Goal: Communication & Community: Answer question/provide support

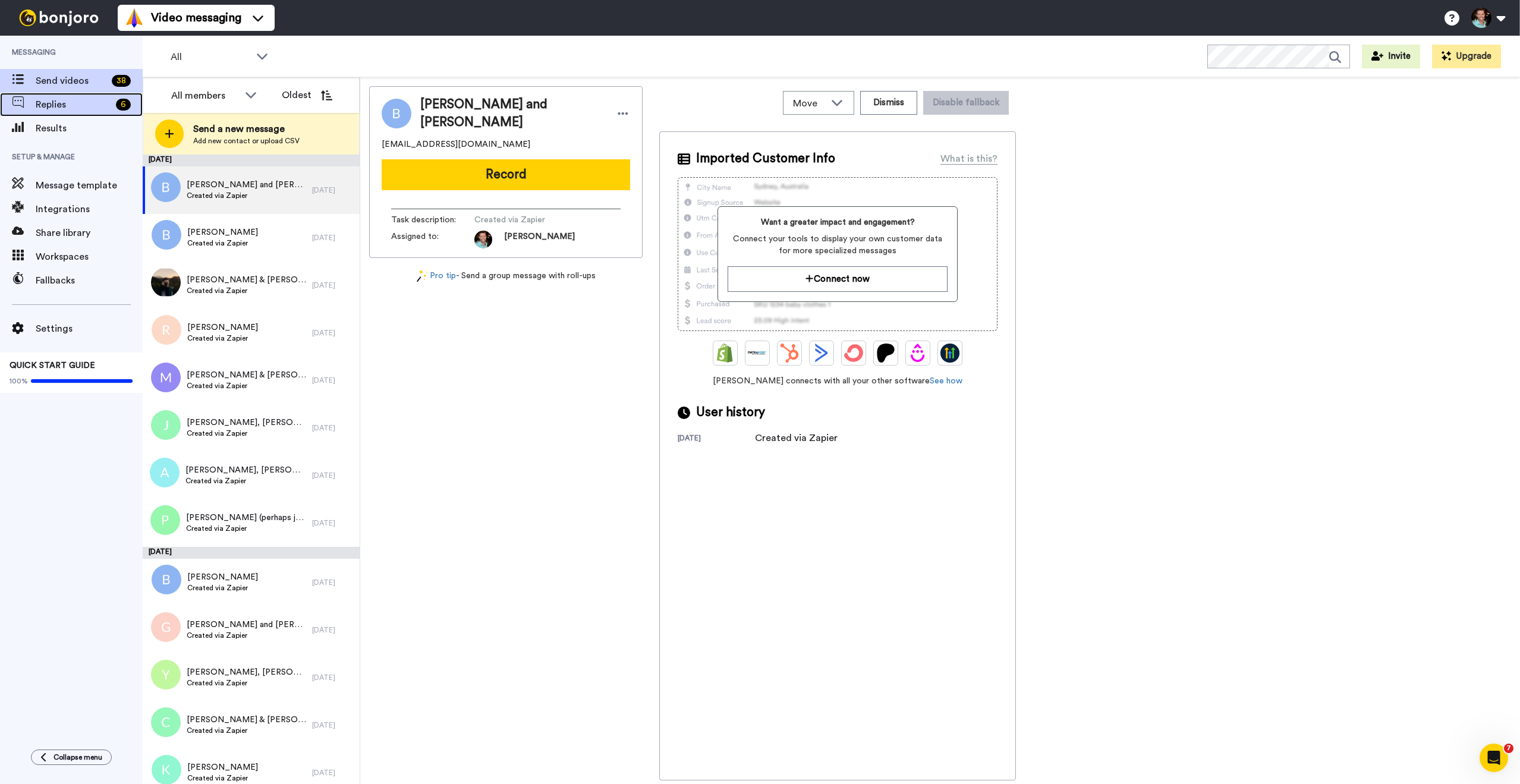
click at [85, 110] on span "Replies" at bounding box center [73, 104] width 75 height 15
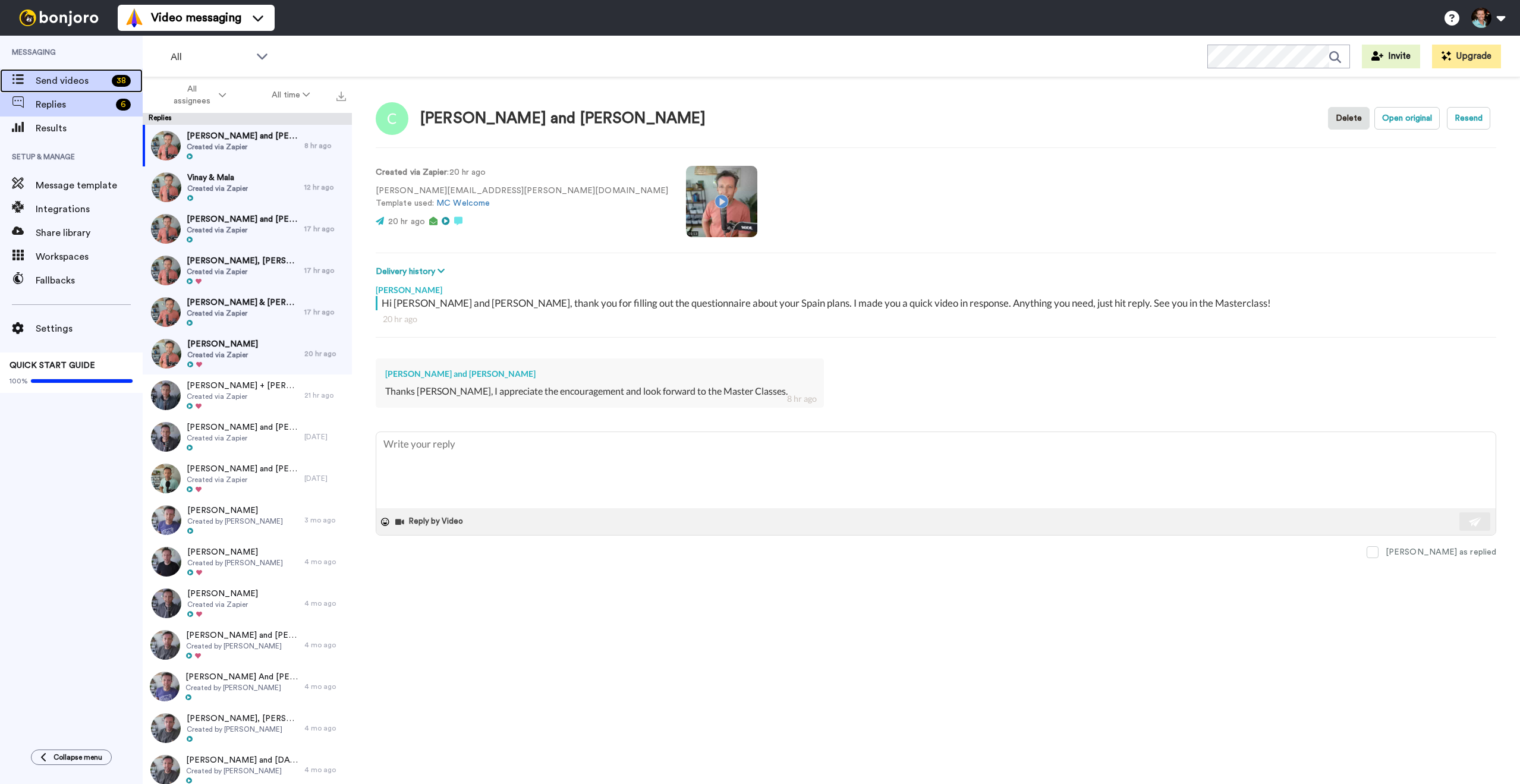
click at [83, 82] on span "Send videos" at bounding box center [72, 80] width 72 height 15
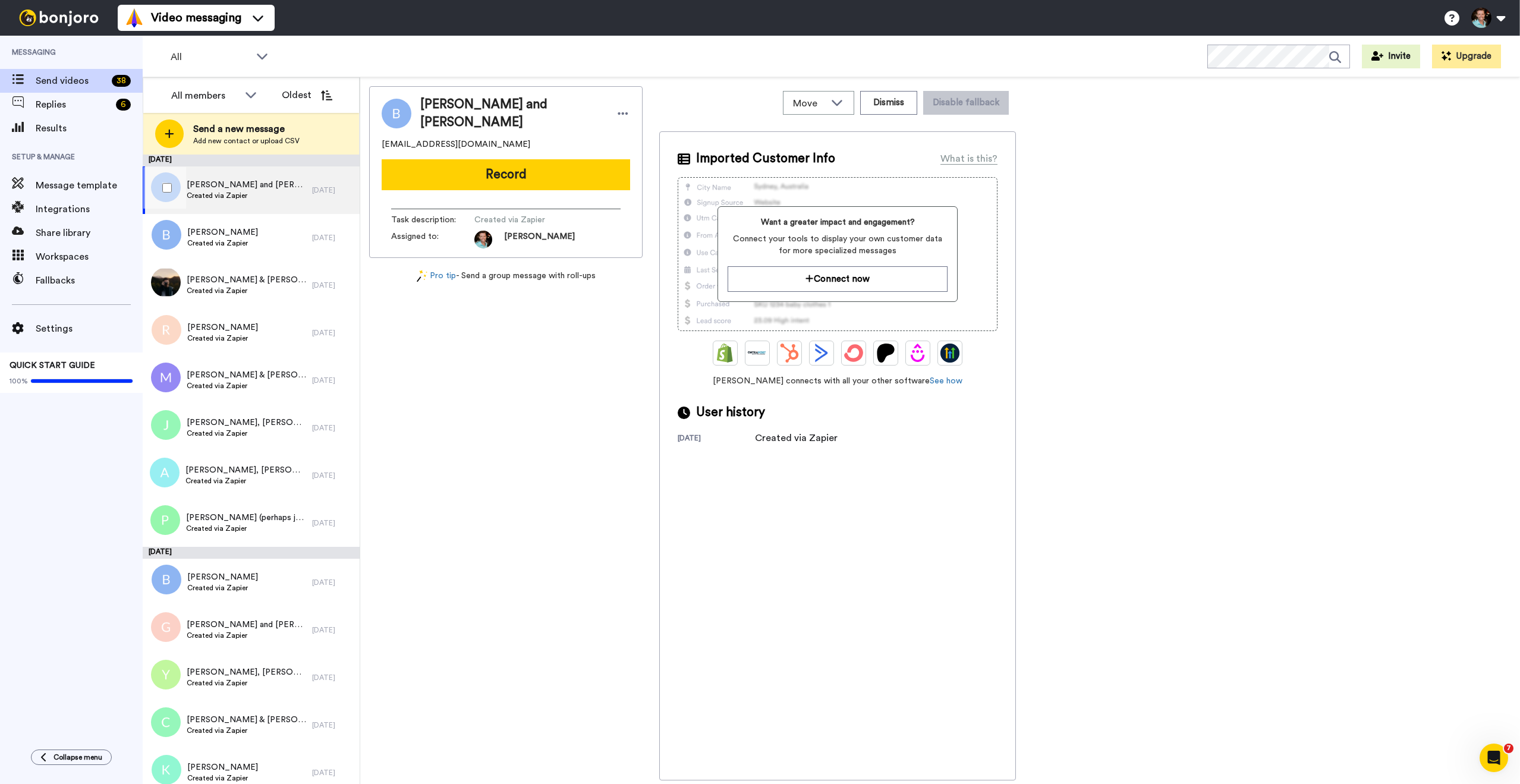
click at [228, 185] on span "Brad Salavich and Mike Almond" at bounding box center [247, 185] width 119 height 12
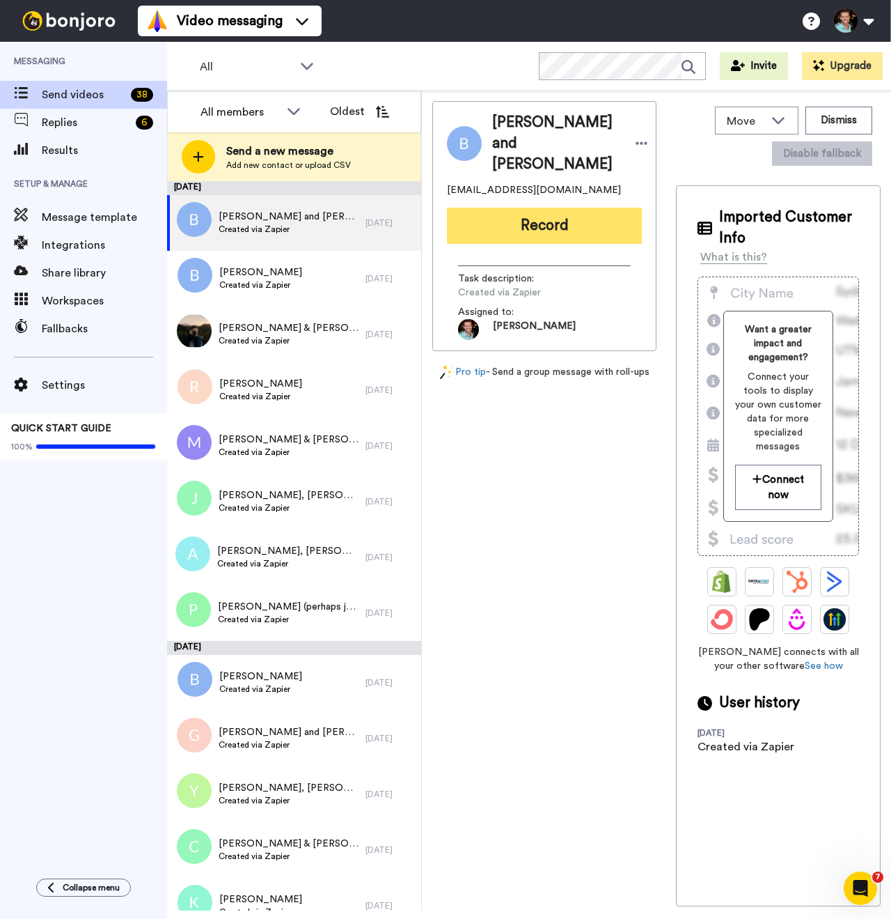
click at [552, 229] on button "Record" at bounding box center [544, 226] width 195 height 36
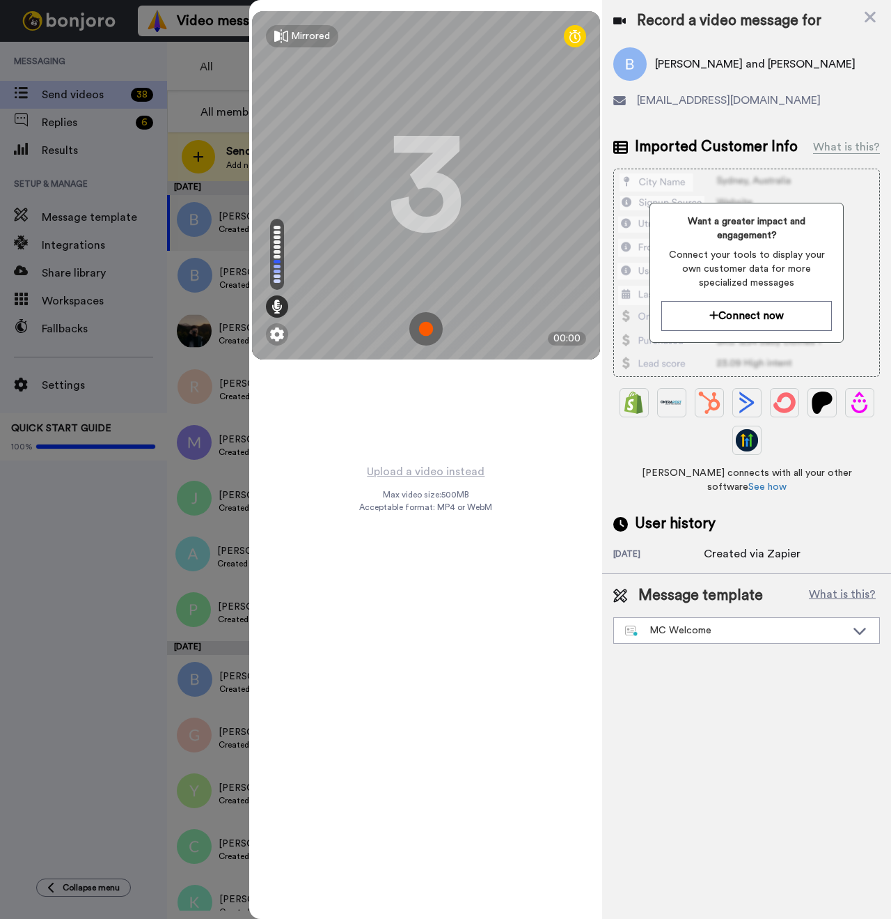
click at [426, 323] on img at bounding box center [425, 328] width 33 height 33
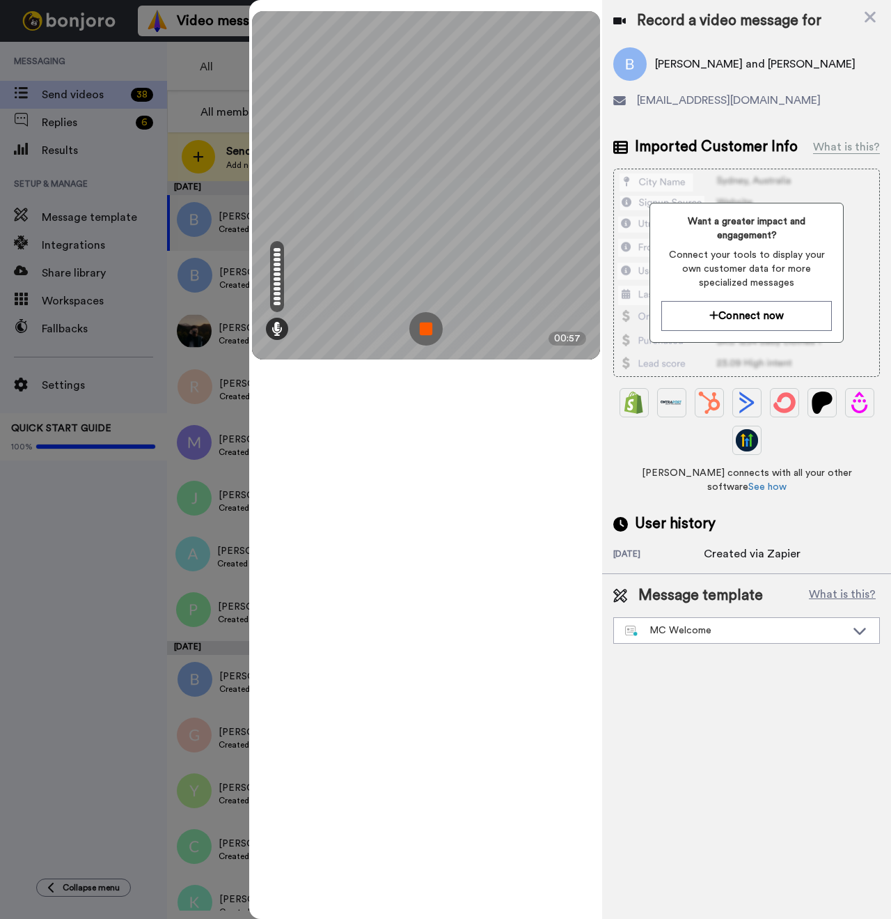
click at [432, 332] on img at bounding box center [425, 328] width 33 height 33
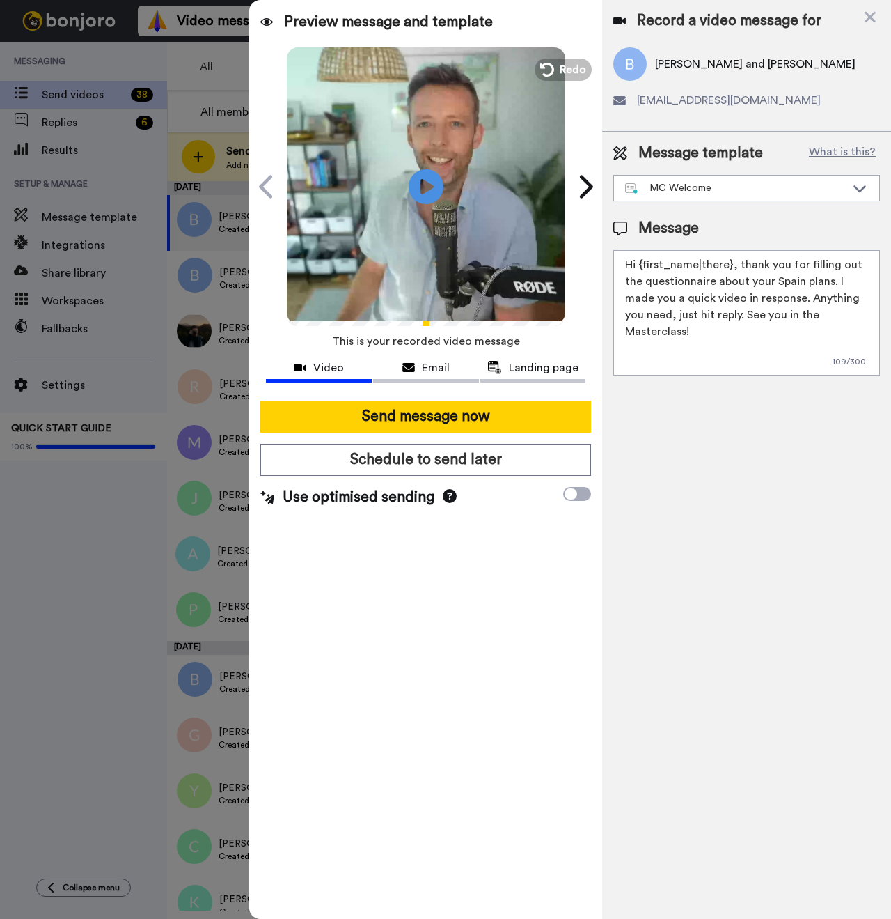
click at [667, 69] on span "Brad Salavich and Mike Almond" at bounding box center [755, 64] width 201 height 17
copy span "Brad"
drag, startPoint x: 729, startPoint y: 264, endPoint x: 640, endPoint y: 267, distance: 89.2
click at [640, 267] on textarea "Hi {first_name|there}, thank you for filling out the questionnaire about your S…" at bounding box center [747, 312] width 267 height 125
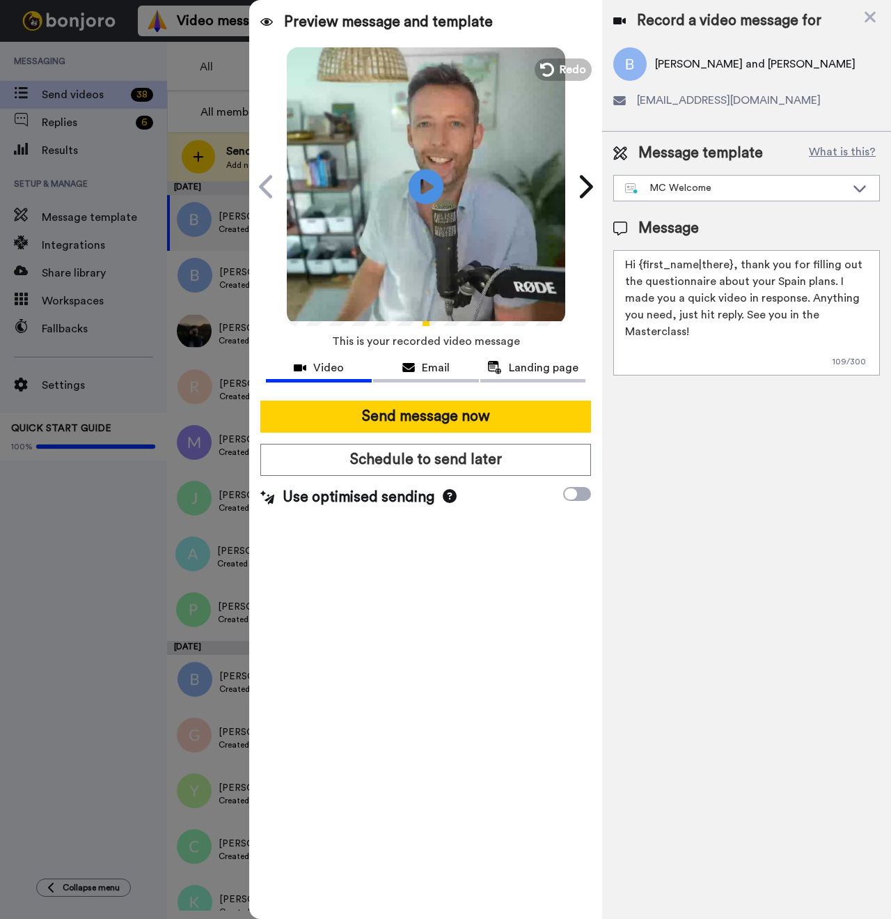
paste textarea "Brad"
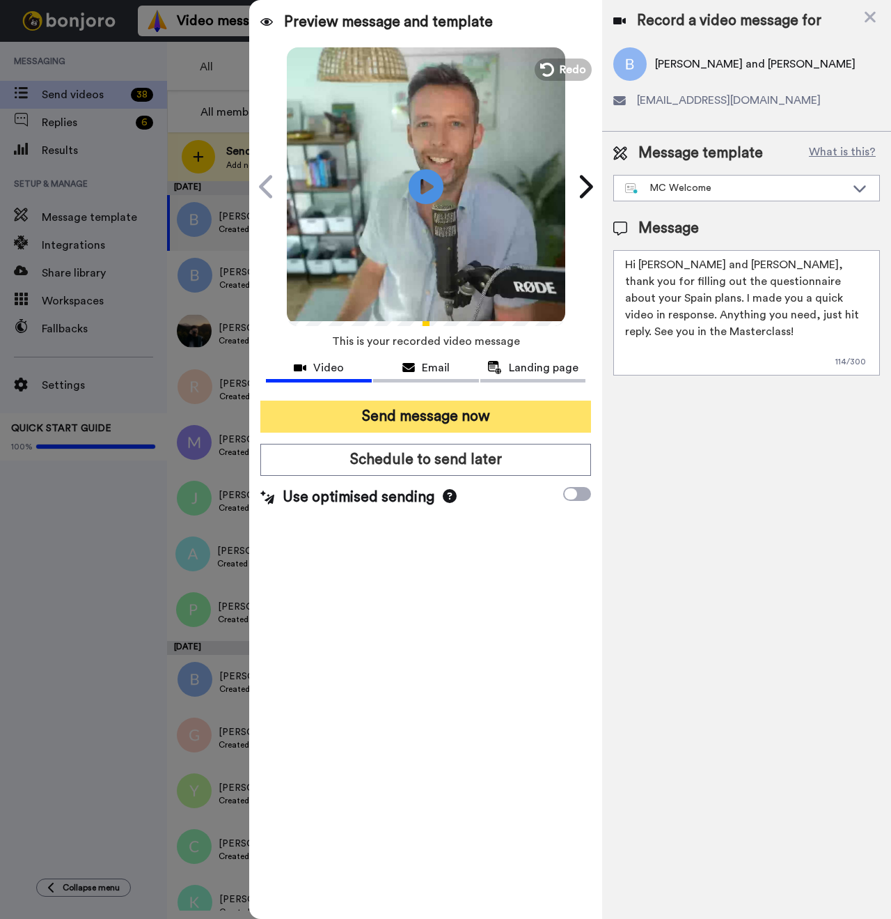
type textarea "Hi Brad and Mike, thank you for filling out the questionnaire about your Spain …"
click at [451, 412] on button "Send message now" at bounding box center [425, 416] width 331 height 32
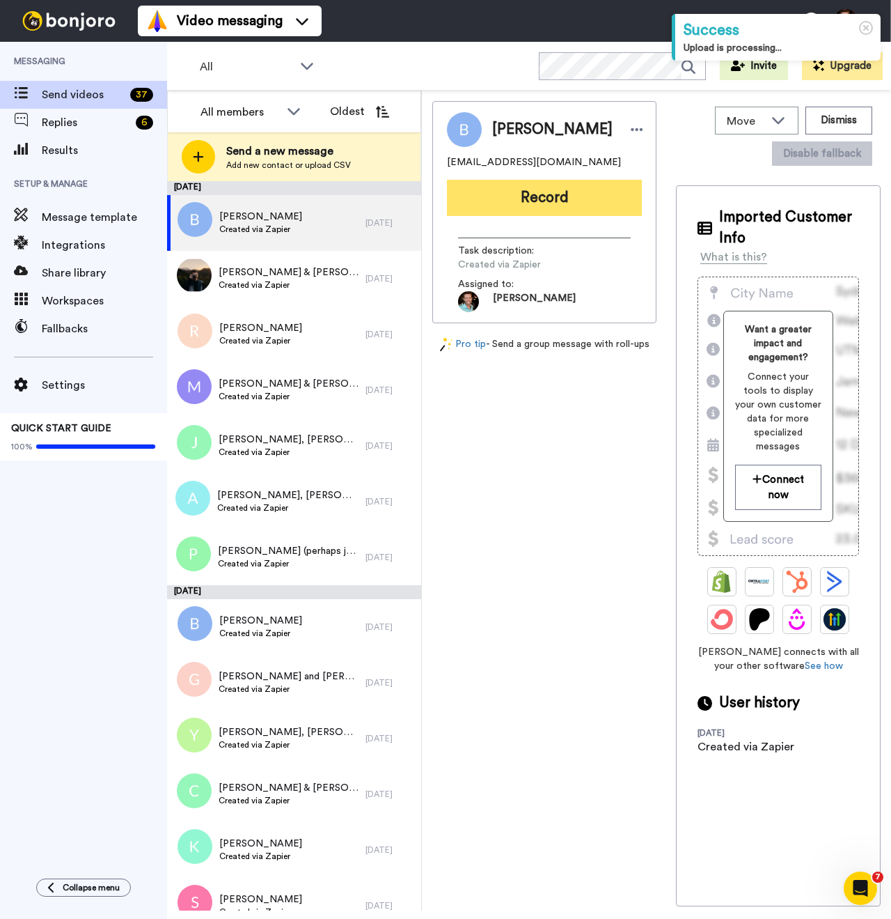
click at [517, 202] on button "Record" at bounding box center [544, 198] width 195 height 36
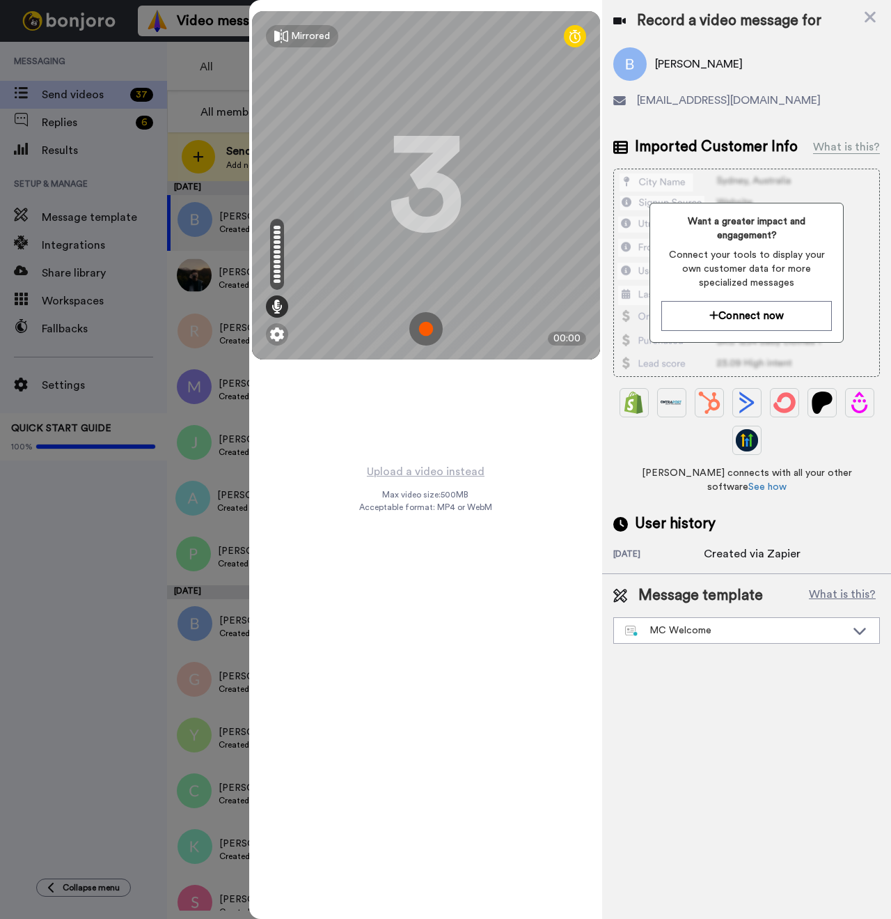
click at [435, 328] on img at bounding box center [425, 328] width 33 height 33
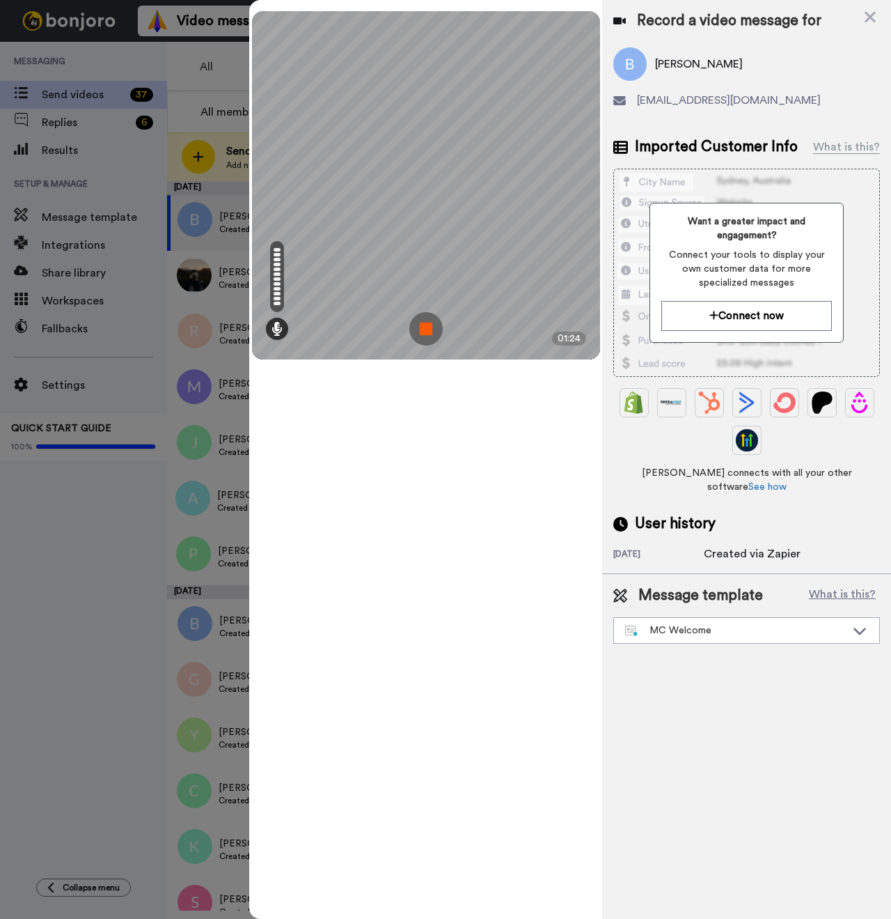
click at [414, 331] on img at bounding box center [425, 328] width 33 height 33
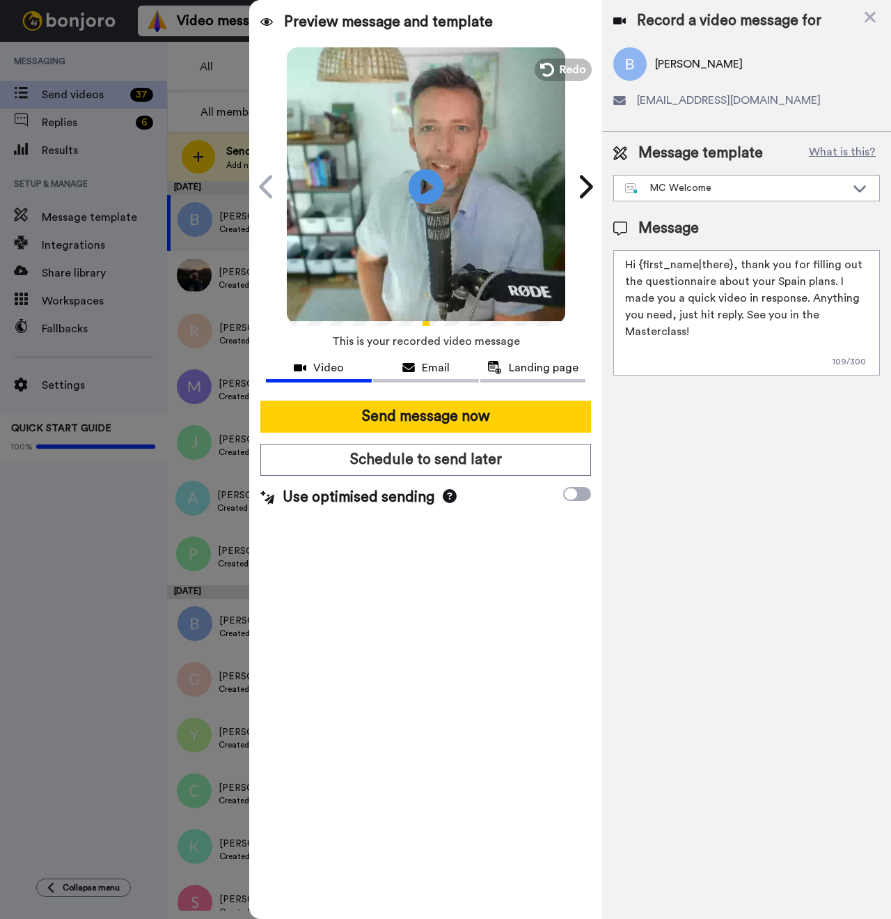
click at [671, 69] on span "Brenda Feliciano" at bounding box center [699, 64] width 88 height 17
copy span "Brenda"
drag, startPoint x: 731, startPoint y: 265, endPoint x: 639, endPoint y: 270, distance: 91.4
click at [639, 270] on textarea "Hi {first_name|there}, thank you for filling out the questionnaire about your S…" at bounding box center [747, 312] width 267 height 125
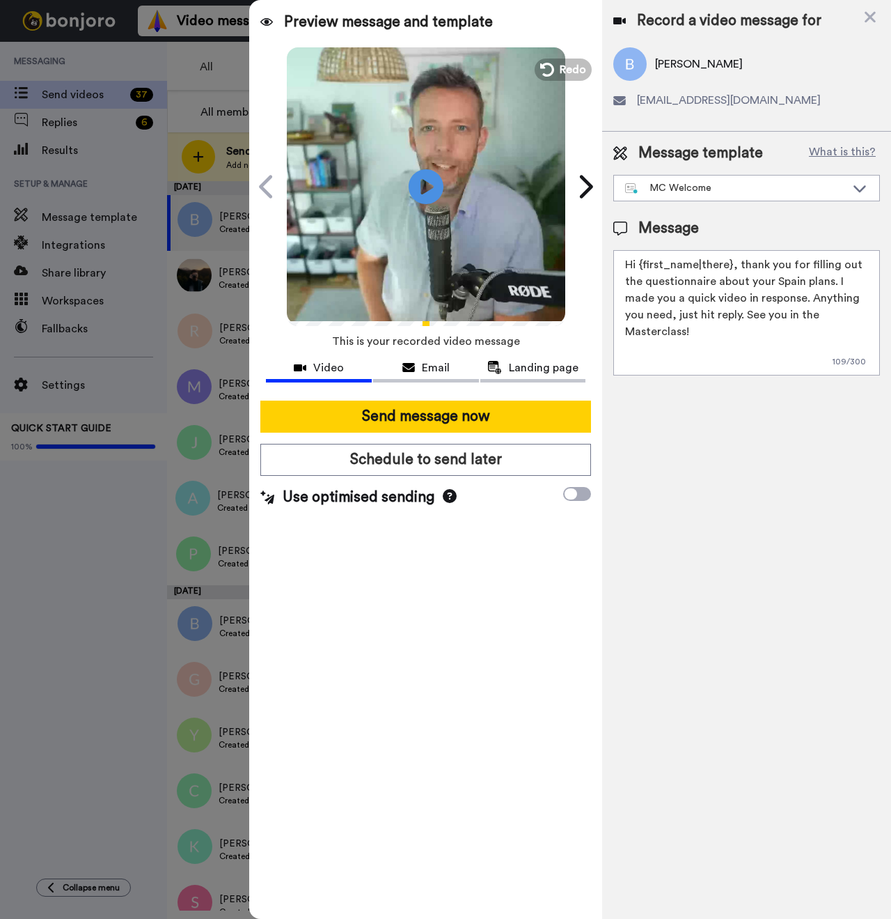
paste textarea "Brenda"
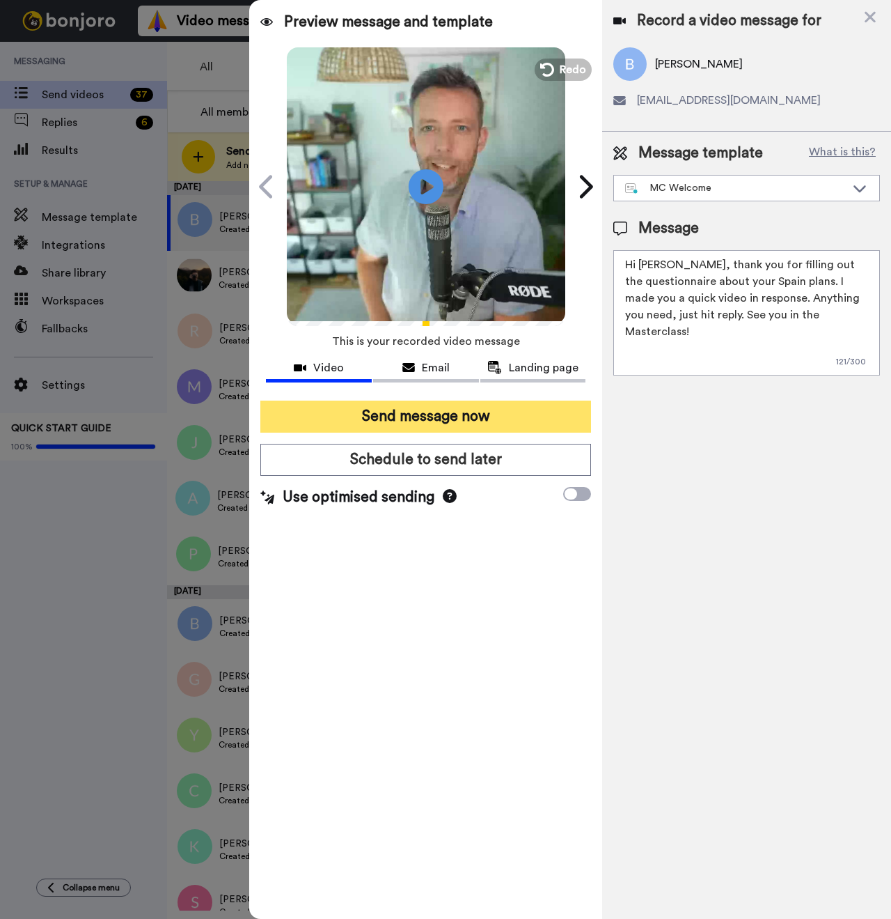
type textarea "Hi Brenda, thank you for filling out the questionnaire about your Spain plans. …"
click at [457, 422] on button "Send message now" at bounding box center [425, 416] width 331 height 32
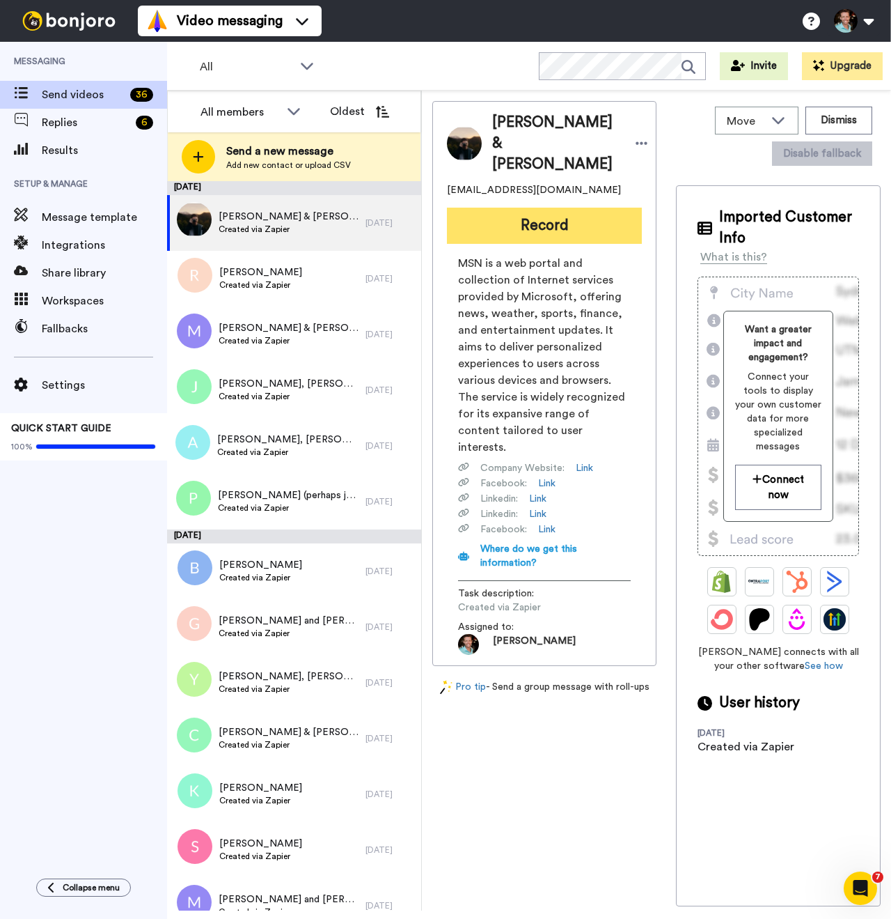
click at [523, 223] on button "Record" at bounding box center [544, 226] width 195 height 36
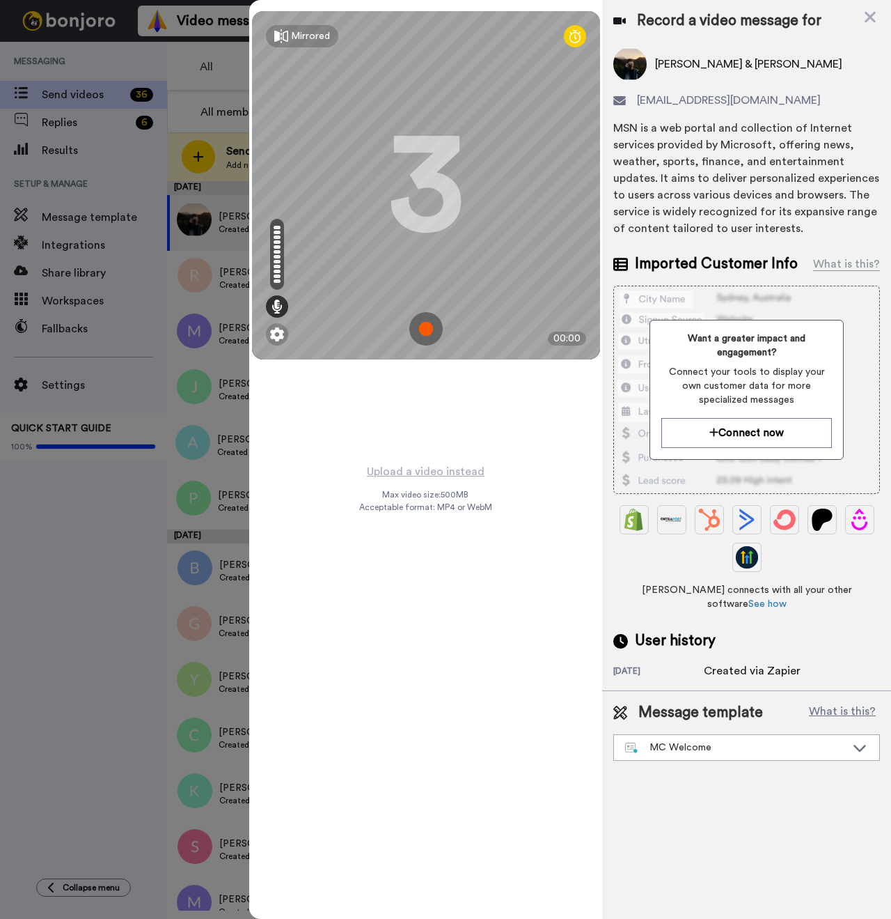
click at [422, 328] on img at bounding box center [425, 328] width 33 height 33
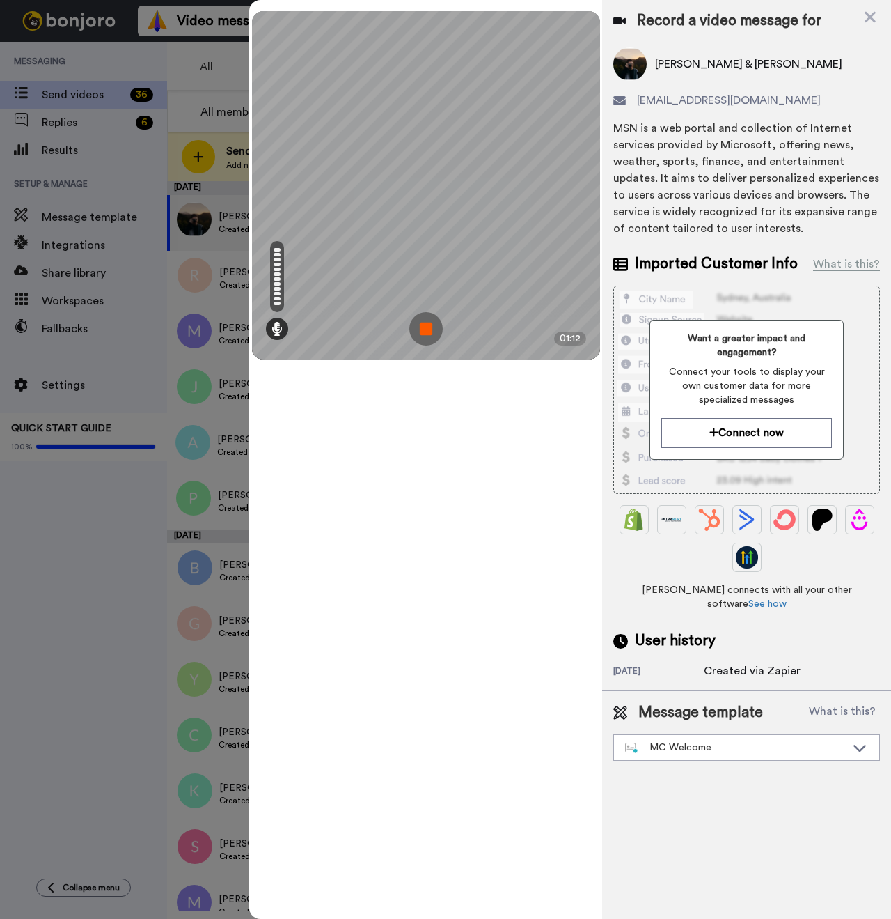
click at [422, 321] on img at bounding box center [425, 328] width 33 height 33
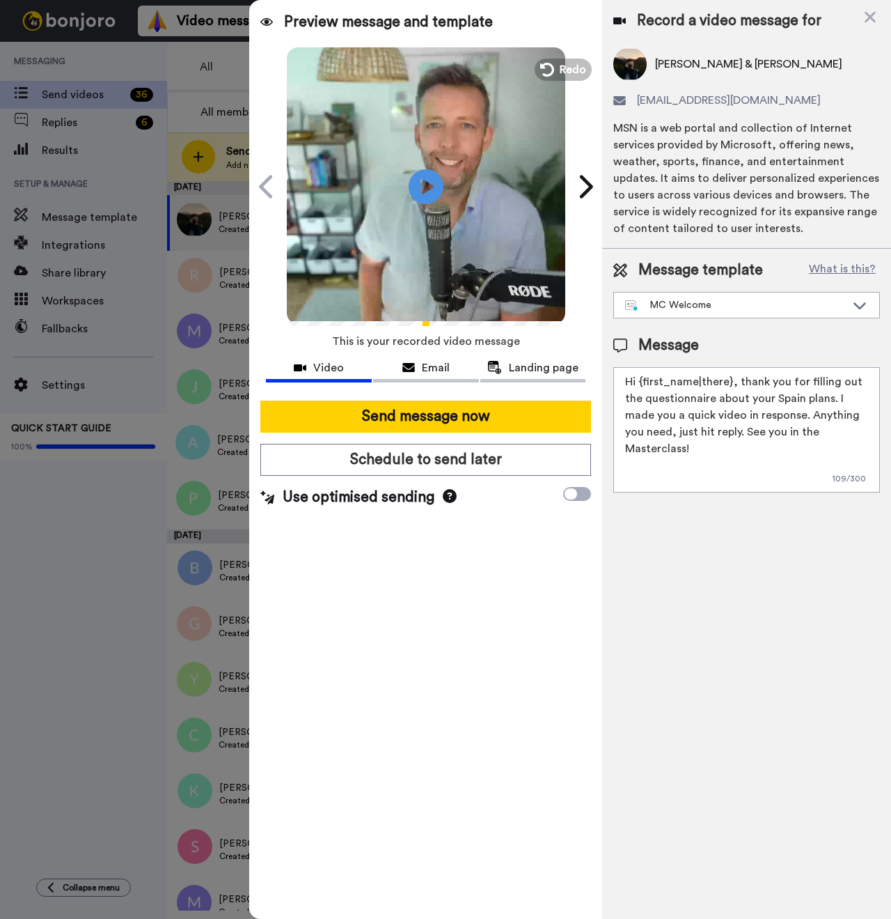
click at [666, 70] on span "Kevin & Melanie Thayer" at bounding box center [748, 64] width 187 height 17
click at [667, 68] on span "Kevin & Melanie Thayer" at bounding box center [748, 64] width 187 height 17
copy span "Kevin"
drag, startPoint x: 730, startPoint y: 380, endPoint x: 641, endPoint y: 385, distance: 88.6
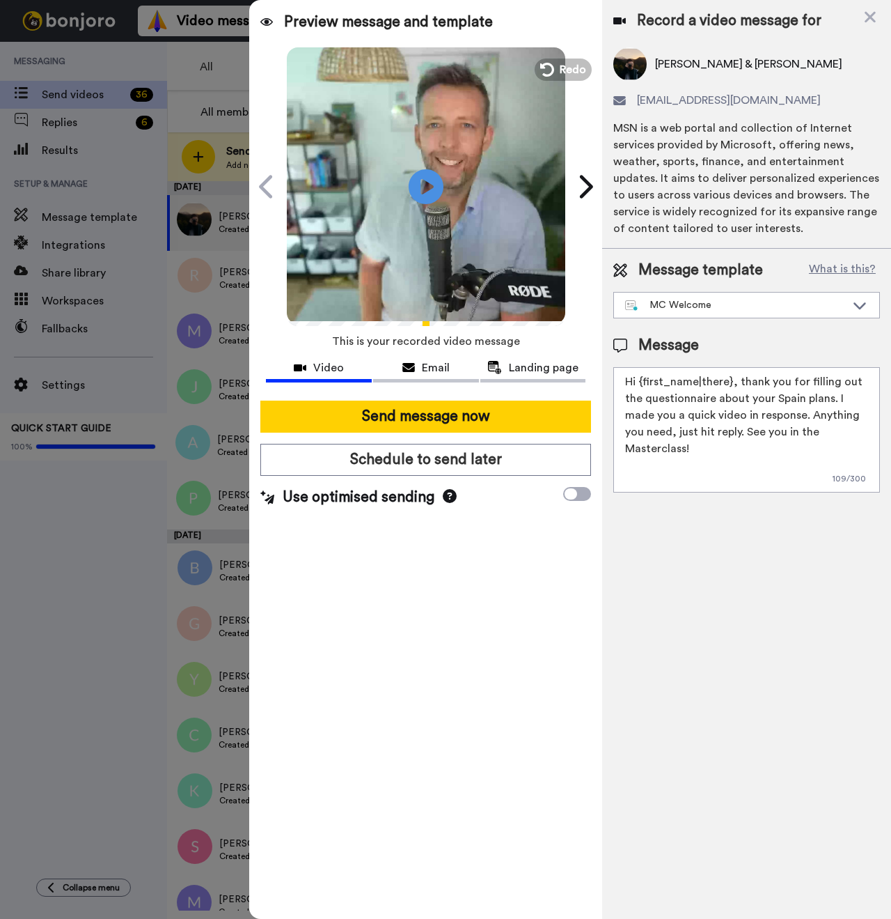
click at [641, 385] on textarea "Hi {first_name|there}, thank you for filling out the questionnaire about your S…" at bounding box center [747, 429] width 267 height 125
paste textarea "Kevin"
click at [706, 60] on span "Kevin & Melanie Thayer" at bounding box center [748, 64] width 187 height 17
copy span "Melanie"
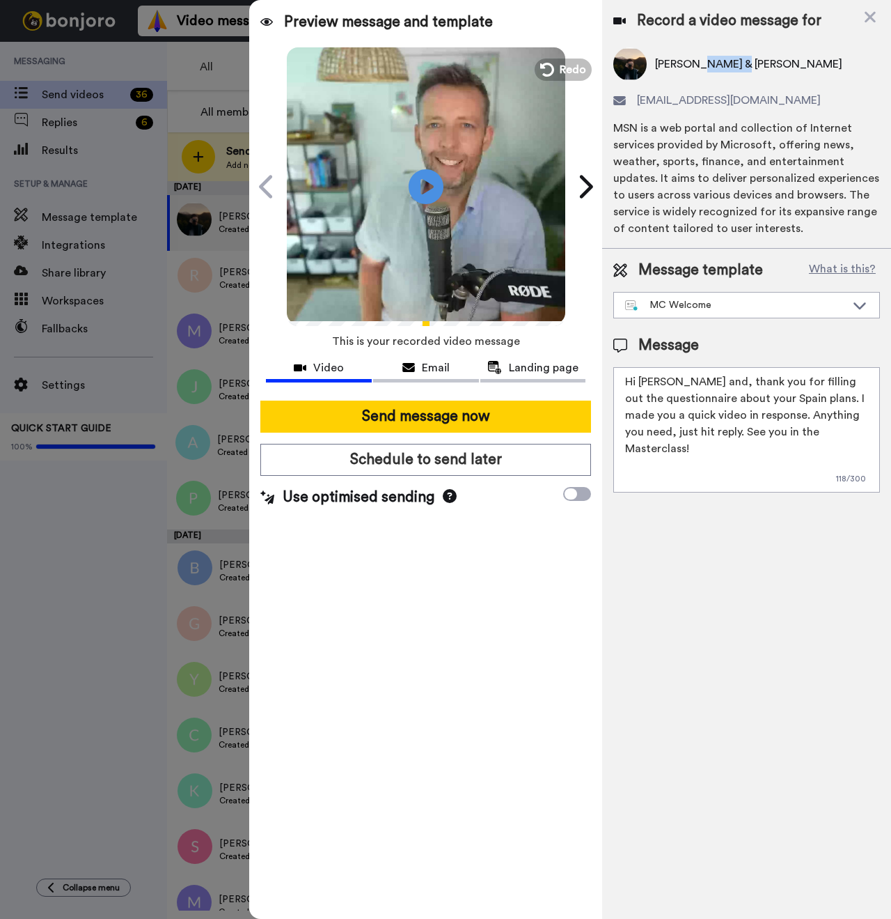
click at [689, 387] on textarea "Hi Kevin and, thank you for filling out the questionnaire about your Spain plan…" at bounding box center [747, 429] width 267 height 125
paste textarea "Melanie"
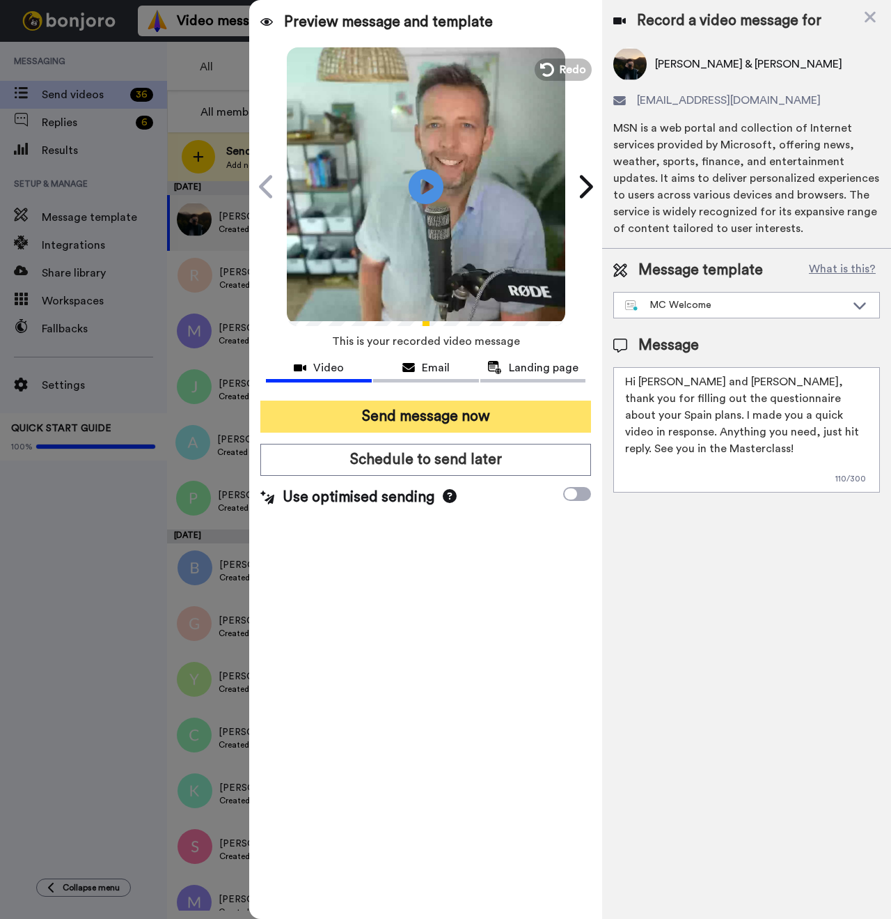
type textarea "Hi Kevin and Melanie, thank you for filling out the questionnaire about your Sp…"
click at [493, 427] on button "Send message now" at bounding box center [425, 416] width 331 height 32
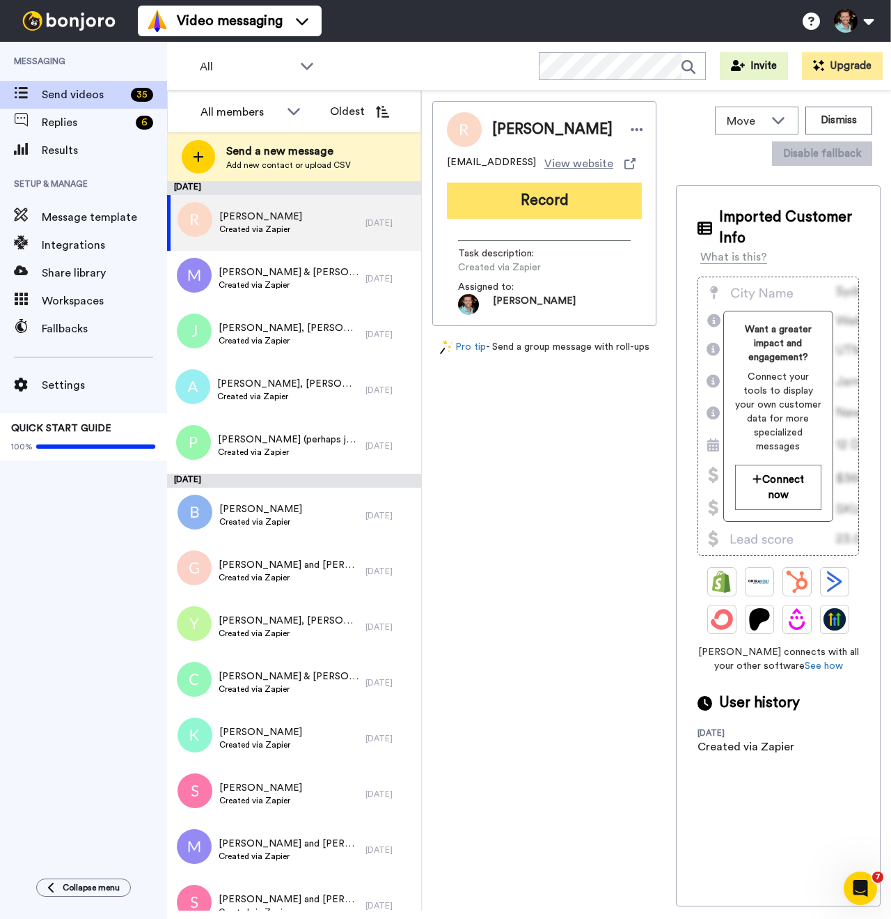
click at [560, 219] on button "Record" at bounding box center [544, 200] width 195 height 36
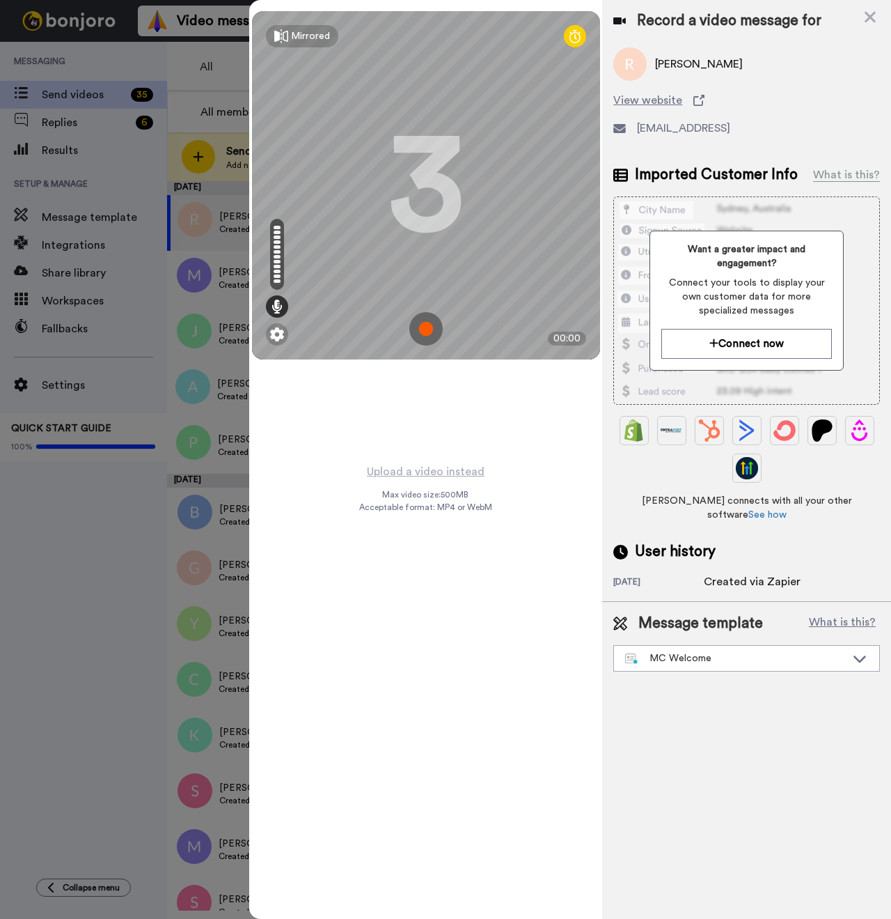
click at [426, 325] on img at bounding box center [425, 328] width 33 height 33
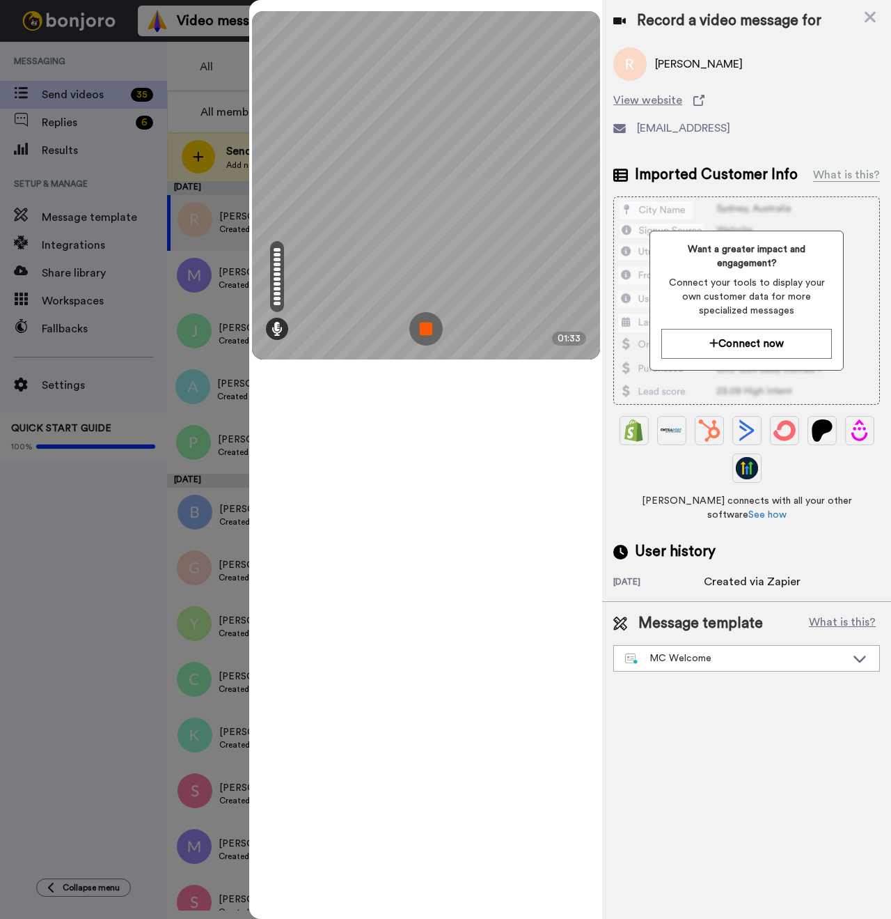
click at [429, 329] on img at bounding box center [425, 328] width 33 height 33
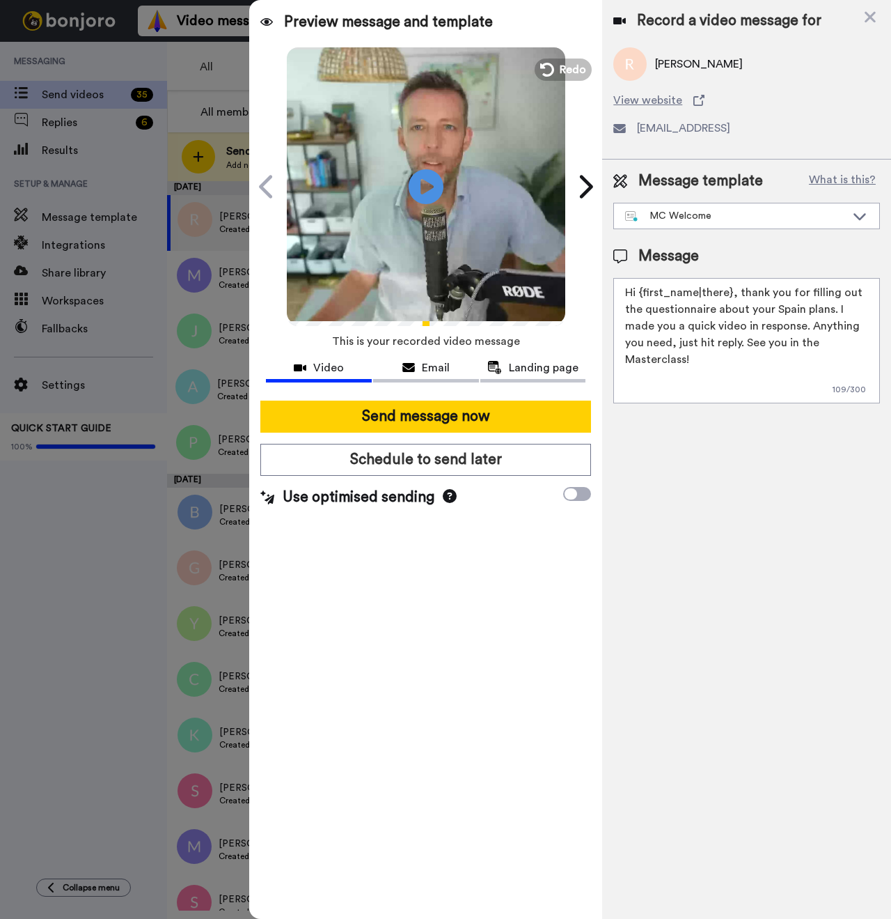
drag, startPoint x: 728, startPoint y: 291, endPoint x: 641, endPoint y: 295, distance: 87.1
click at [641, 295] on textarea "Hi {first_name|there}, thank you for filling out the questionnaire about your S…" at bounding box center [747, 340] width 267 height 125
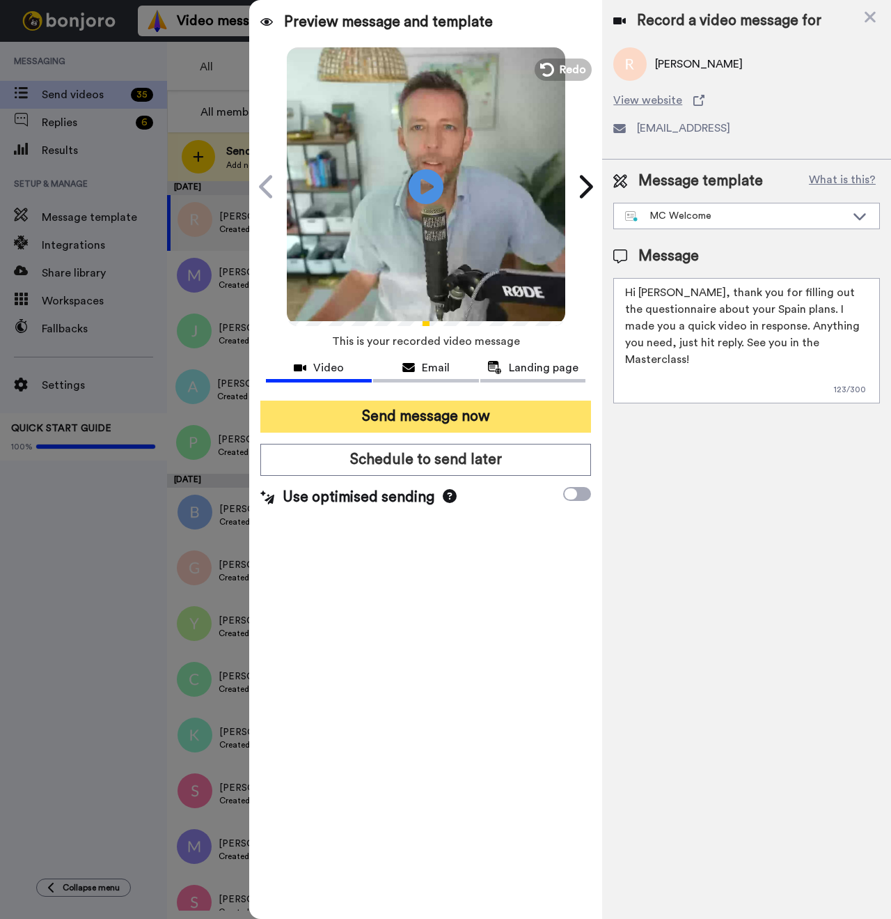
type textarea "Hi Ruby, thank you for filling out the questionnaire about your Spain plans. I …"
click at [458, 422] on button "Send message now" at bounding box center [425, 416] width 331 height 32
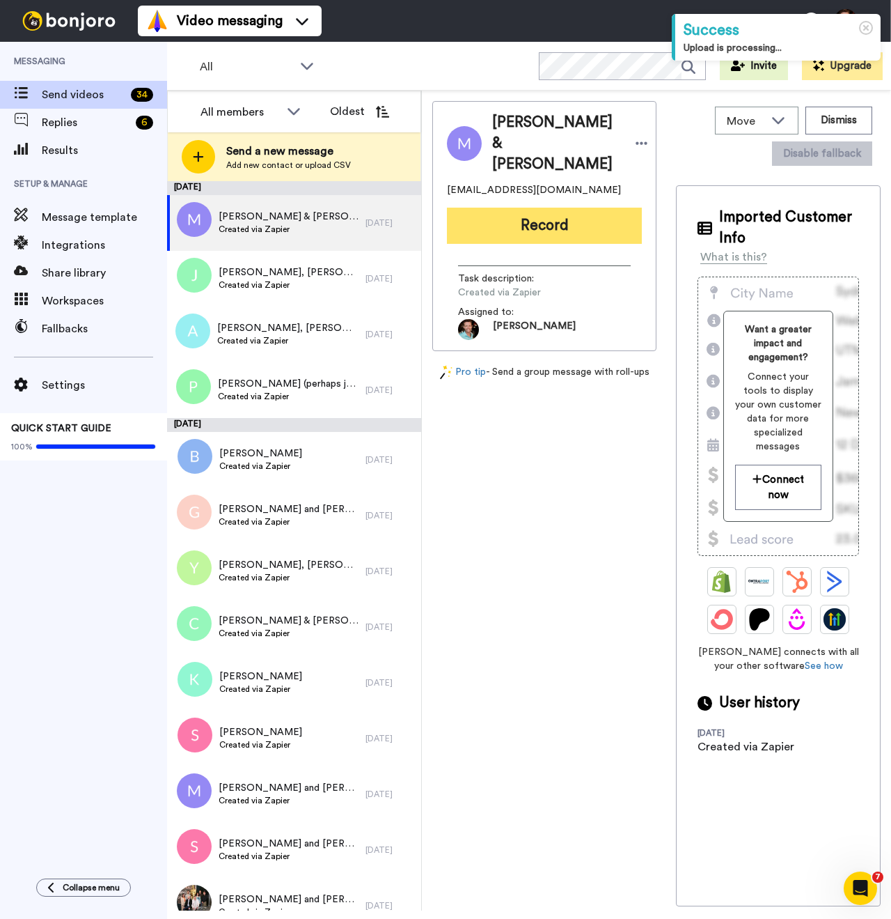
click at [536, 226] on button "Record" at bounding box center [544, 226] width 195 height 36
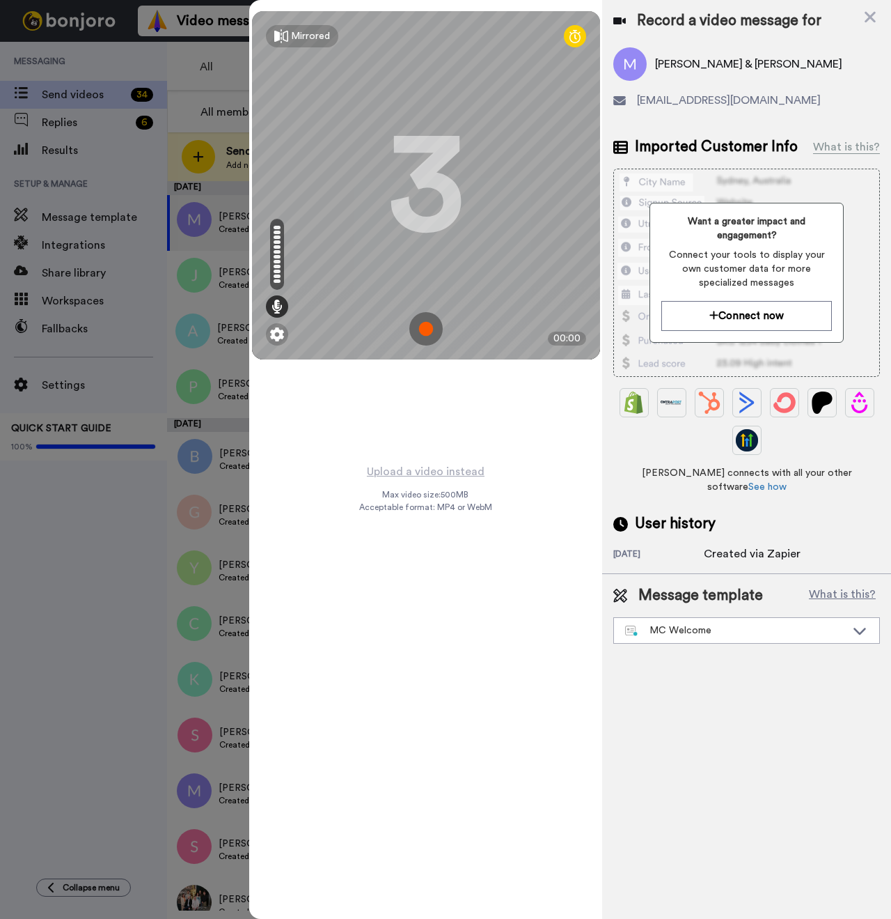
click at [429, 336] on img at bounding box center [425, 328] width 33 height 33
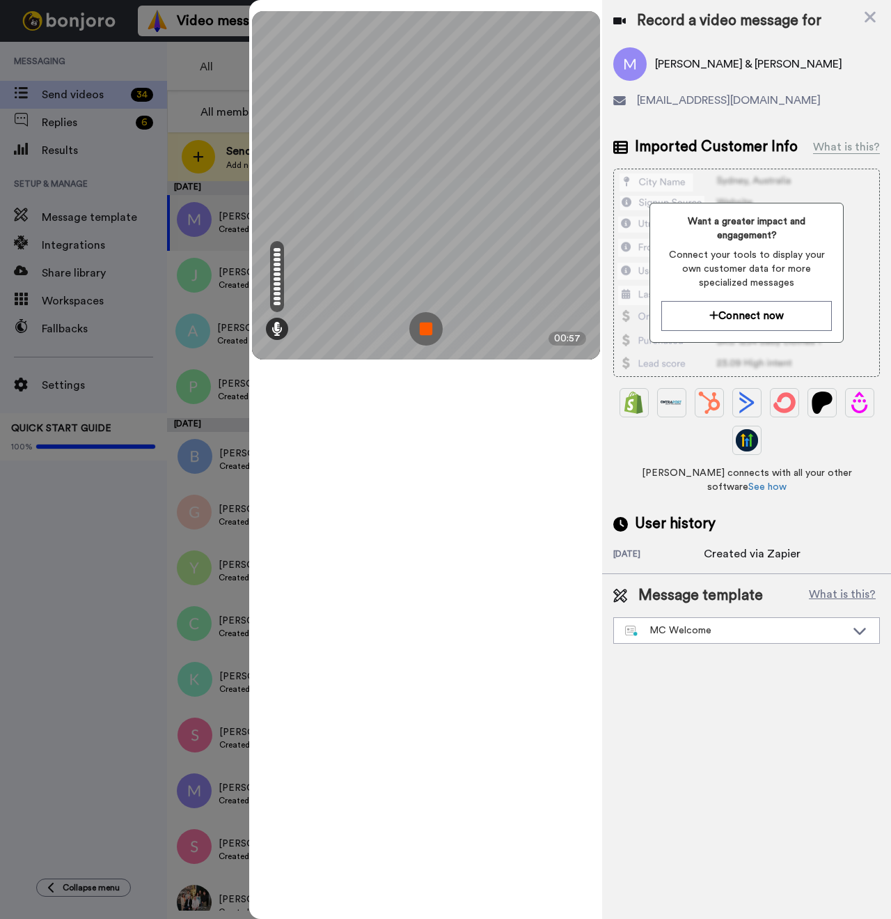
click at [431, 334] on img at bounding box center [425, 328] width 33 height 33
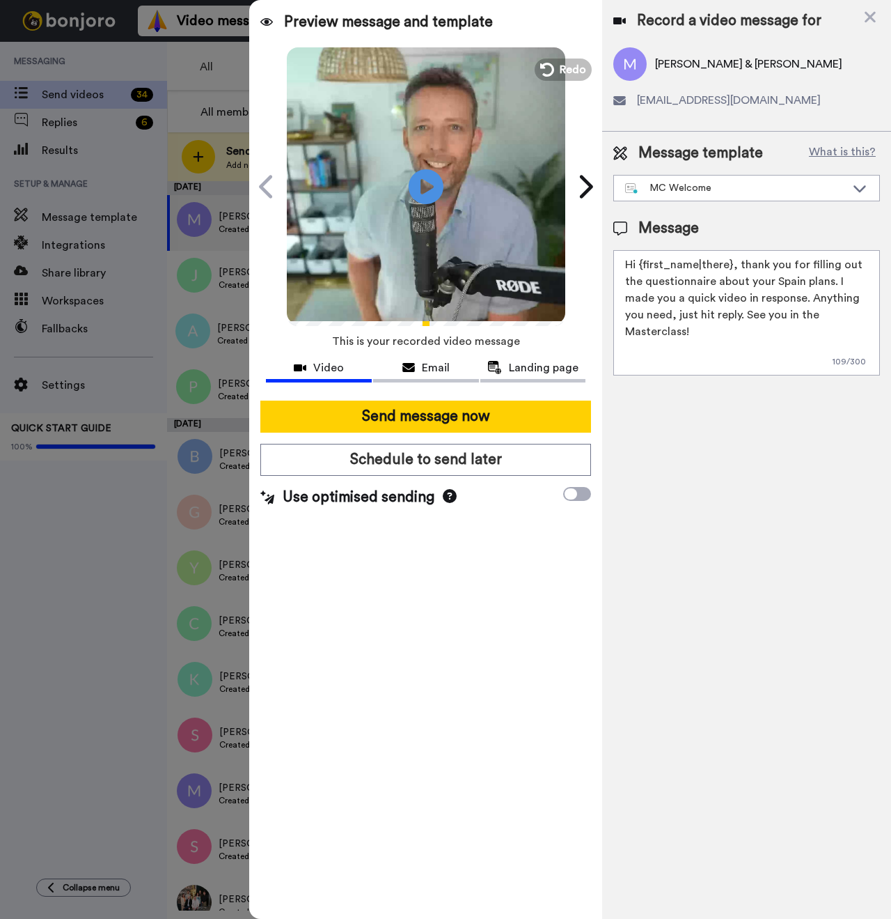
drag, startPoint x: 730, startPoint y: 265, endPoint x: 641, endPoint y: 270, distance: 89.2
click at [641, 270] on textarea "Hi {first_name|there}, thank you for filling out the questionnaire about your S…" at bounding box center [747, 312] width 267 height 125
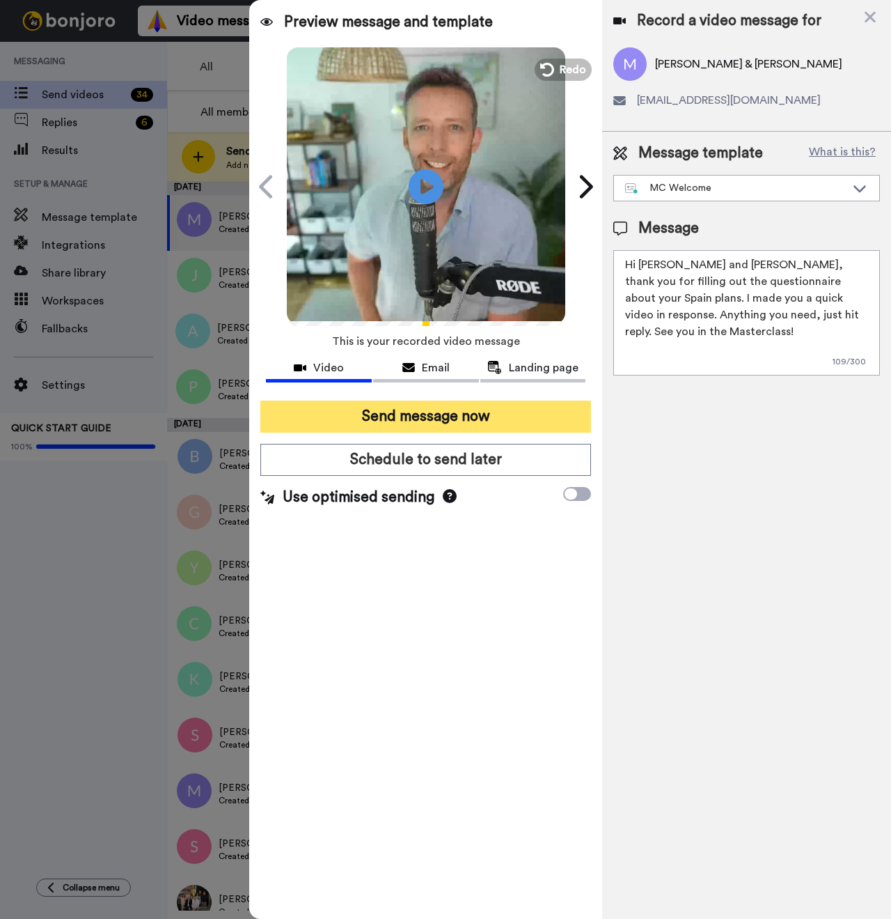
type textarea "Hi Maurice and Robert, thank you for filling out the questionnaire about your S…"
click at [439, 409] on button "Send message now" at bounding box center [425, 416] width 331 height 32
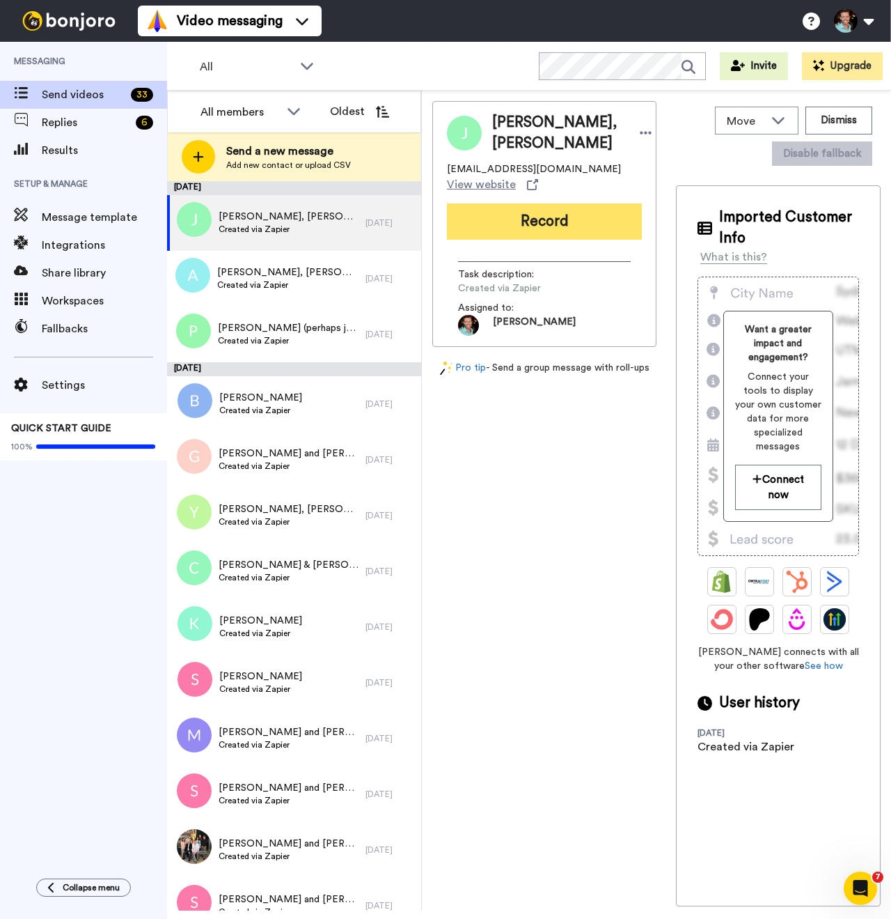
click at [539, 240] on button "Record" at bounding box center [544, 221] width 195 height 36
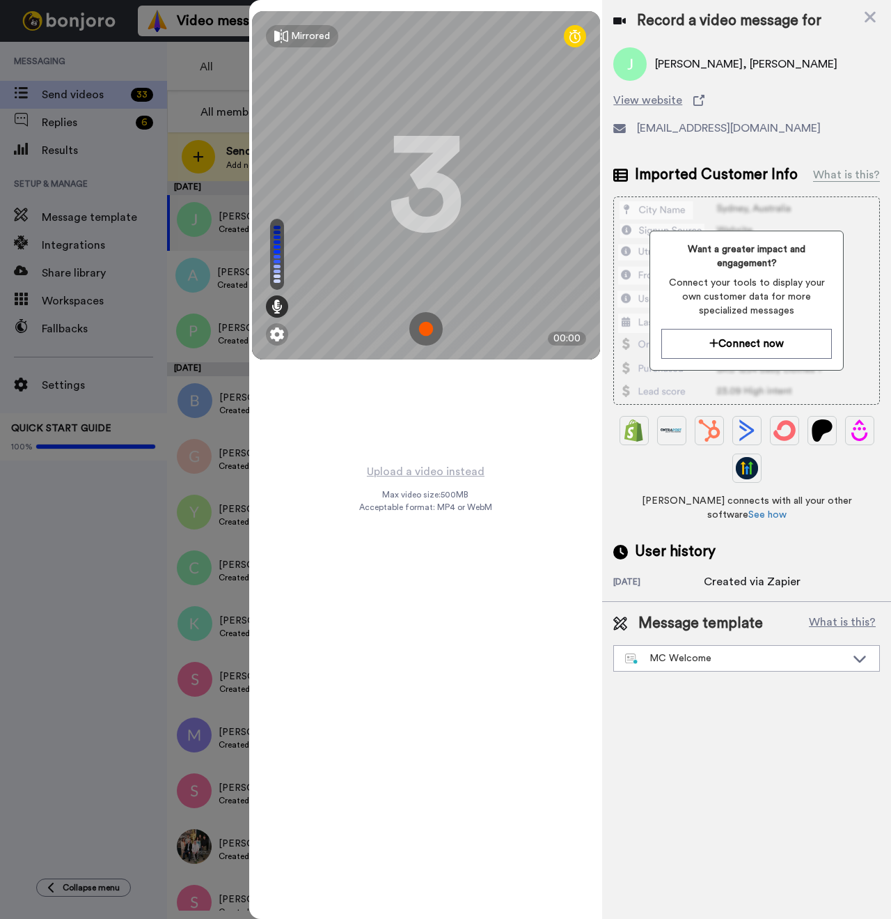
click at [426, 325] on img at bounding box center [425, 328] width 33 height 33
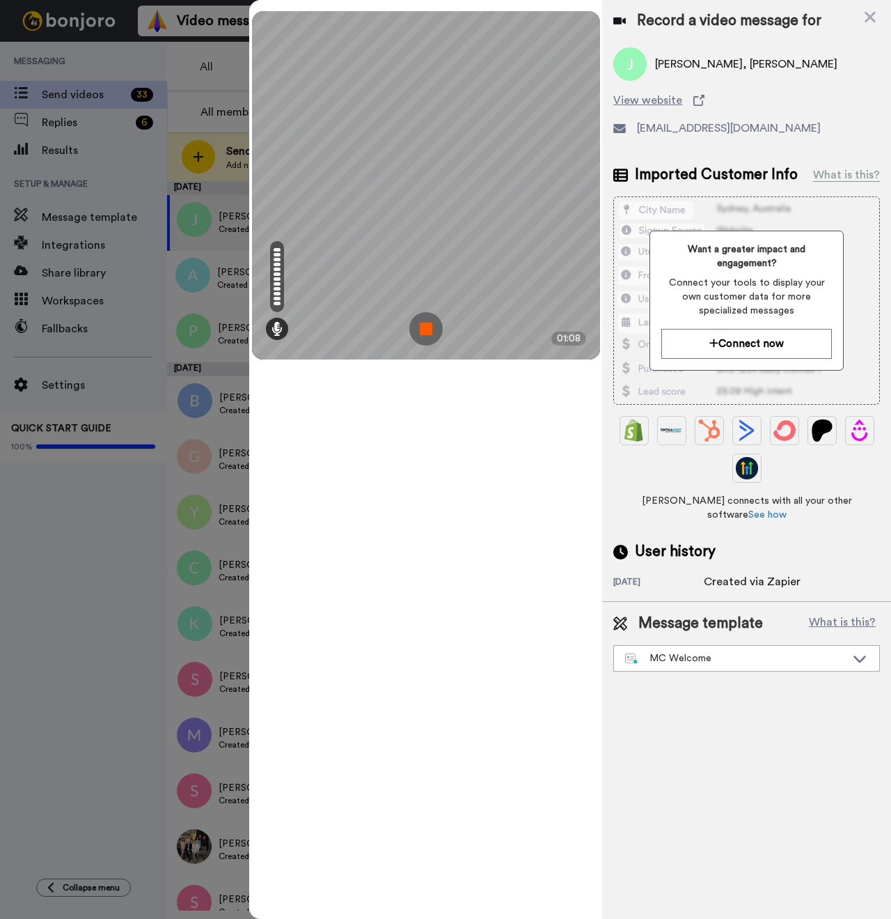
click at [417, 331] on img at bounding box center [425, 328] width 33 height 33
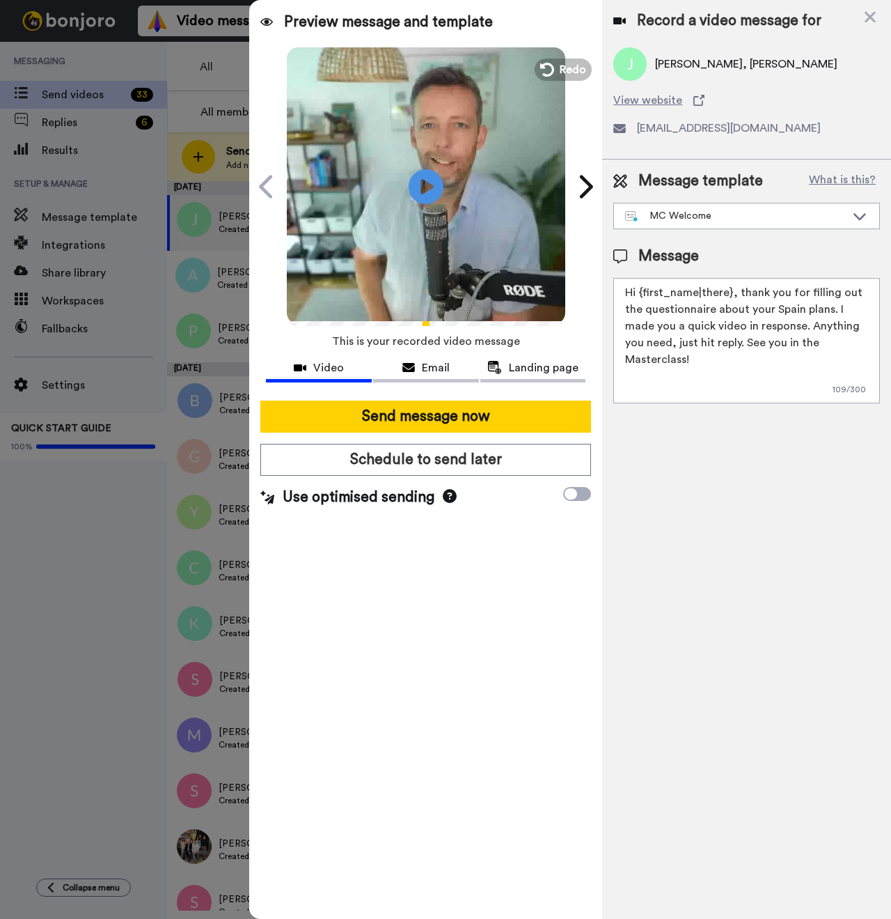
click at [670, 65] on span "Jeffrey Smith, Teresa Bellefontaine" at bounding box center [746, 64] width 182 height 17
copy span "Jeffrey"
drag, startPoint x: 731, startPoint y: 295, endPoint x: 639, endPoint y: 293, distance: 91.2
click at [639, 293] on textarea "Hi {first_name|there}, thank you for filling out the questionnaire about your S…" at bounding box center [747, 340] width 267 height 125
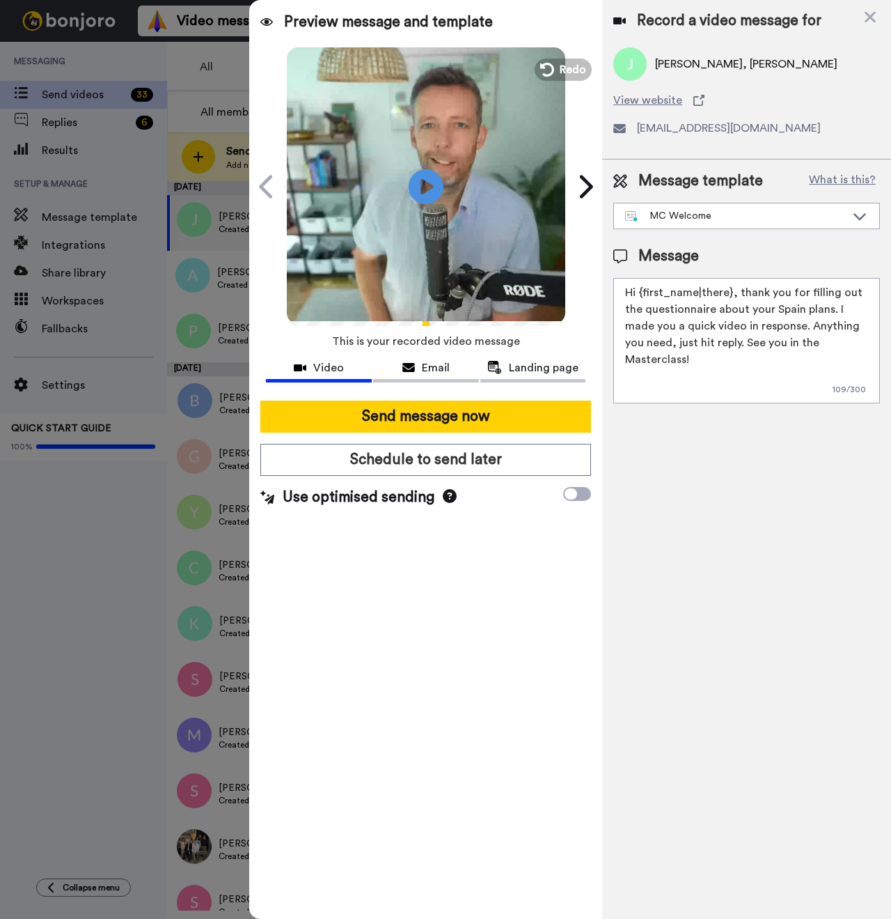
paste textarea "Jeffrey"
click at [742, 66] on span "Jeffrey Smith, Teresa Bellefontaine" at bounding box center [746, 64] width 182 height 17
copy span "Teresa"
click at [695, 295] on textarea "Hi Jeffrey and , thank you for filling out the questionnaire about your Spain p…" at bounding box center [747, 340] width 267 height 125
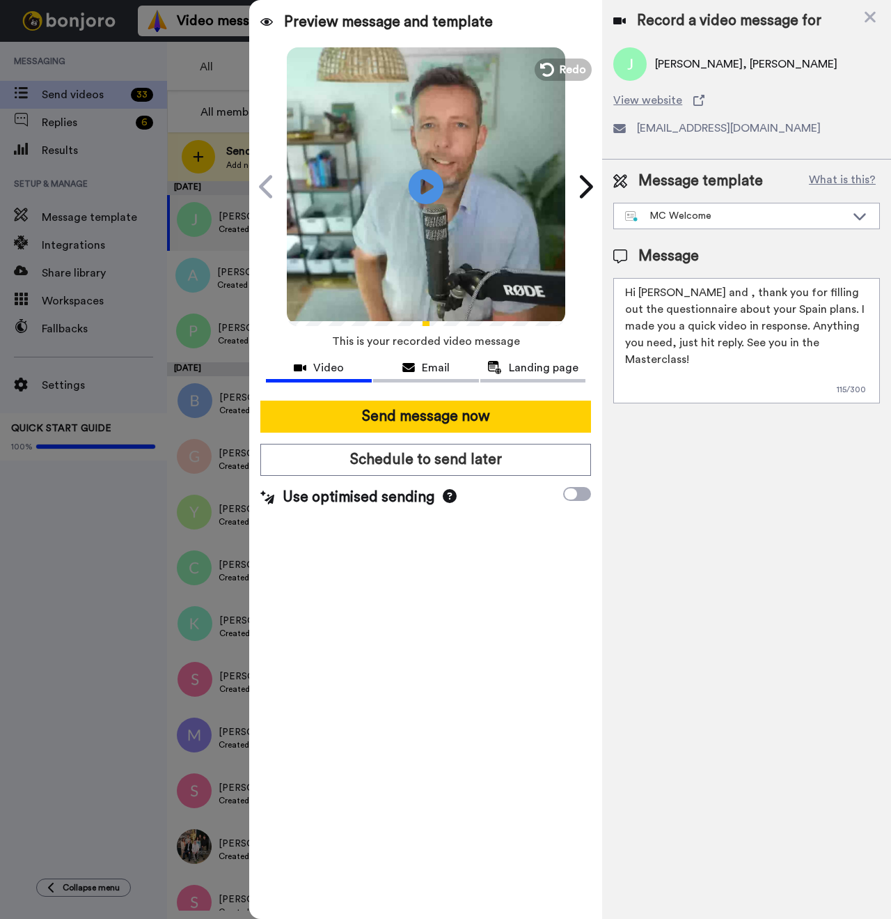
paste textarea "Teresa"
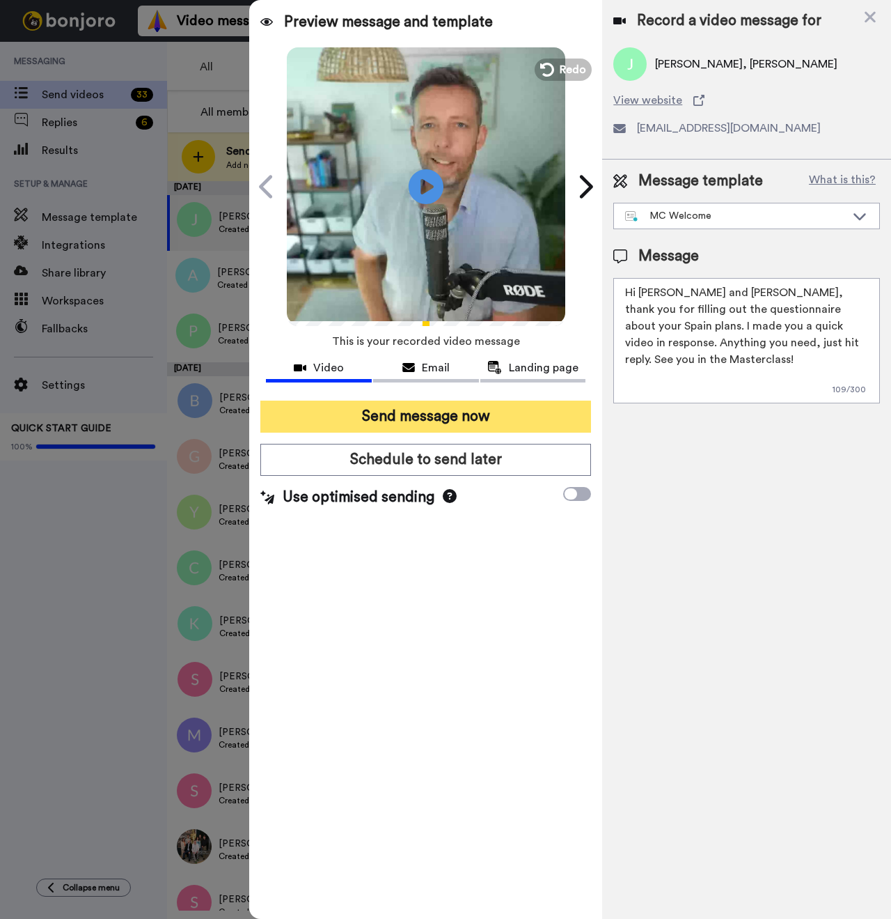
type textarea "Hi Jeffrey and Teresa, thank you for filling out the questionnaire about your S…"
click at [384, 412] on button "Send message now" at bounding box center [425, 416] width 331 height 32
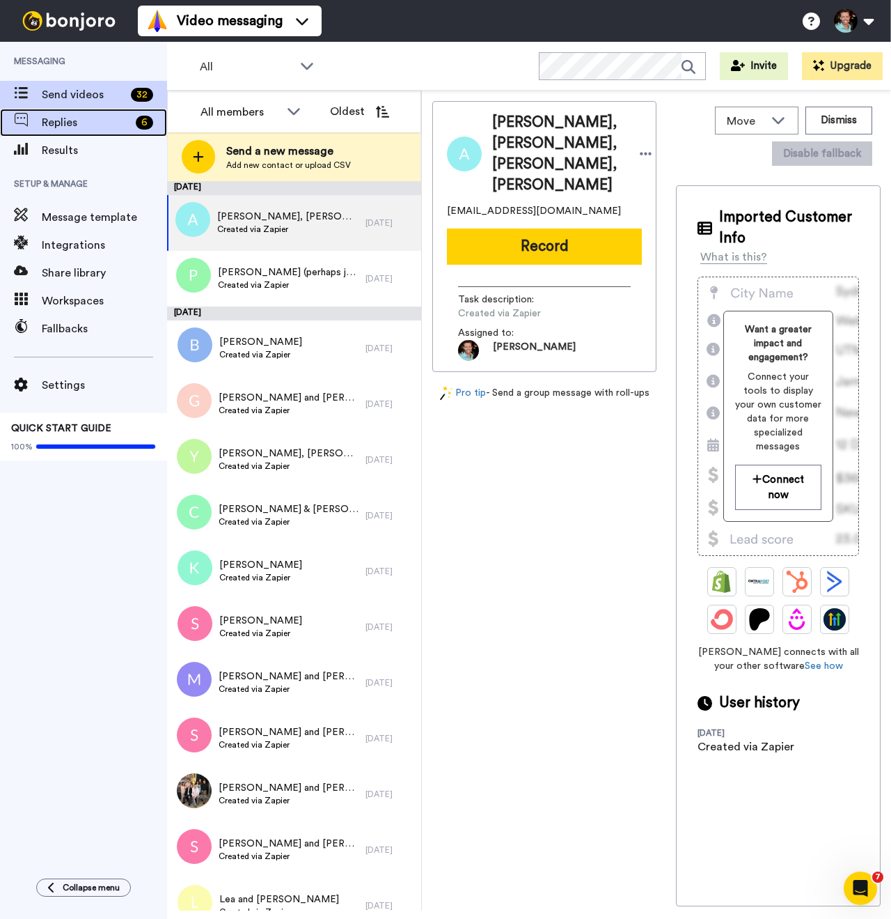
click at [69, 120] on span "Replies" at bounding box center [86, 122] width 88 height 17
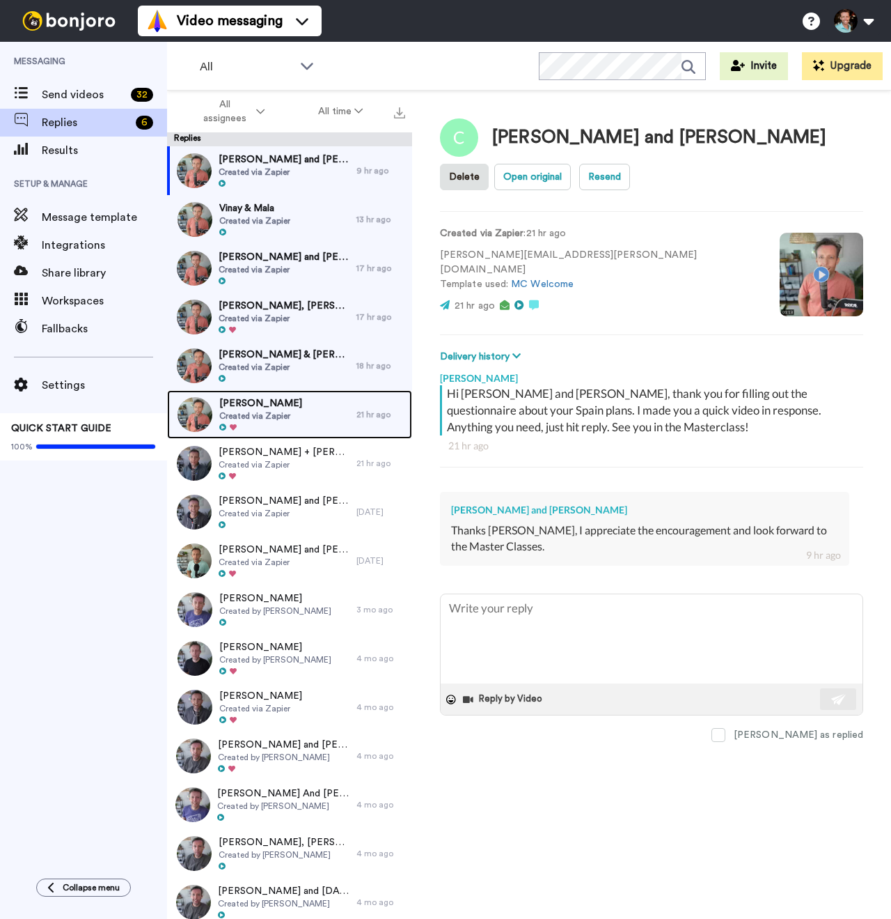
click at [253, 398] on span "[PERSON_NAME]" at bounding box center [260, 403] width 83 height 14
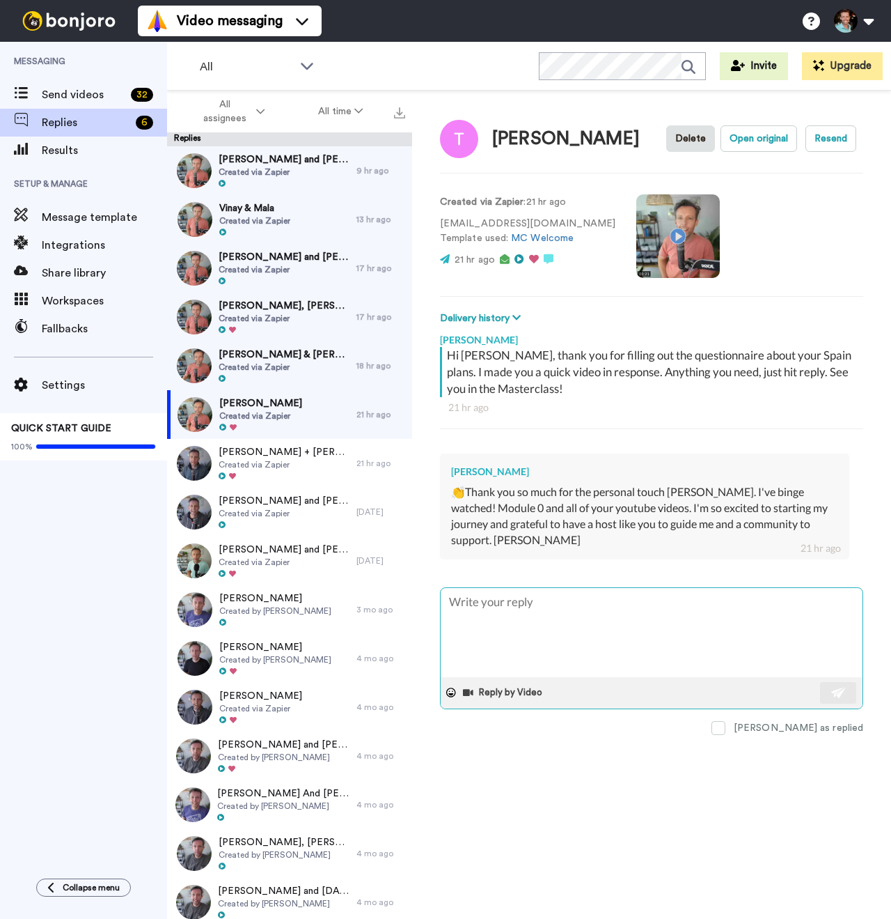
click at [563, 598] on textarea at bounding box center [652, 632] width 422 height 89
type textarea "x"
type textarea "A"
type textarea "x"
type textarea "Aw"
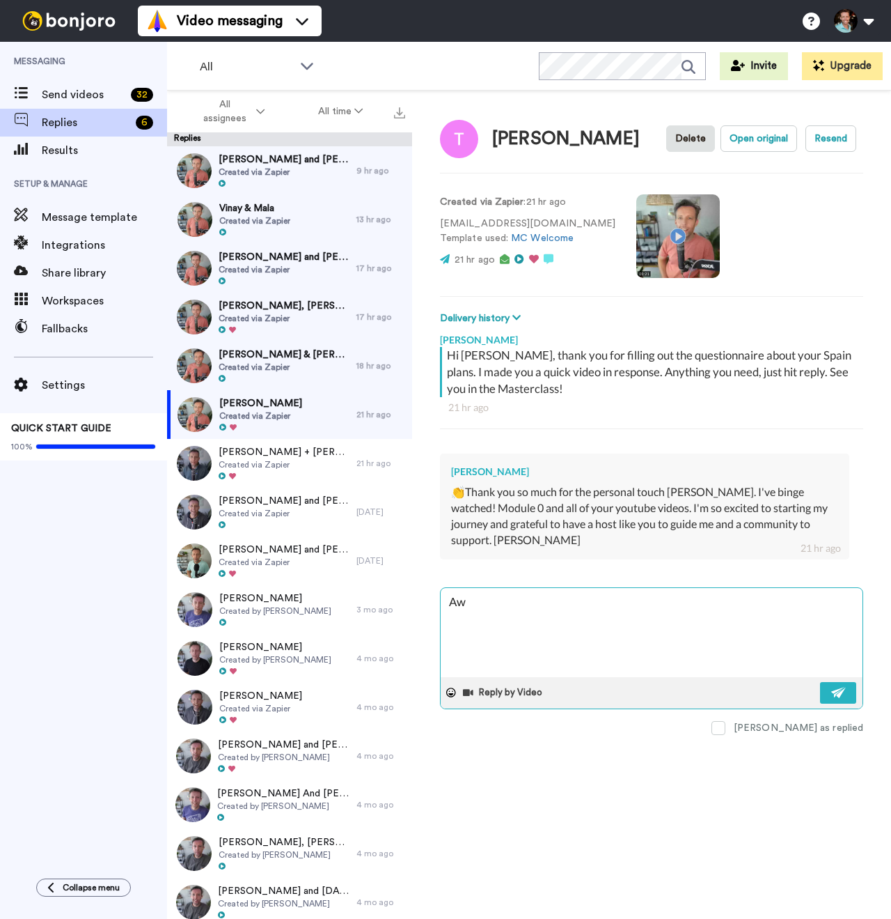
type textarea "x"
type textarea "Awe"
type textarea "x"
type textarea "Awes"
type textarea "x"
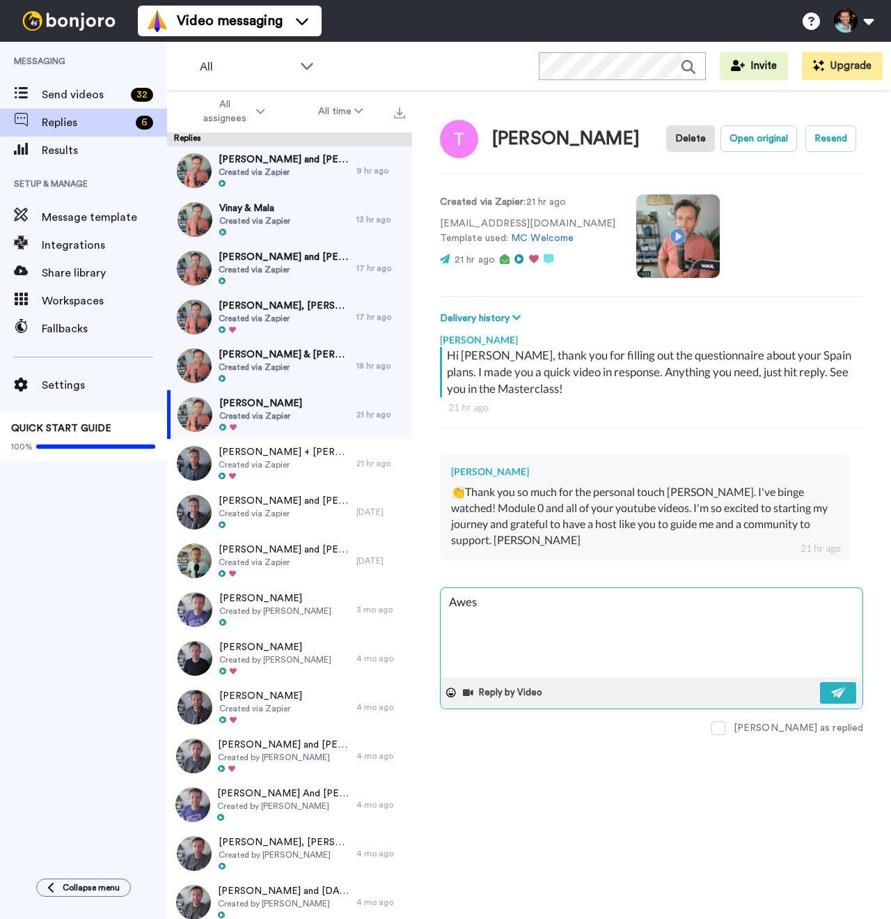
type textarea "Aweso"
type textarea "x"
type textarea "Awesom"
type textarea "x"
type textarea "Awesome"
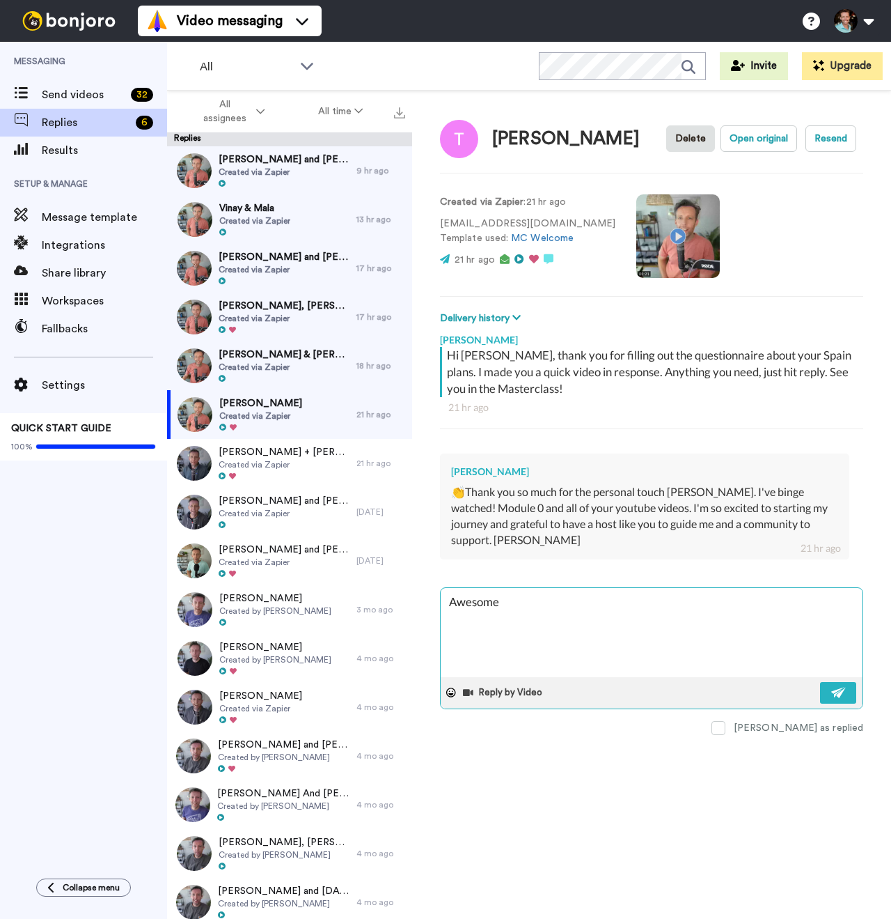
type textarea "x"
type textarea "Awesome"
type textarea "x"
type textarea "Awesome T"
type textarea "x"
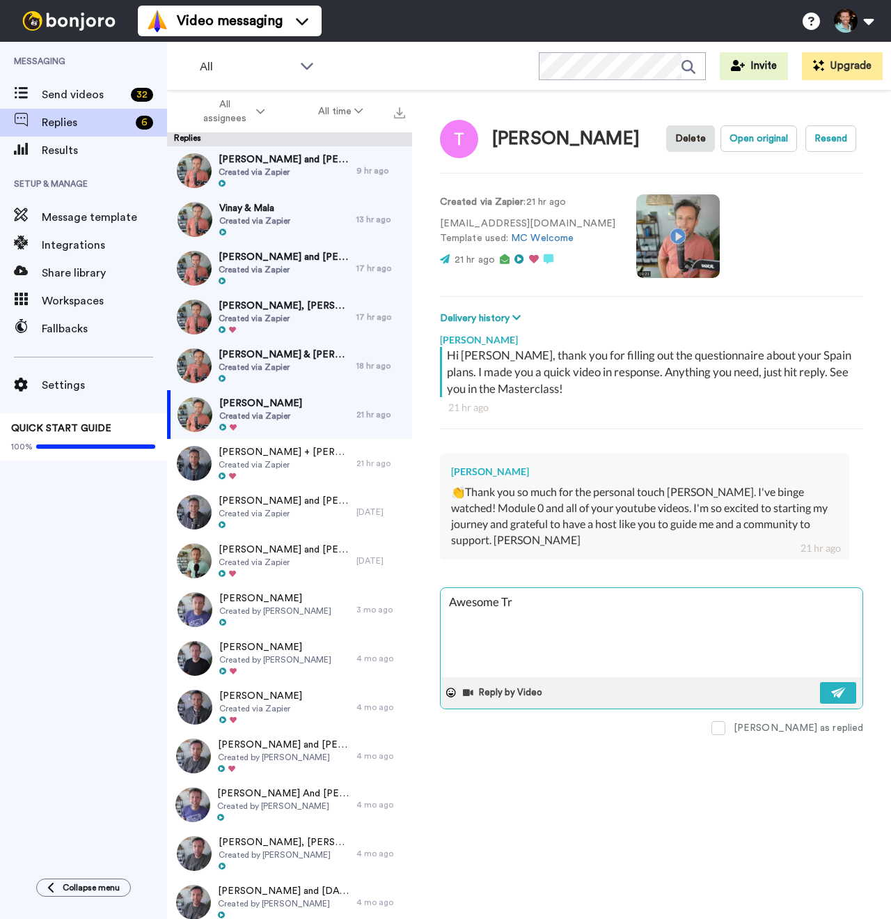
type textarea "Awesome Tre"
type textarea "x"
type textarea "Awesome Trev"
type textarea "x"
type textarea "Awesome Trevo"
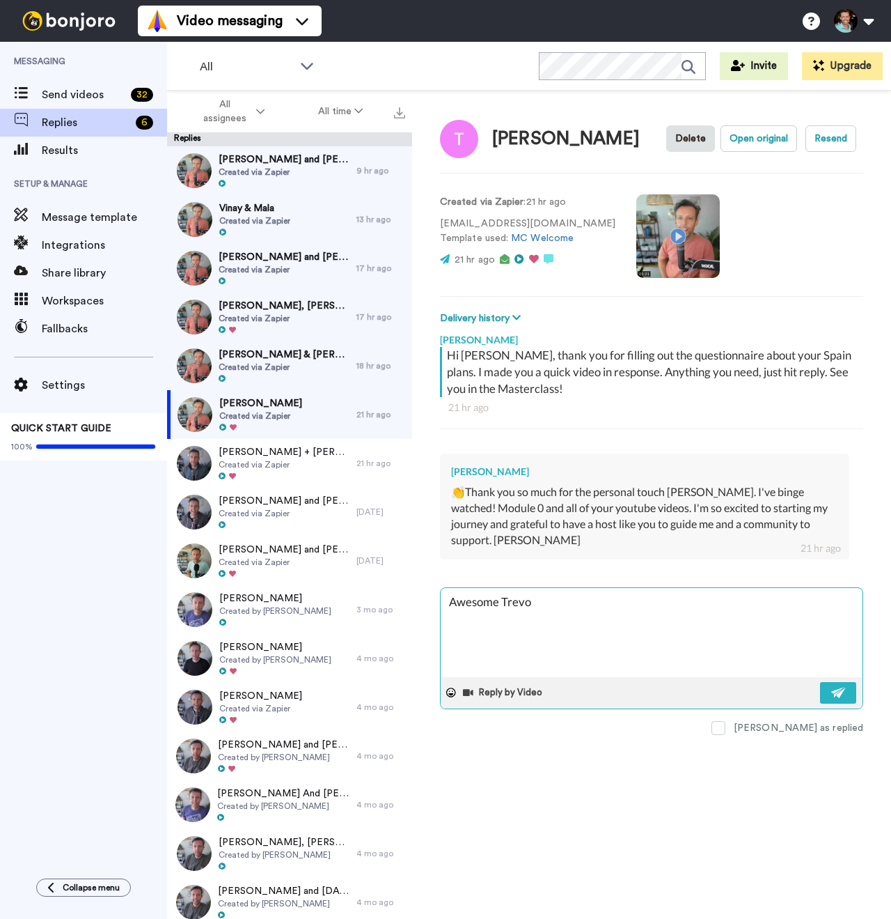
type textarea "x"
type textarea "Awesome [PERSON_NAME]"
type textarea "x"
type textarea "Awesome [PERSON_NAME]!"
type textarea "x"
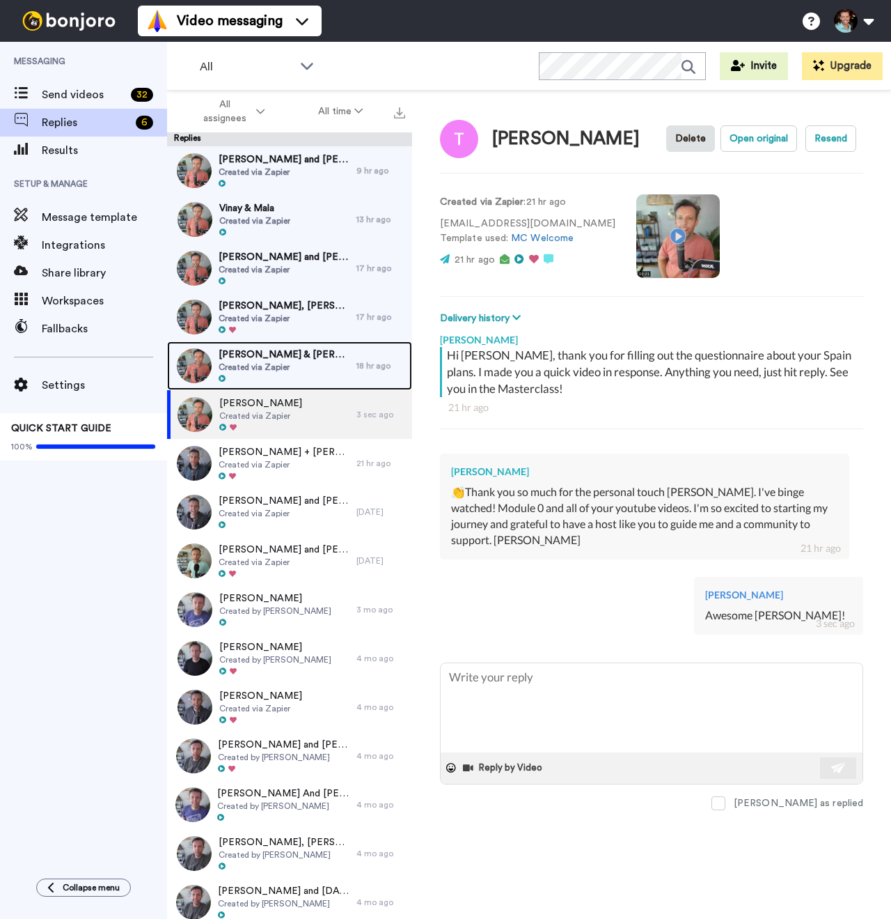
click at [295, 366] on span "Created via Zapier" at bounding box center [284, 366] width 131 height 11
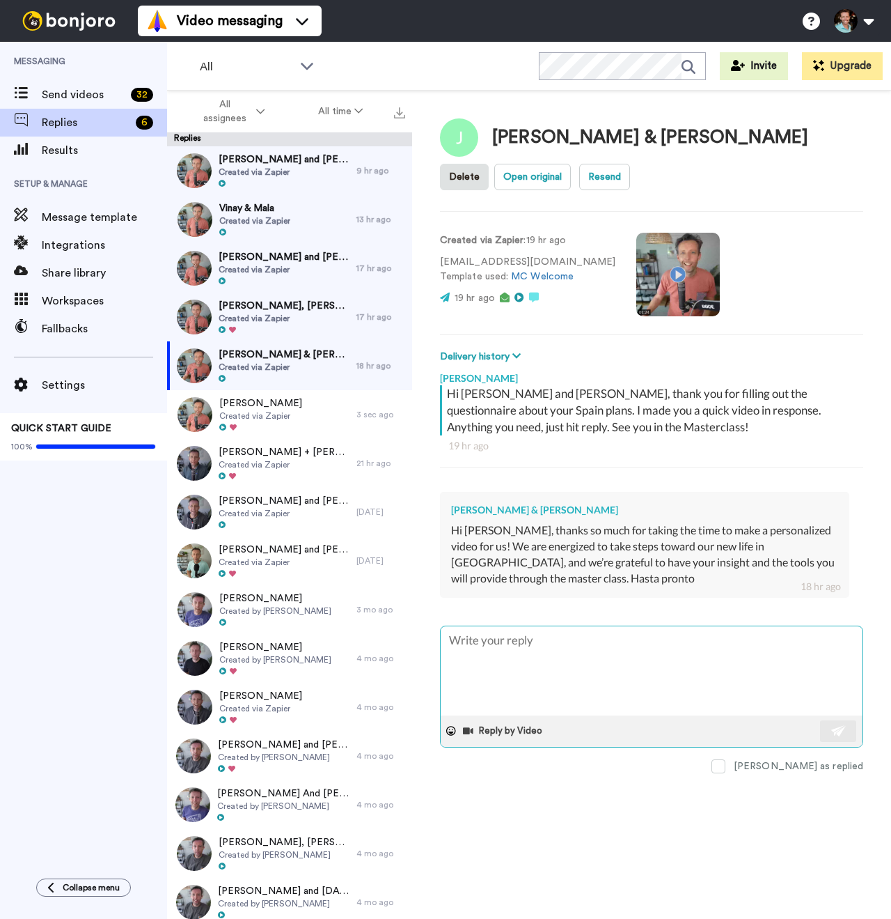
click at [602, 655] on textarea at bounding box center [652, 670] width 422 height 89
type textarea "x"
type textarea "W"
type textarea "x"
type textarea "We"
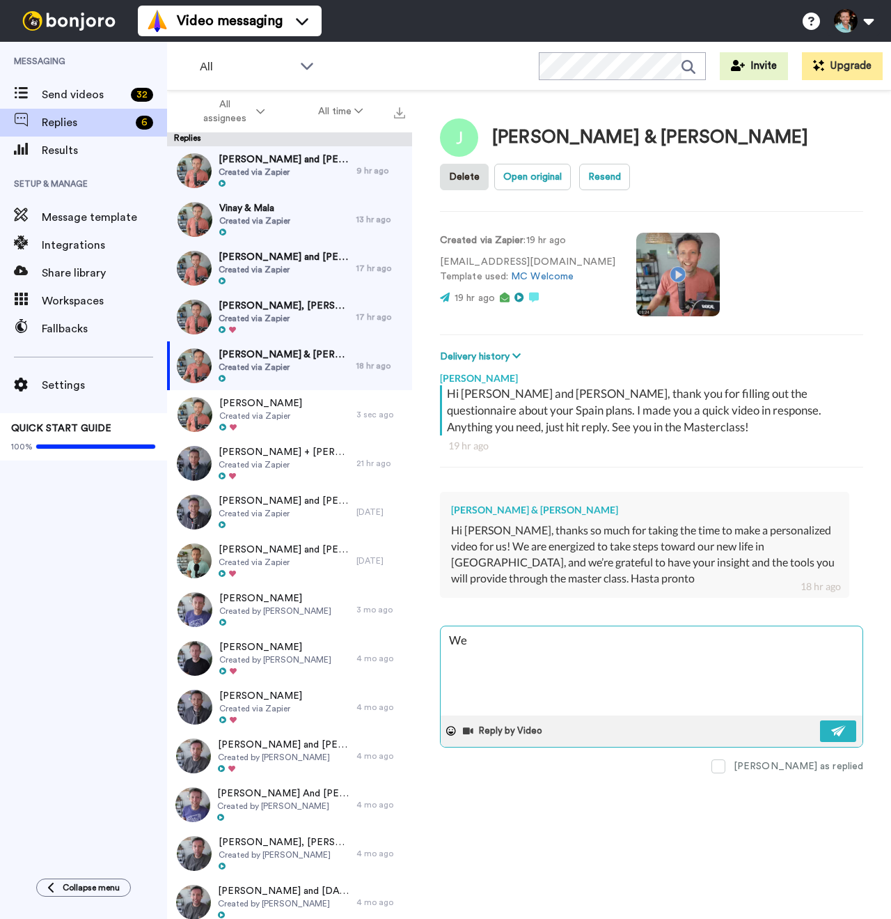
type textarea "x"
type textarea "Weo"
type textarea "x"
type textarea "Weond"
type textarea "x"
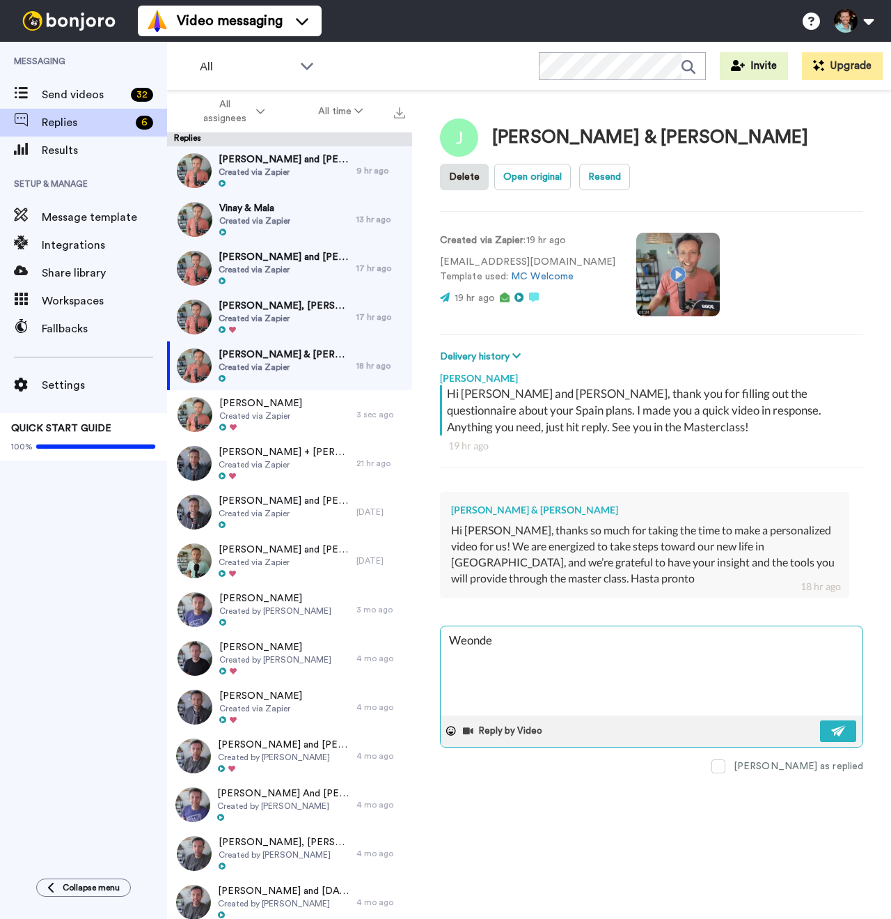
type textarea "Weonder"
type textarea "x"
type textarea "Weonde"
type textarea "x"
type textarea "Weond"
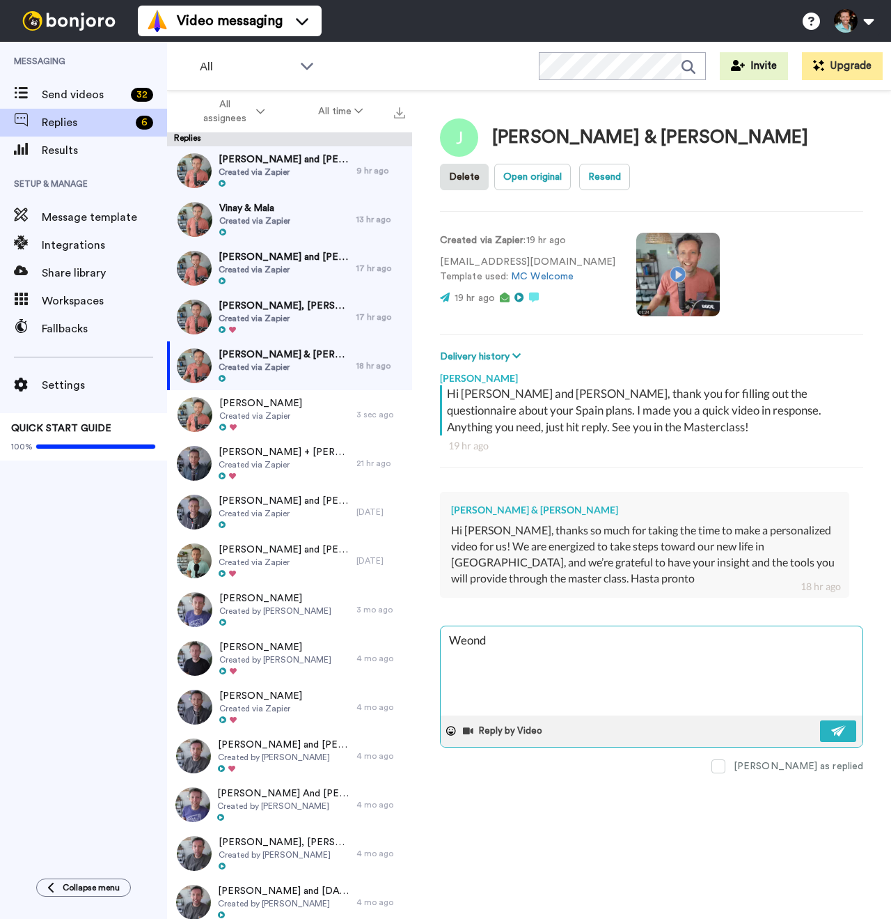
type textarea "x"
type textarea "Weon"
type textarea "x"
type textarea "Weo"
type textarea "x"
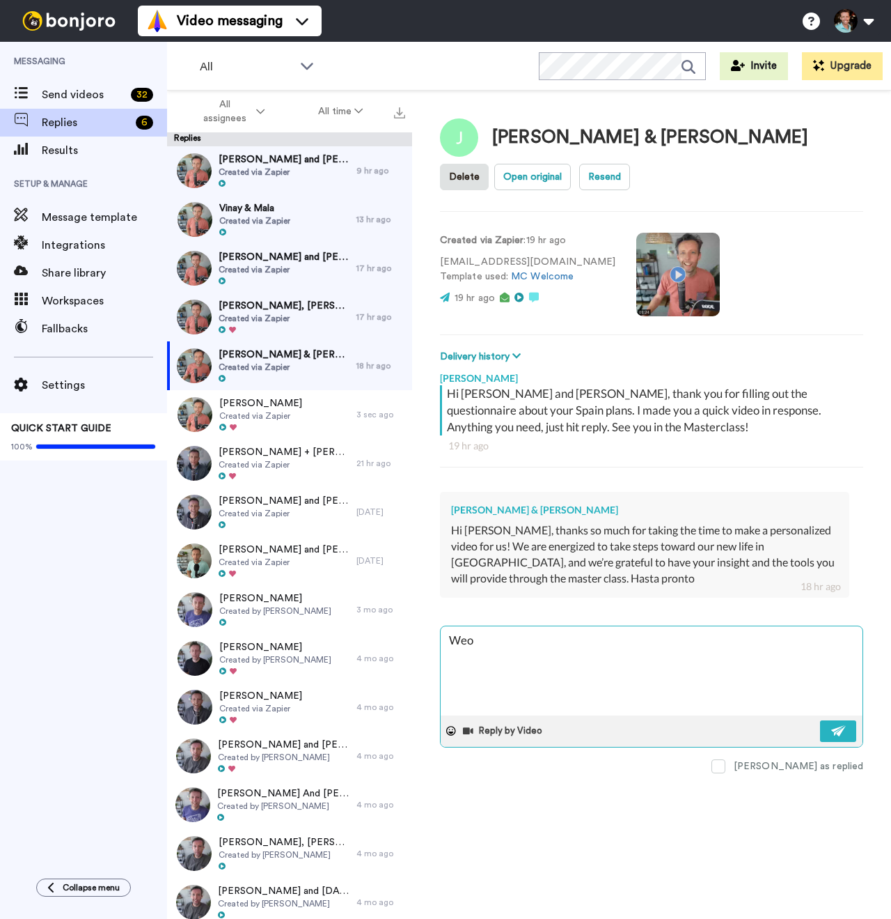
type textarea "We"
type textarea "x"
type textarea "W"
type textarea "x"
type textarea "Wo"
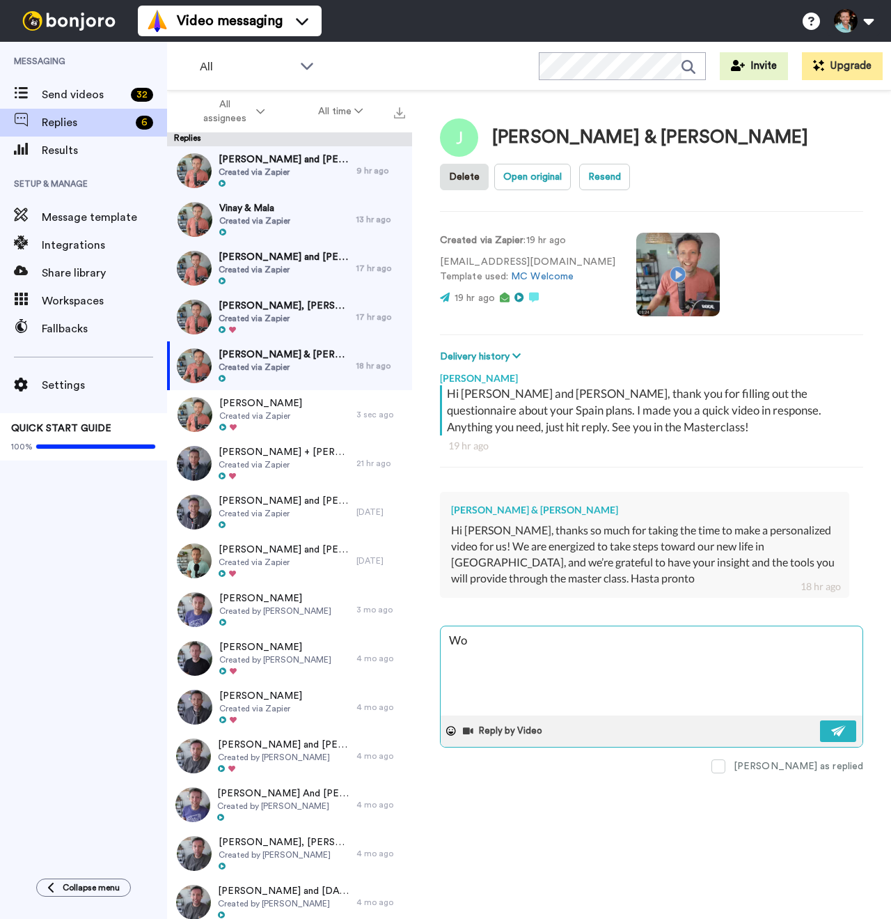
type textarea "x"
type textarea "Won"
type textarea "x"
type textarea "Wond"
type textarea "x"
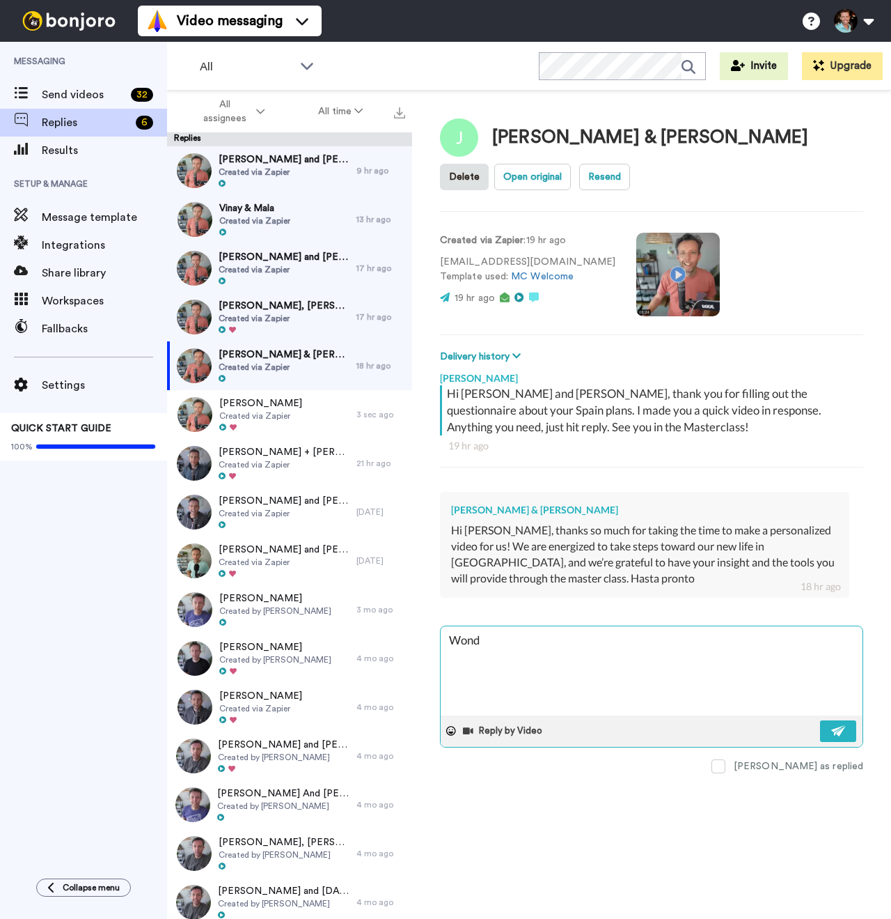
type textarea "Wonde"
type textarea "x"
type textarea "Wonder"
type textarea "x"
type textarea "Wonderf"
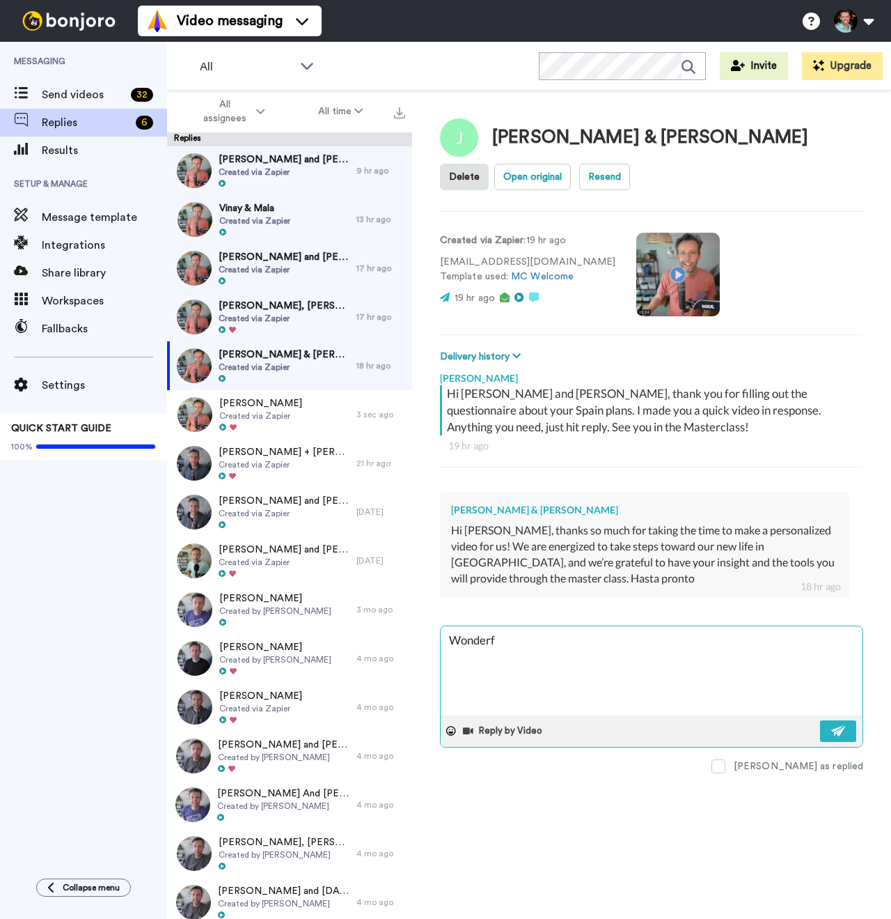
type textarea "x"
type textarea "Wonderfu"
type textarea "x"
type textarea "Wonderful"
type textarea "x"
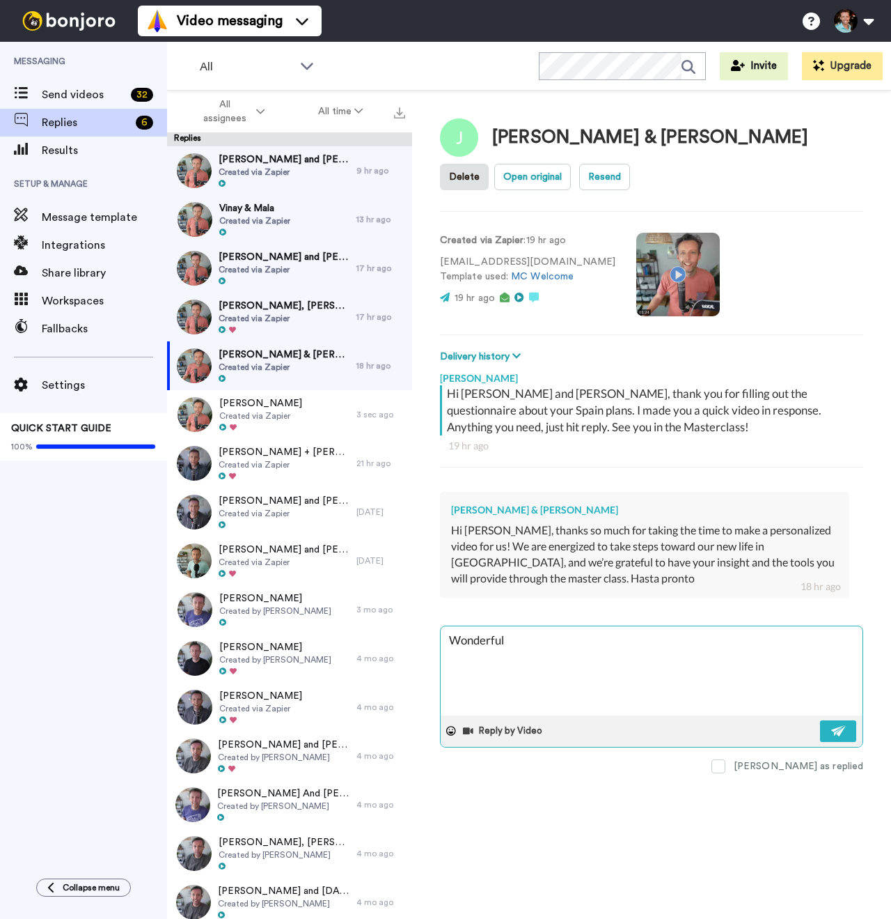
type textarea "Wonderful!"
type textarea "x"
type textarea "Wonderful!"
type textarea "x"
type textarea "Wonderful! C"
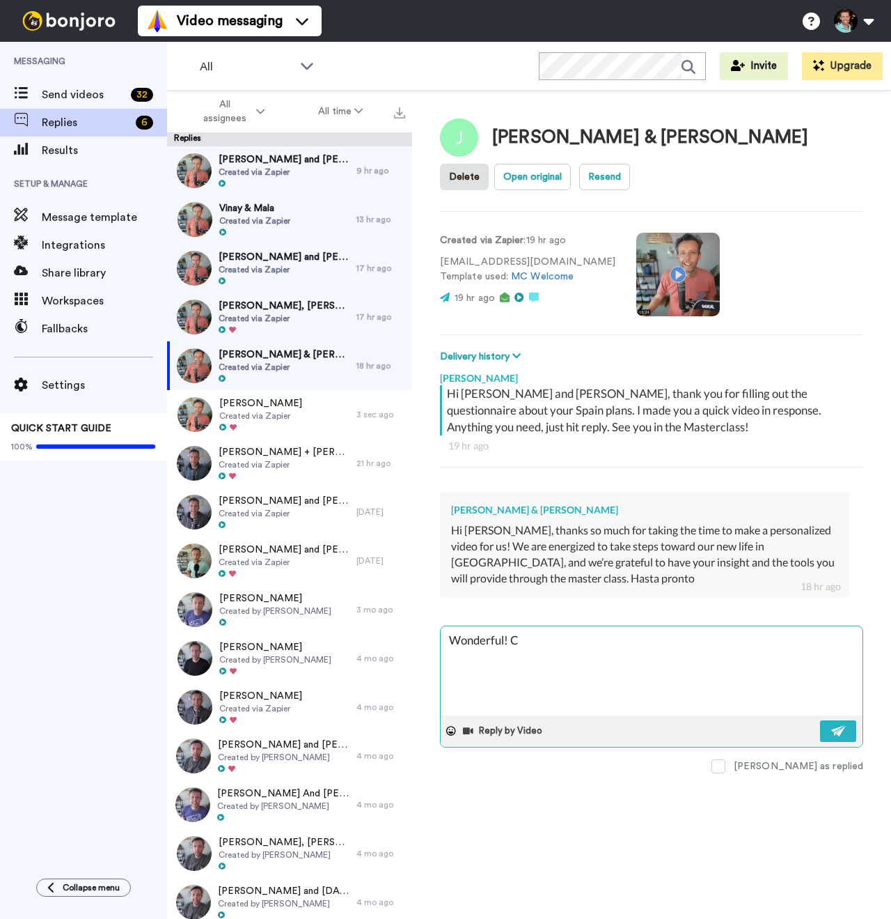
type textarea "x"
type textarea "Wonderful! Ca"
type textarea "x"
type textarea "Wonderful! Can"
type textarea "x"
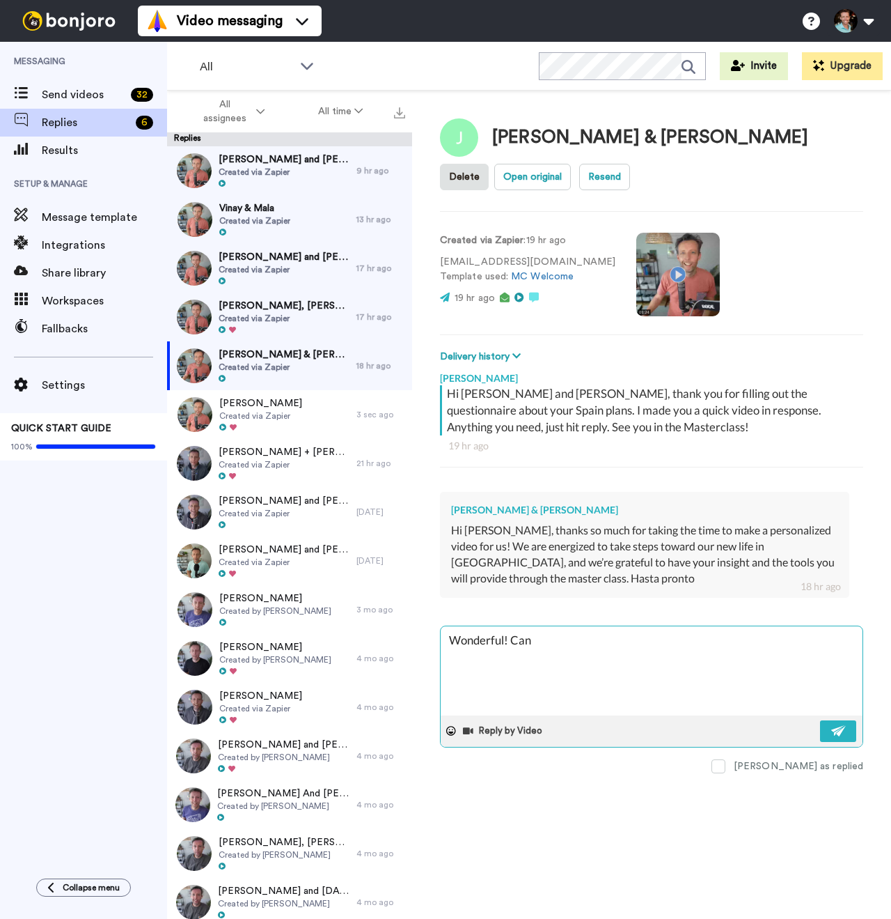
type textarea "Wonderful! Can'"
type textarea "x"
type textarea "Wonderful! Can't"
type textarea "x"
type textarea "Wonderful! Can't"
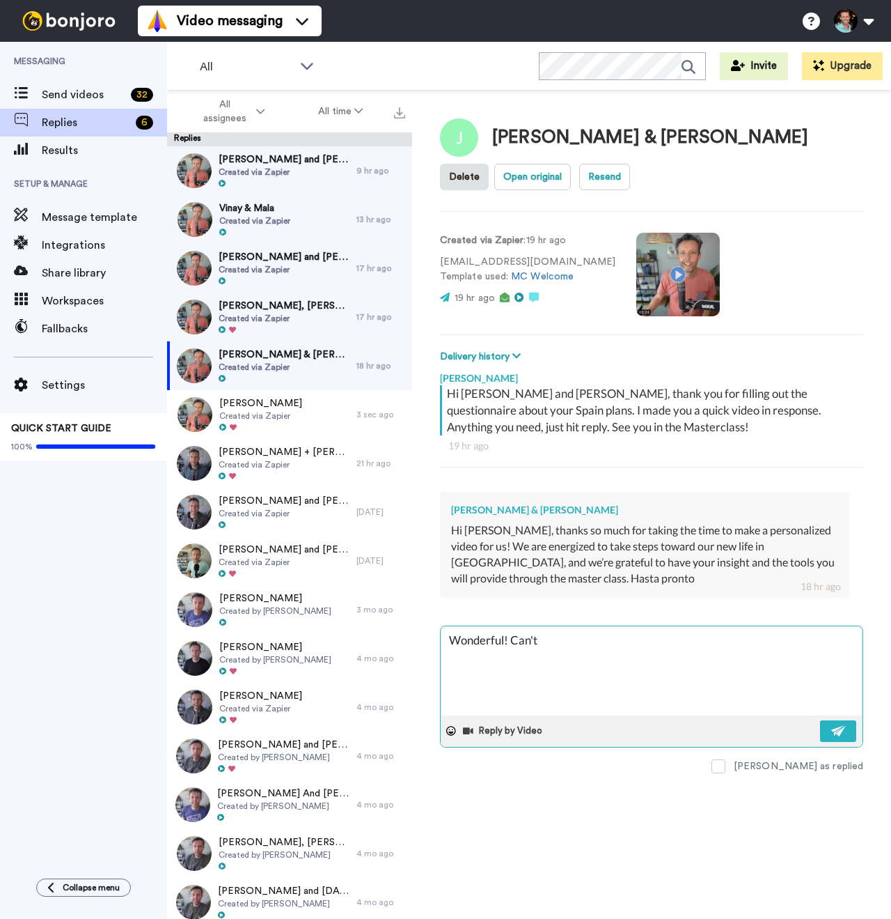
type textarea "x"
type textarea "Wonderful! Can't w"
type textarea "x"
type textarea "Wonderful! Can't wa"
type textarea "x"
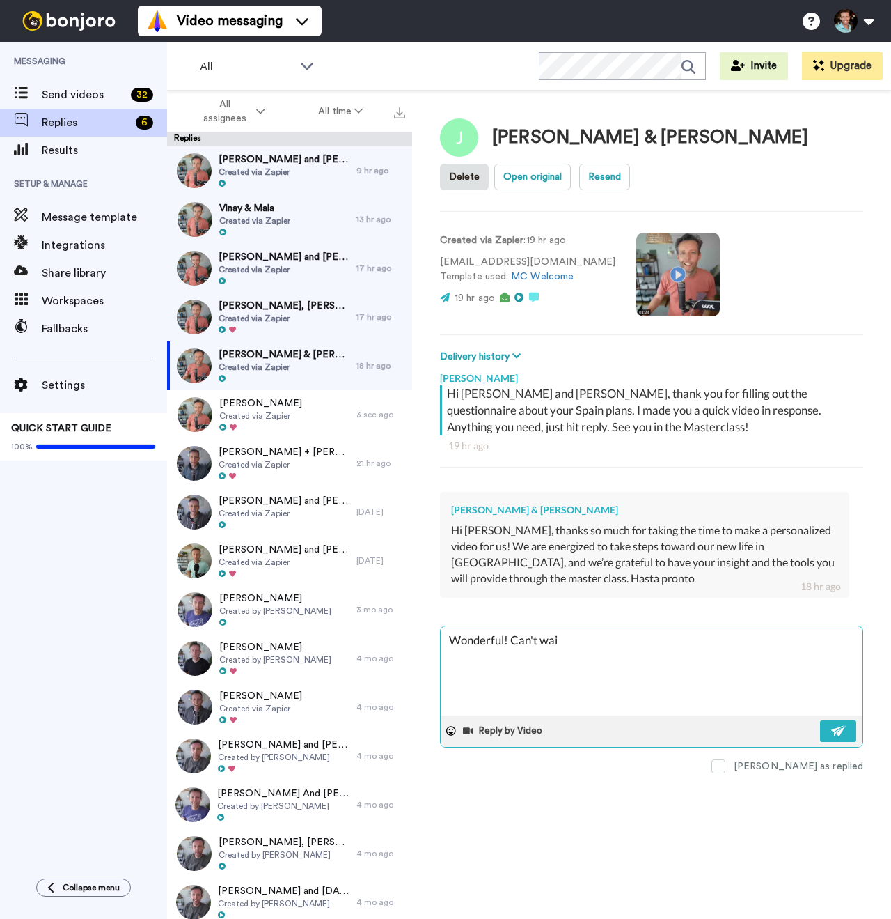
type textarea "Wonderful! Can't wait"
type textarea "x"
type textarea "Wonderful! Can't wait t"
type textarea "x"
type textarea "Wonderful! Can't wait to"
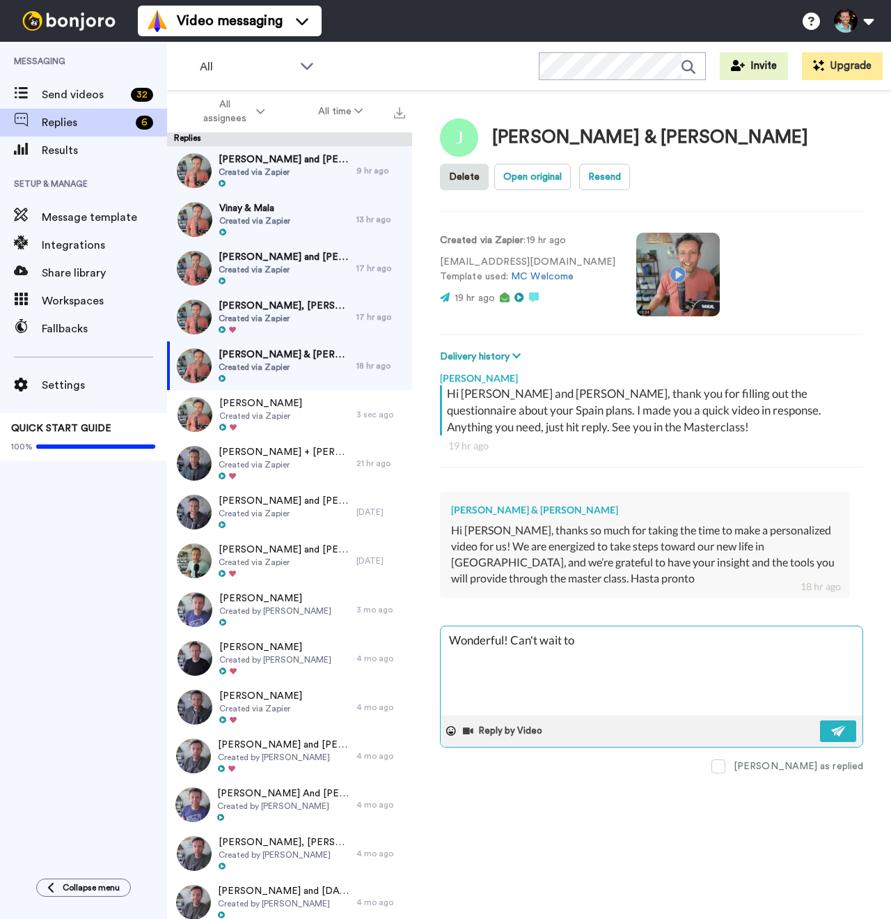
type textarea "x"
type textarea "Wonderful! Can't wait to"
type textarea "x"
type textarea "Wonderful! Can't wait to g"
type textarea "x"
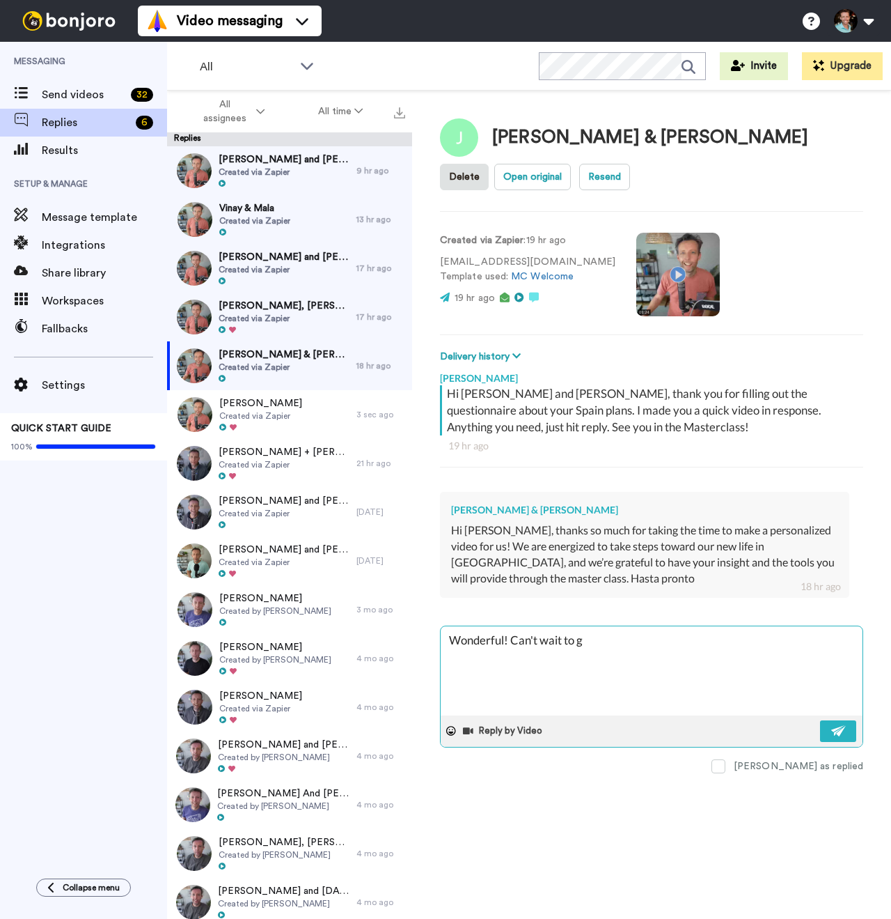
type textarea "Wonderful! Can't wait to"
type textarea "x"
type textarea "Wonderful! Can't wait to k"
type textarea "x"
type textarea "Wonderful! Can't wait to ki"
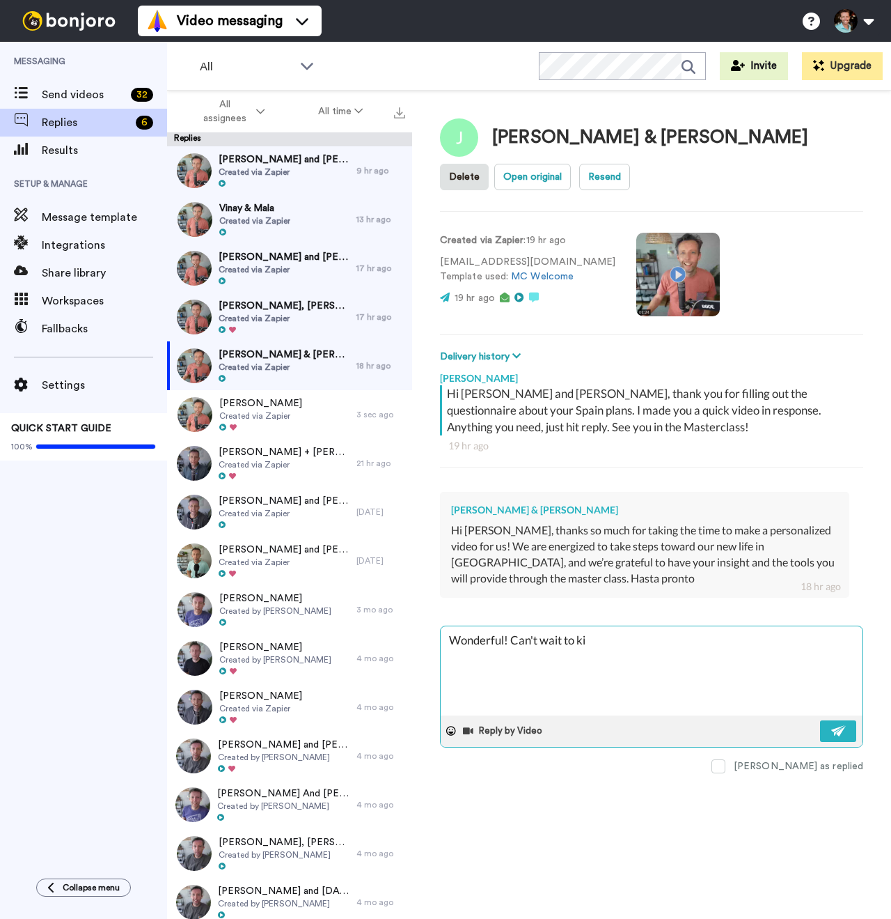
type textarea "x"
type textarea "Wonderful! Can't wait to kic"
type textarea "x"
type textarea "Wonderful! Can't wait to kick"
type textarea "x"
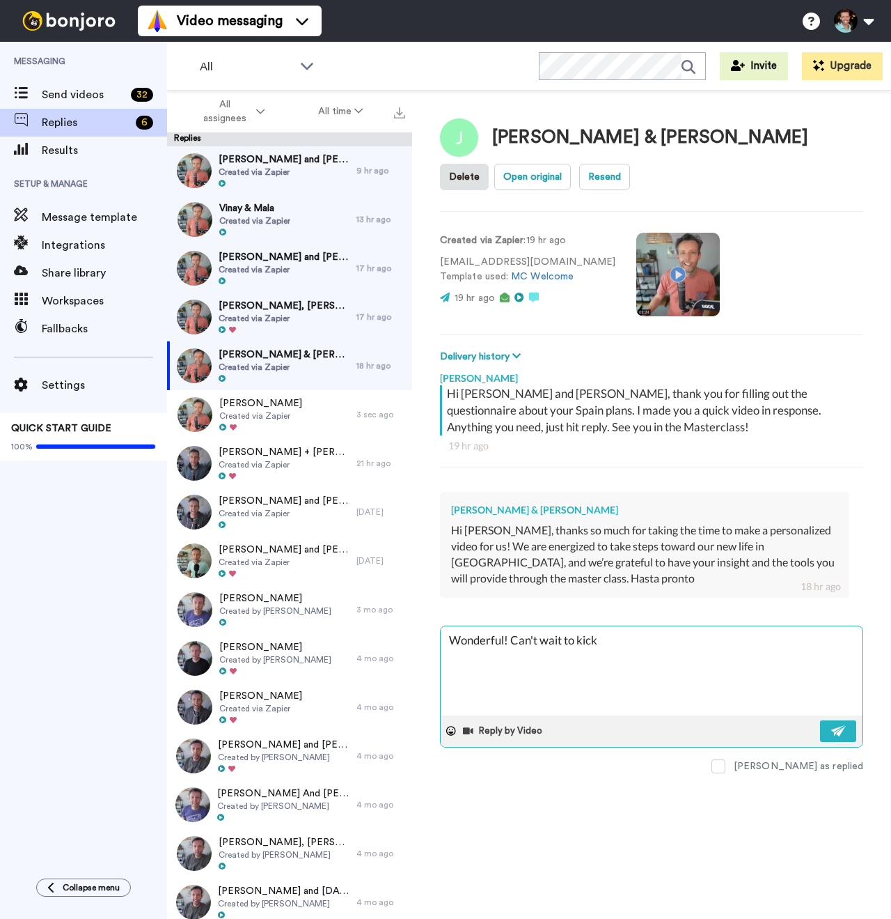
type textarea "Wonderful! Can't wait to kick"
type textarea "x"
type textarea "Wonderful! Can't wait to kick of"
type textarea "x"
type textarea "Wonderful! Can't wait to kick off"
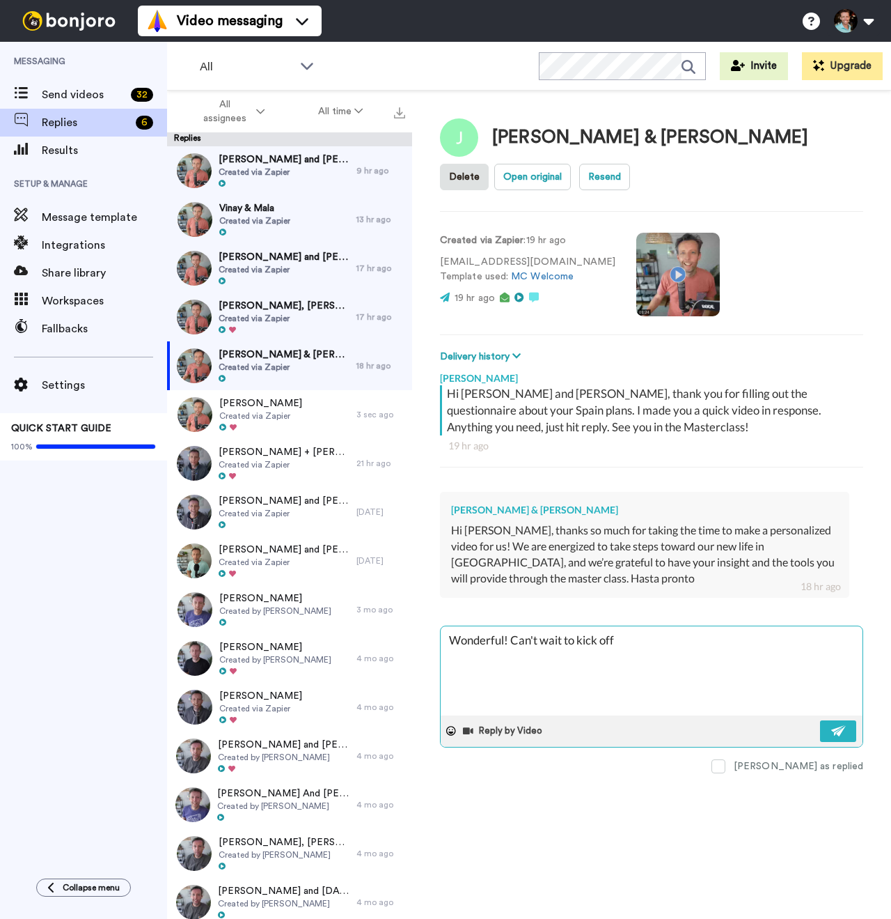
type textarea "x"
type textarea "Wonderful! Can't wait to kick off :"
type textarea "x"
type textarea "Wonderful! Can't wait to kick off :)"
type textarea "x"
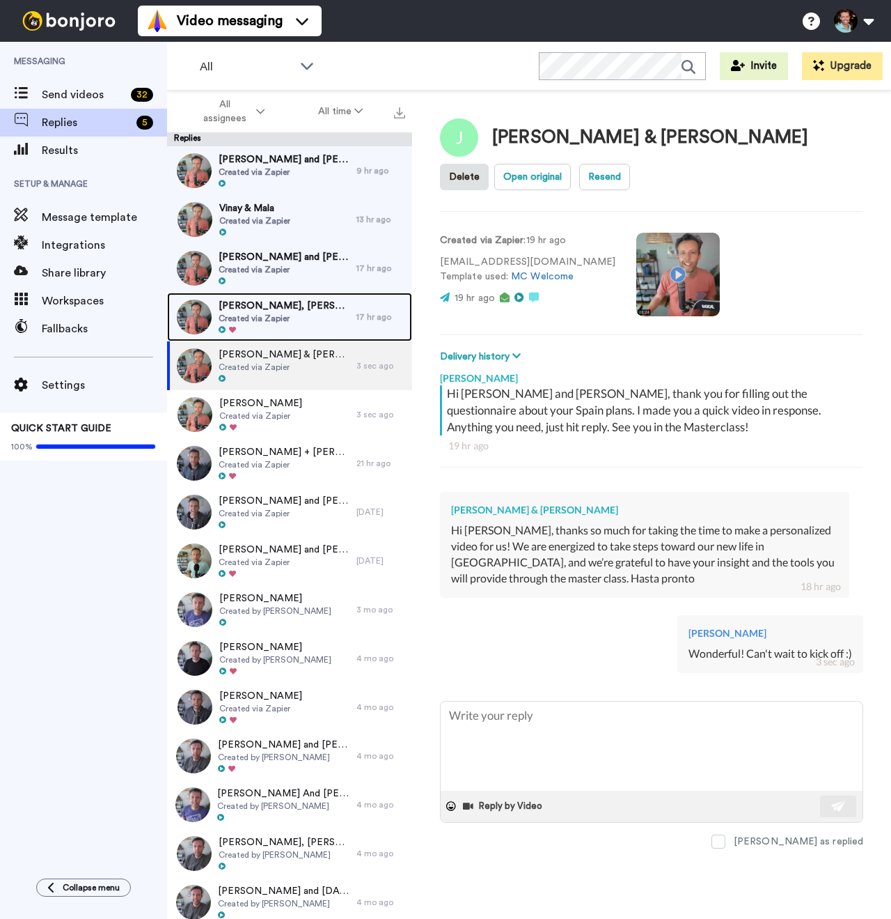
click at [254, 319] on span "Created via Zapier" at bounding box center [284, 318] width 131 height 11
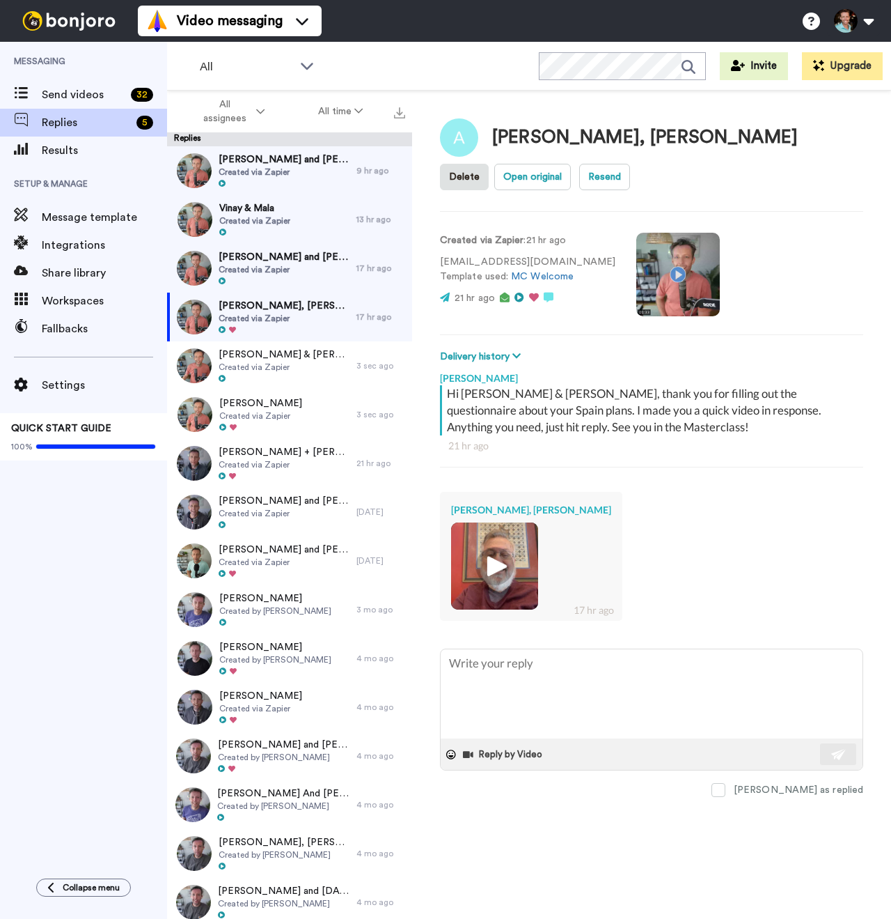
click at [497, 565] on img at bounding box center [495, 566] width 38 height 38
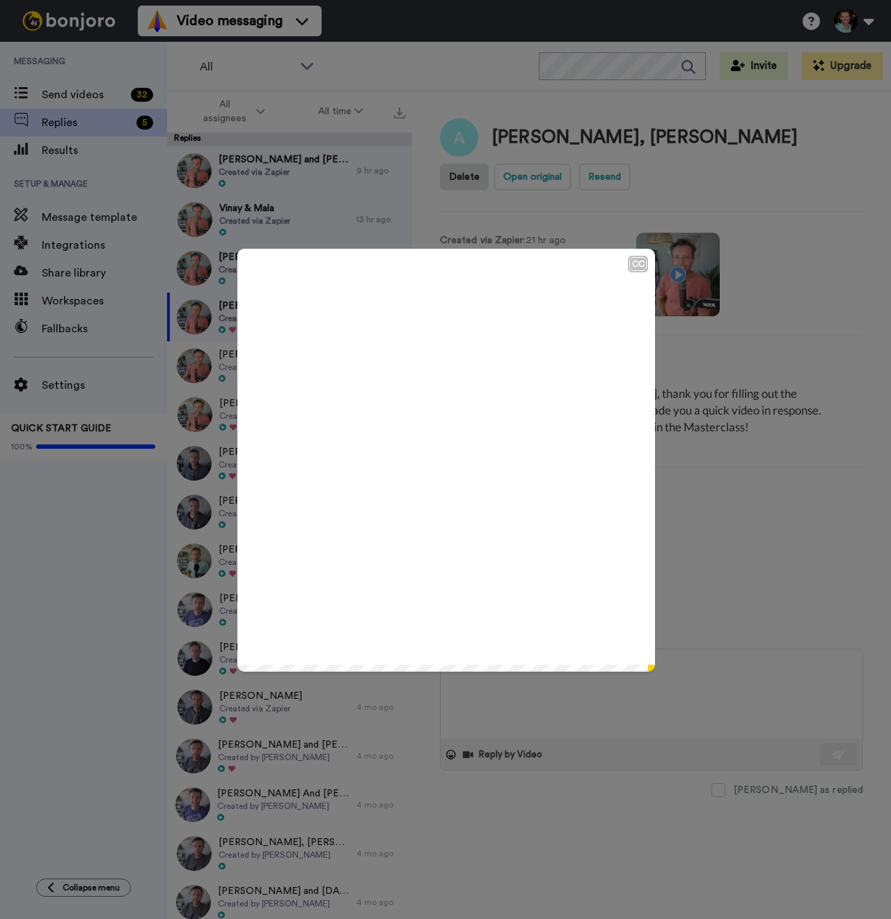
click at [453, 449] on icon at bounding box center [446, 460] width 37 height 37
click at [621, 730] on div "CC Play/Pause 0:13 / 0:13" at bounding box center [445, 459] width 891 height 919
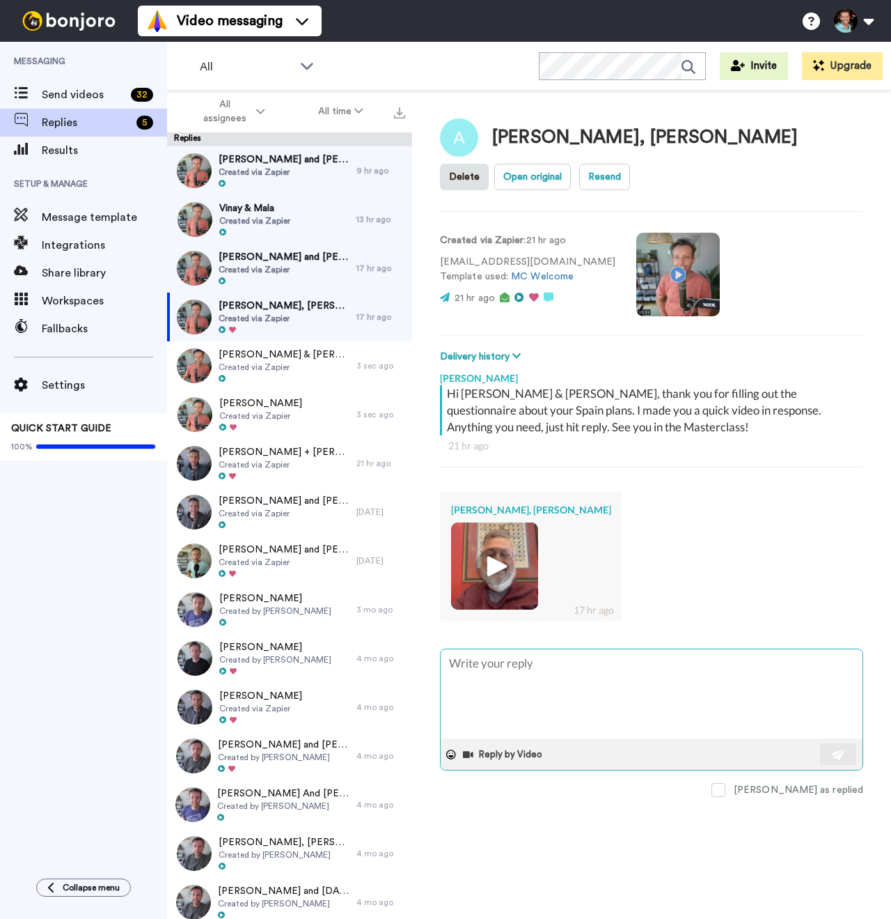
click at [627, 712] on textarea at bounding box center [652, 693] width 422 height 89
type textarea "x"
type textarea "A"
type textarea "x"
type textarea "Aw"
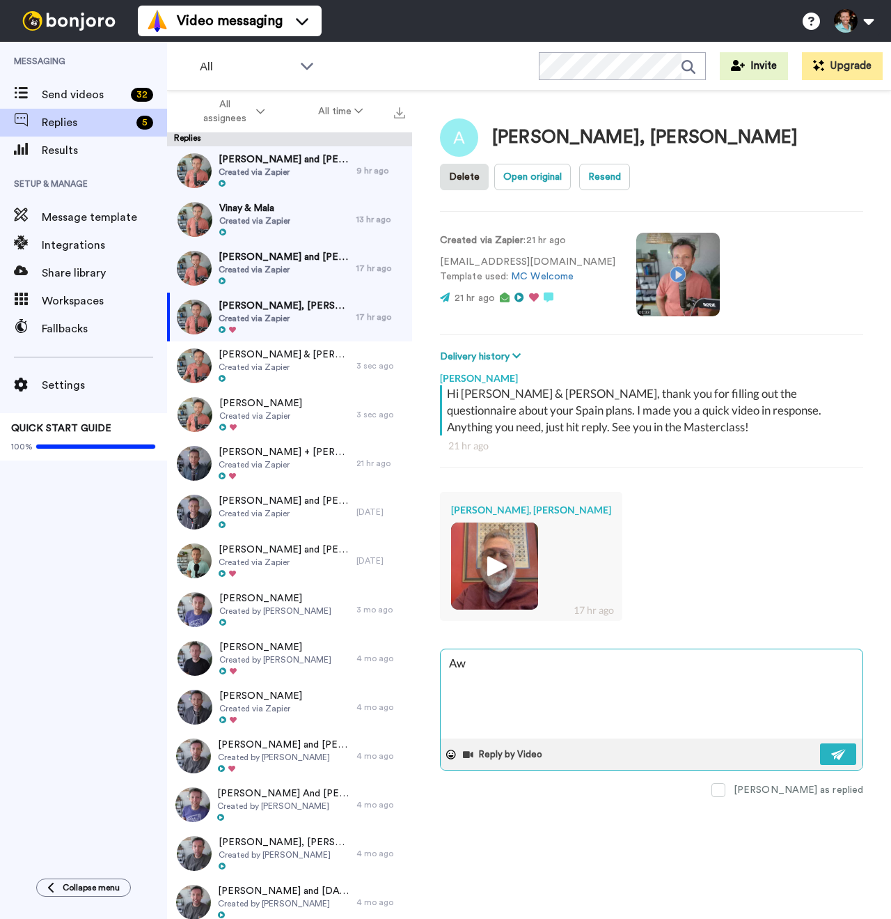
type textarea "x"
type textarea "Awe"
type textarea "x"
type textarea "Awes"
type textarea "x"
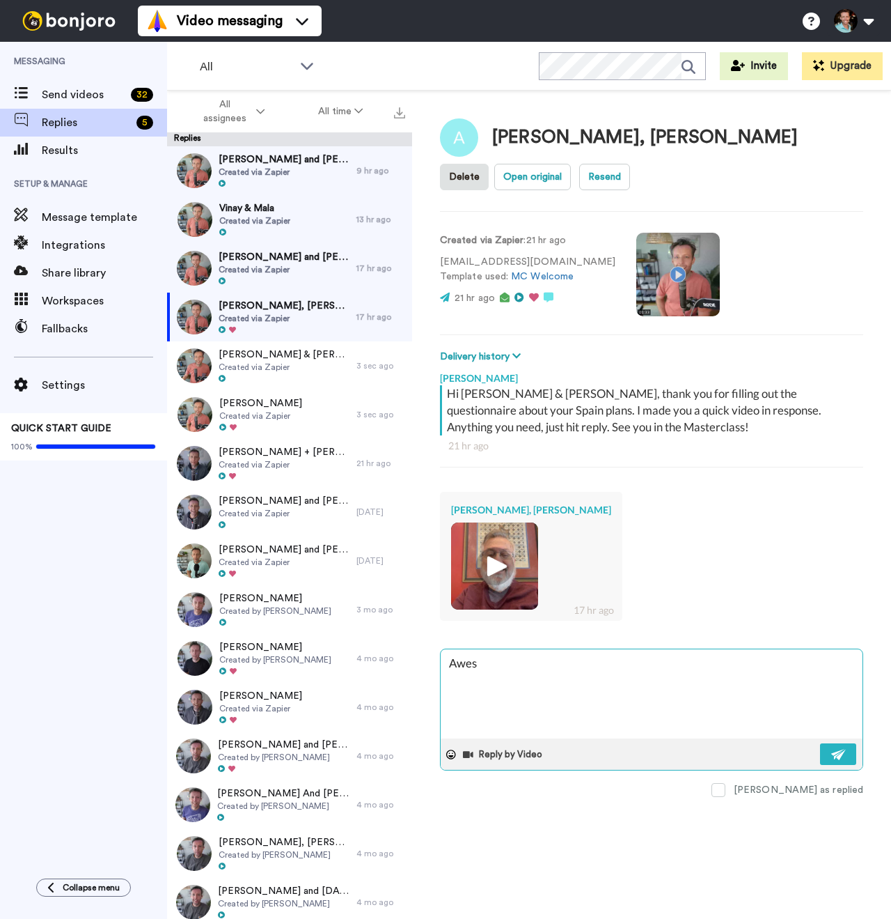
type textarea "Aweso"
type textarea "x"
type textarea "Awesom"
type textarea "x"
type textarea "Awesome"
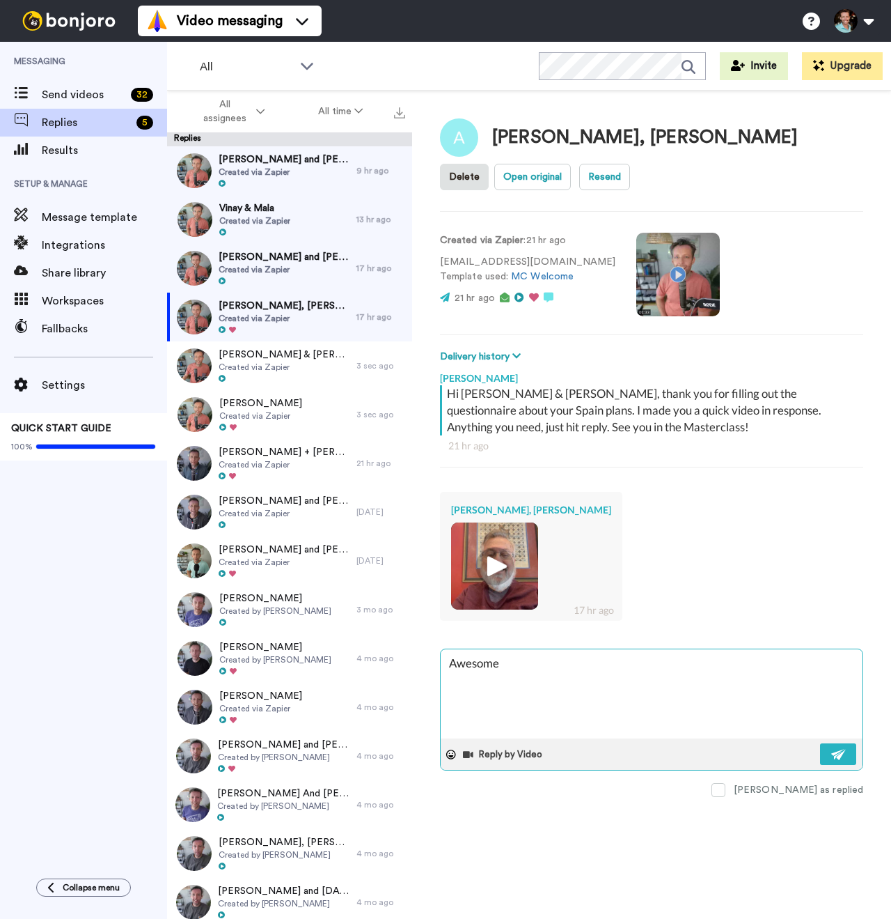
type textarea "x"
type textarea "Awesome"
type textarea "x"
type textarea "Awesome A"
type textarea "x"
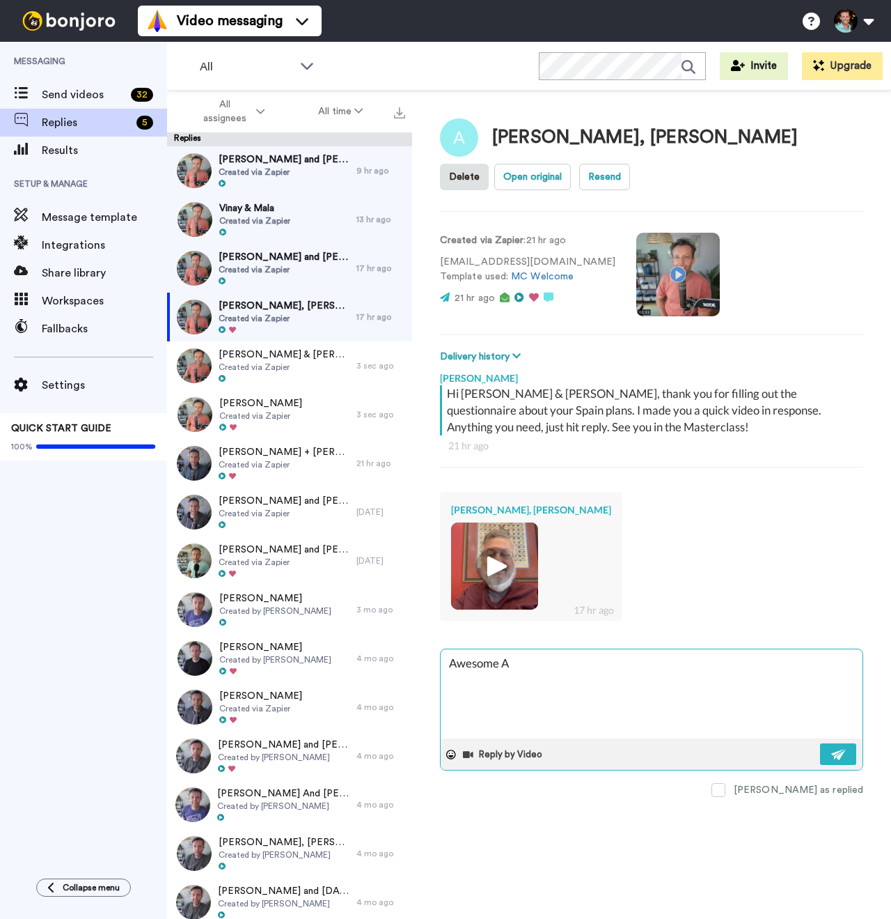
type textarea "Awesome Ar"
type textarea "x"
type textarea "Awesome Art"
type textarea "x"
type textarea "Awesome Arthu"
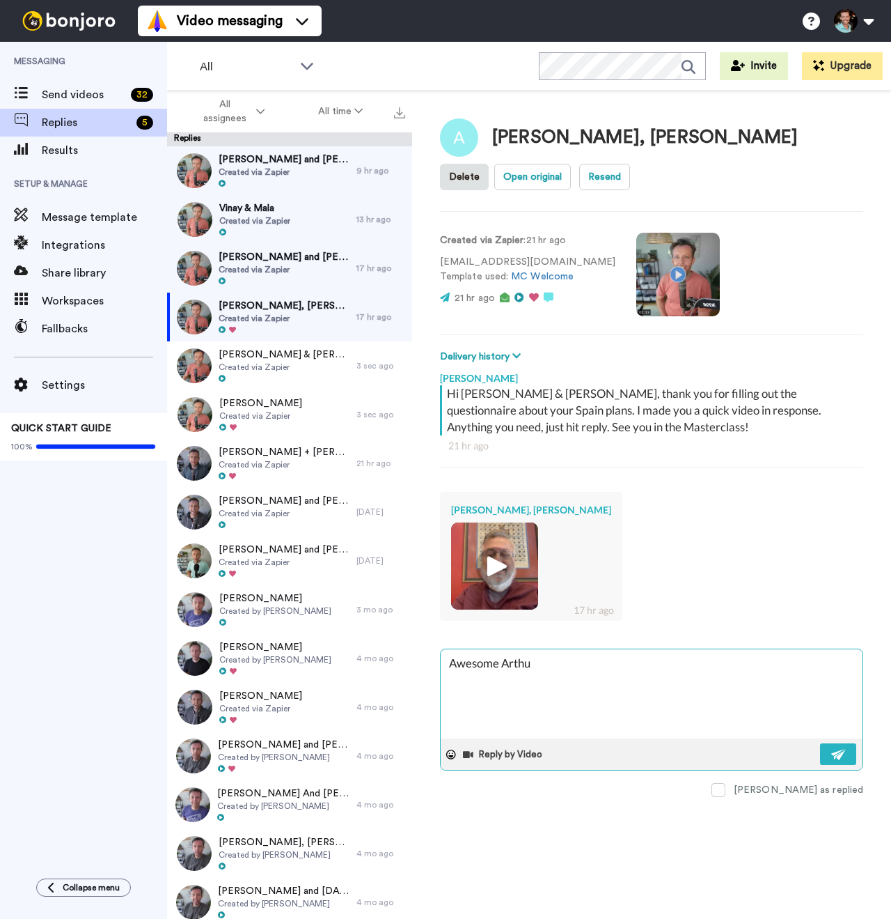
type textarea "x"
type textarea "Awesome [PERSON_NAME]!"
type textarea "x"
type textarea "Awesome [PERSON_NAME]!"
type textarea "x"
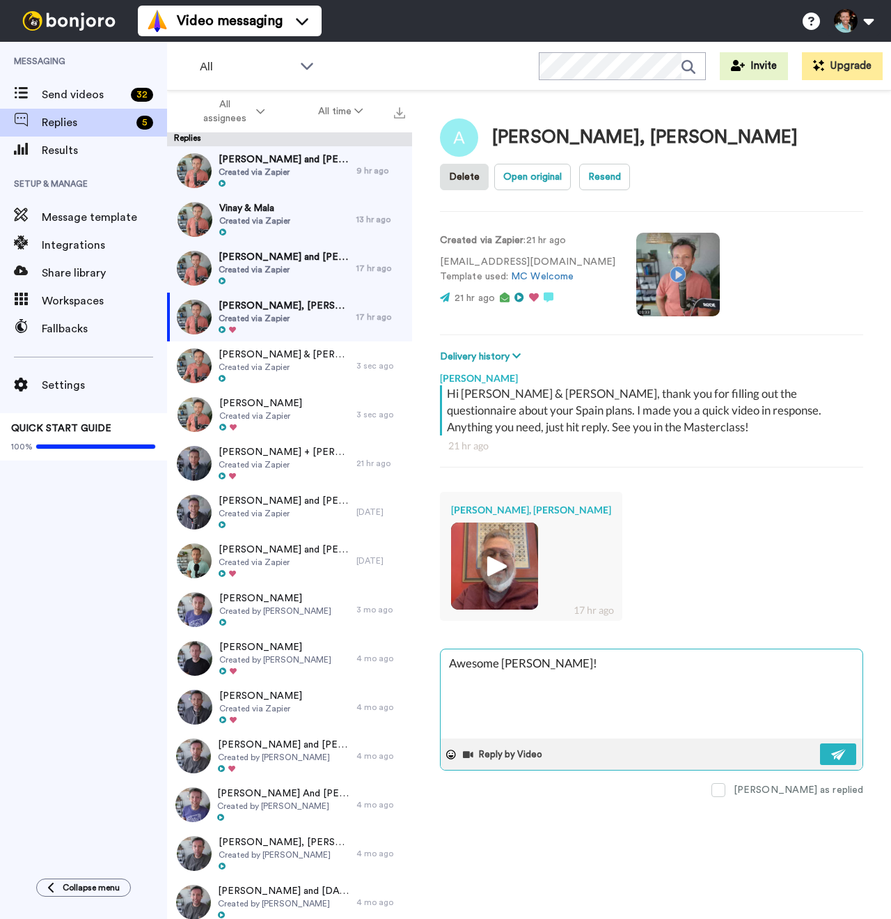
type textarea "Awesome [PERSON_NAME]! T"
type textarea "x"
type textarea "Awesome [PERSON_NAME]! Th"
type textarea "x"
type textarea "Awesome [PERSON_NAME]! Thank"
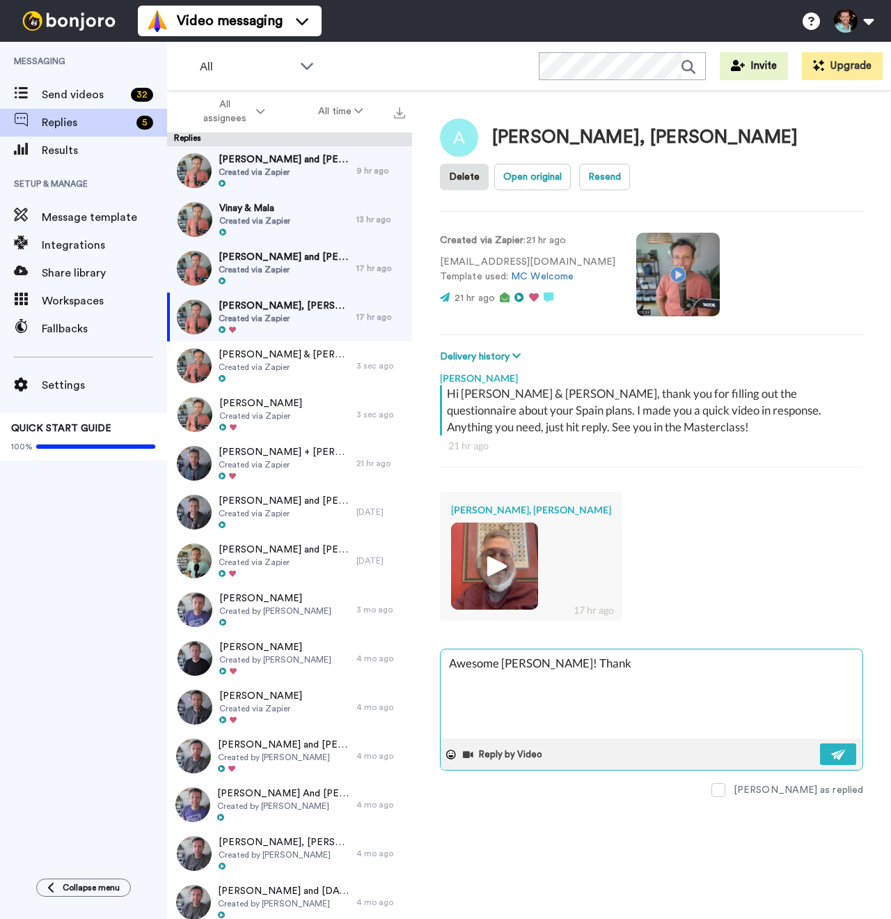
type textarea "x"
type textarea "Awesome [PERSON_NAME]! Thank y"
type textarea "x"
type textarea "Awesome [PERSON_NAME]! Thank yo"
type textarea "x"
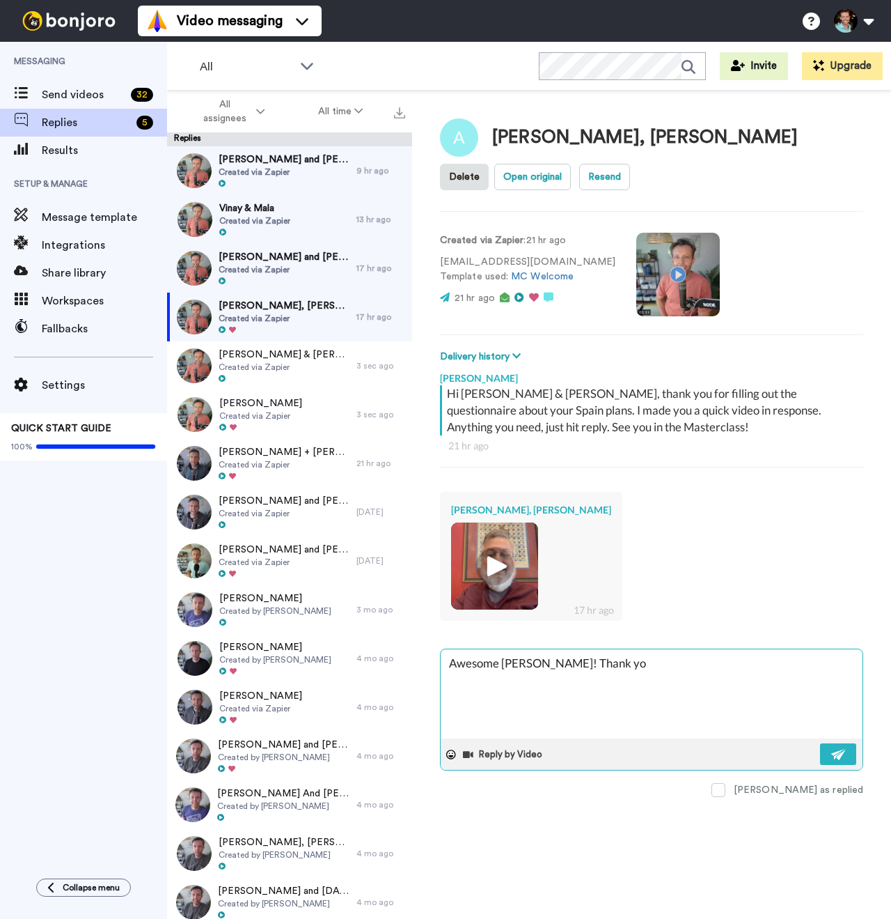
type textarea "Awesome [PERSON_NAME]! Thank you"
type textarea "x"
type textarea "Awesome [PERSON_NAME]! Thank you!"
click at [497, 570] on img at bounding box center [495, 566] width 38 height 38
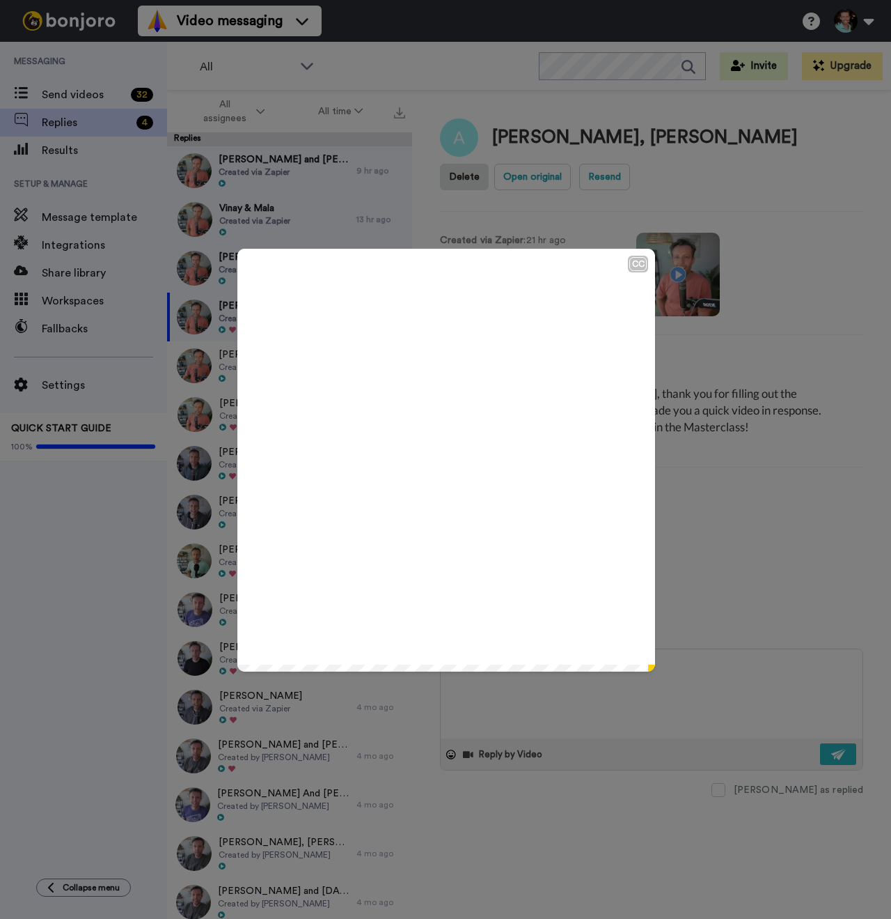
click at [435, 464] on icon at bounding box center [446, 460] width 37 height 37
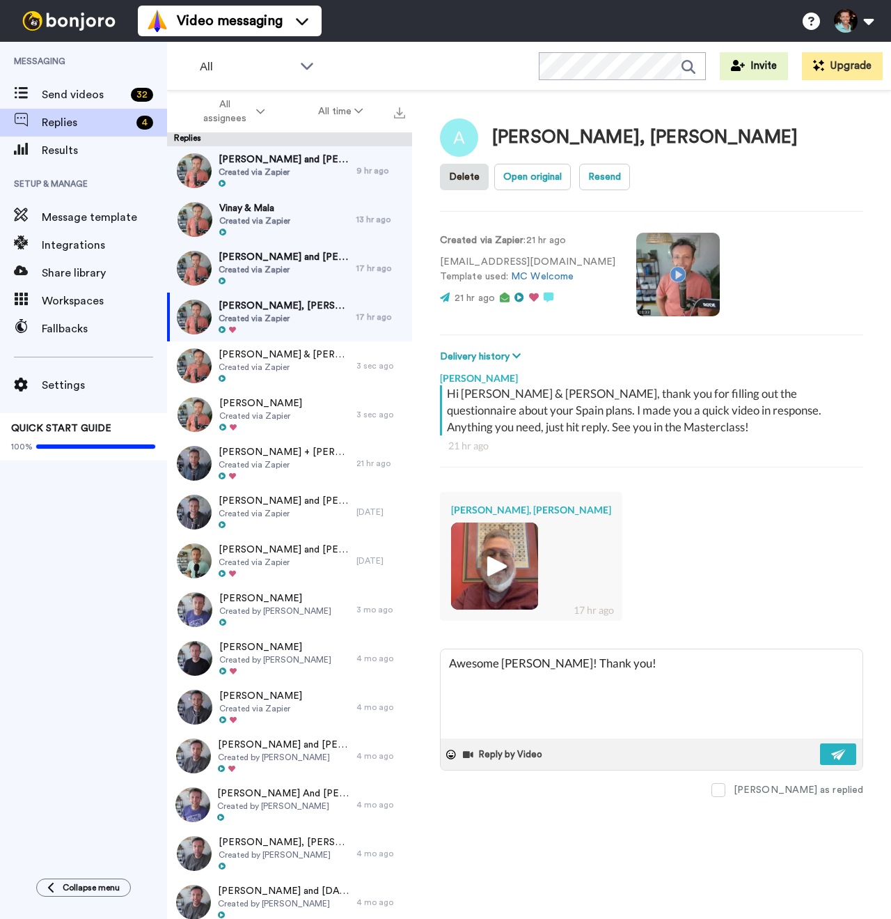
click at [673, 679] on textarea "Awesome [PERSON_NAME]! Thank you!" at bounding box center [652, 693] width 422 height 89
click at [840, 755] on img at bounding box center [839, 754] width 15 height 11
type textarea "x"
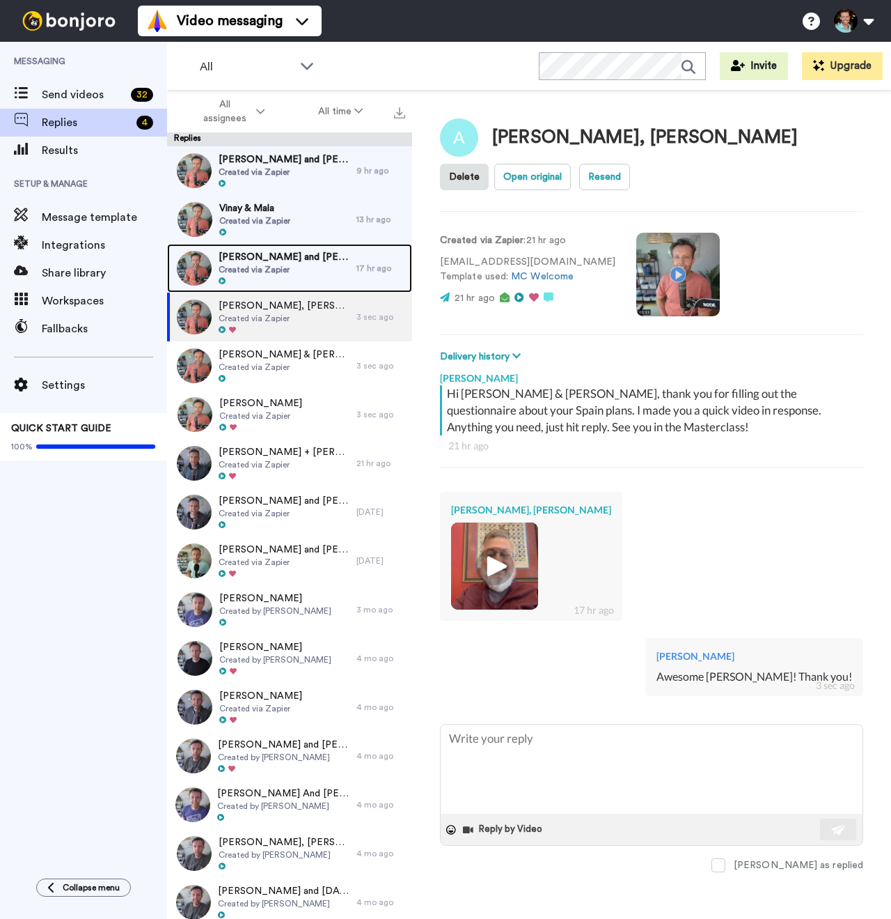
click at [292, 260] on span "[PERSON_NAME] and [PERSON_NAME]" at bounding box center [284, 257] width 131 height 14
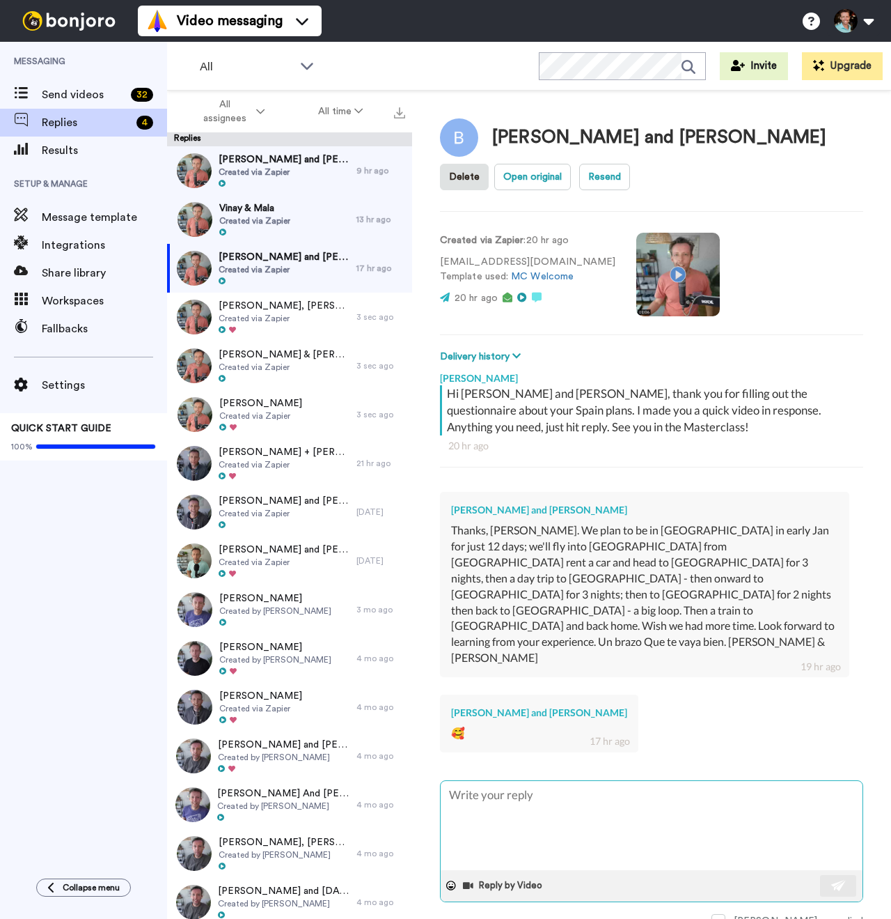
click at [529, 781] on textarea at bounding box center [652, 825] width 422 height 89
type textarea "x"
type textarea "T"
type textarea "x"
type textarea "Th"
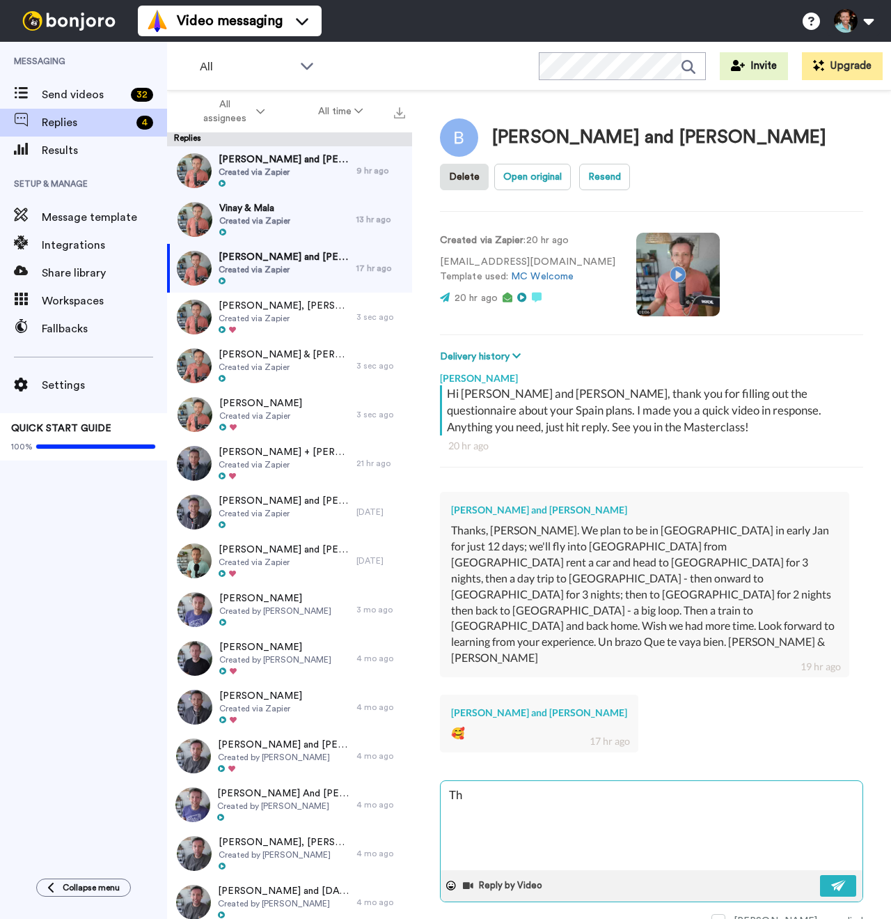
type textarea "x"
type textarea "Tha"
type textarea "x"
type textarea "That"
type textarea "x"
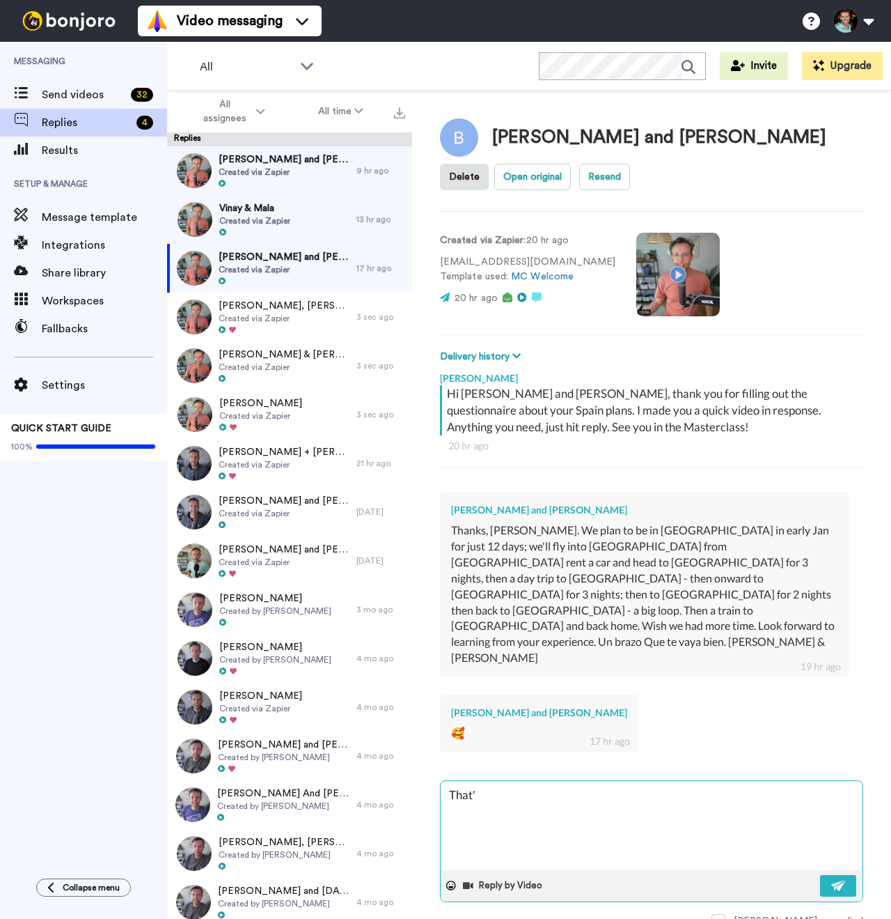
type textarea "That's"
type textarea "x"
type textarea "That's"
type textarea "x"
type textarea "That's a"
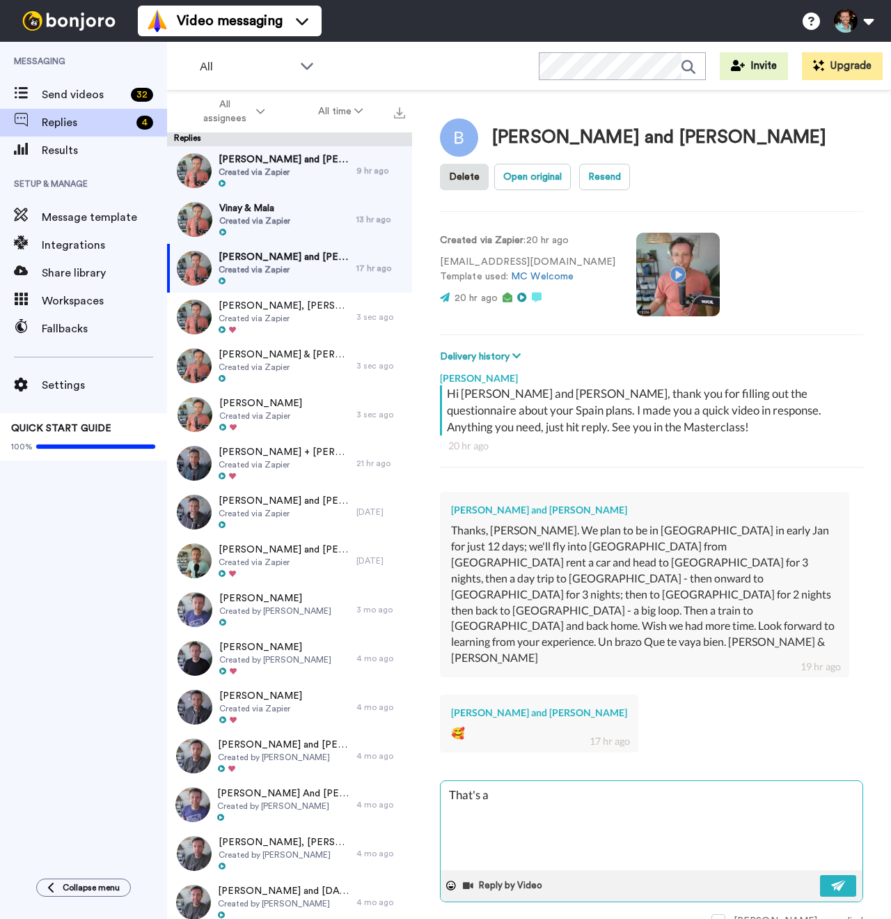
type textarea "x"
type textarea "That's awe"
type textarea "x"
type textarea "That's aweso"
type textarea "x"
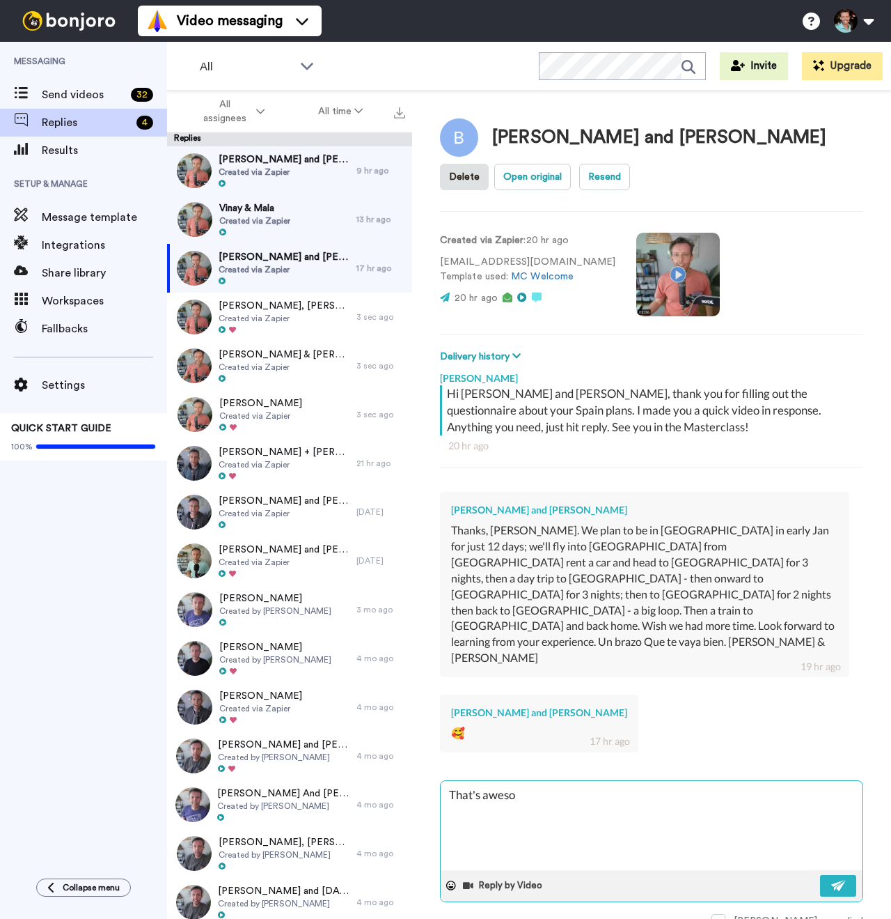
type textarea "That's awesom"
type textarea "x"
type textarea "That's awesome"
type textarea "x"
type textarea "That's awesome"
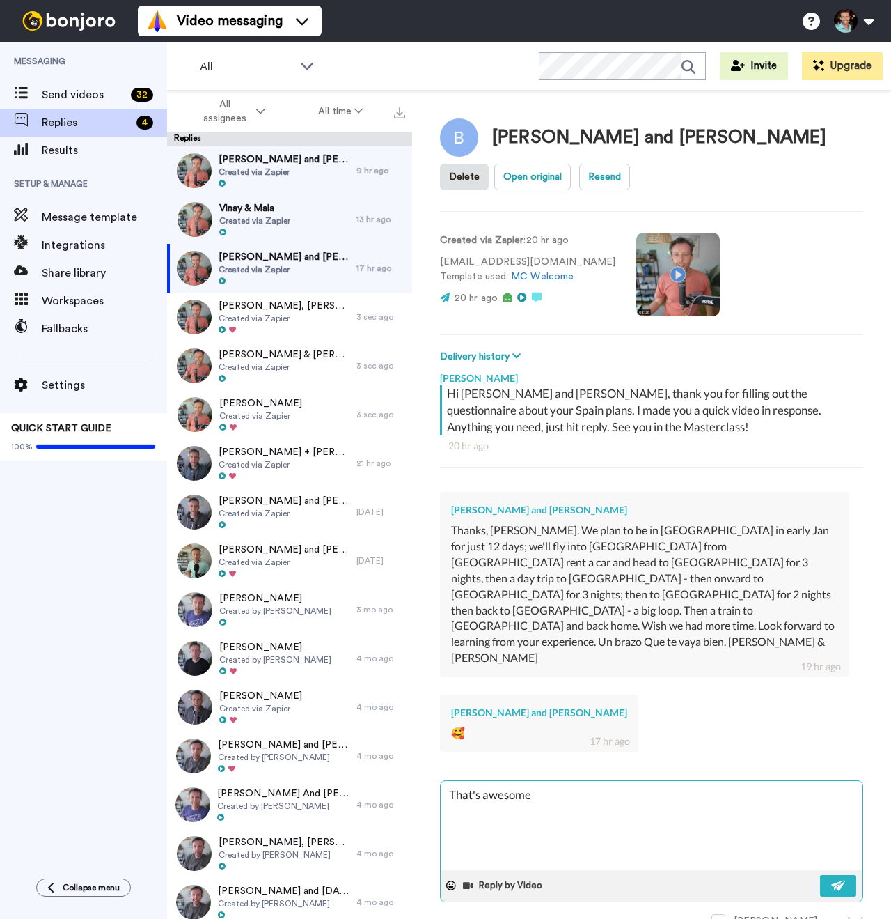
type textarea "x"
type textarea "That's awesome g"
type textarea "x"
type textarea "That's awesome guy"
type textarea "x"
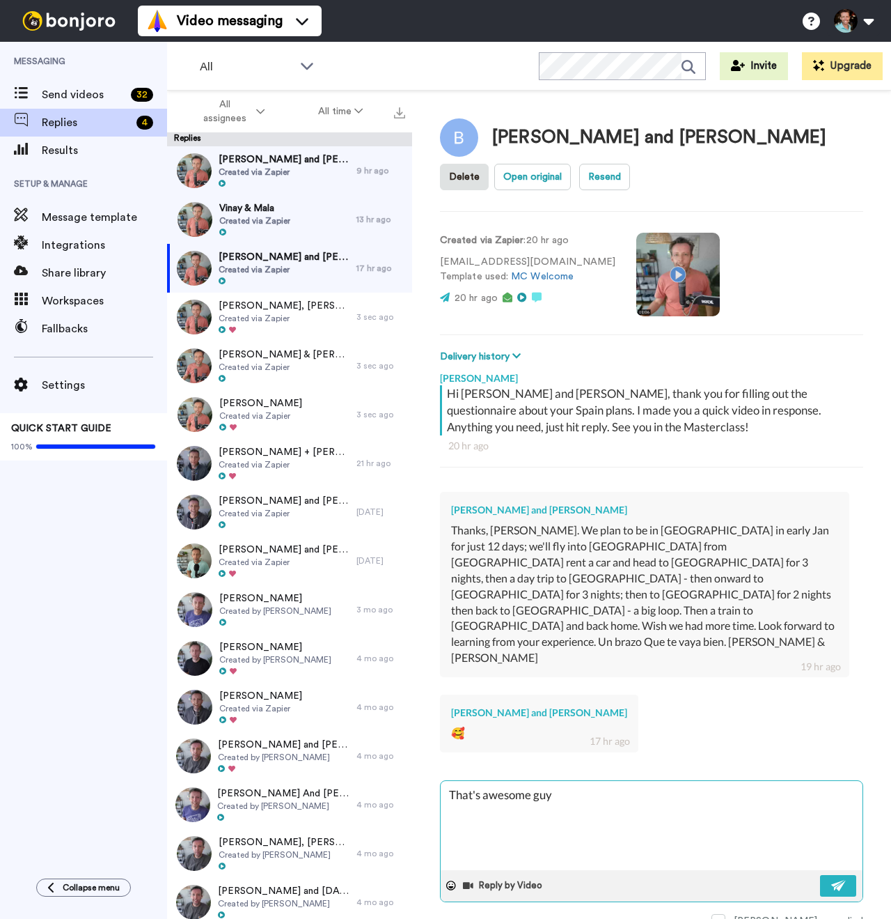
type textarea "That's awesome guys"
type textarea "x"
type textarea "That's awesome guys!"
type textarea "x"
type textarea "That's awesome guys! I"
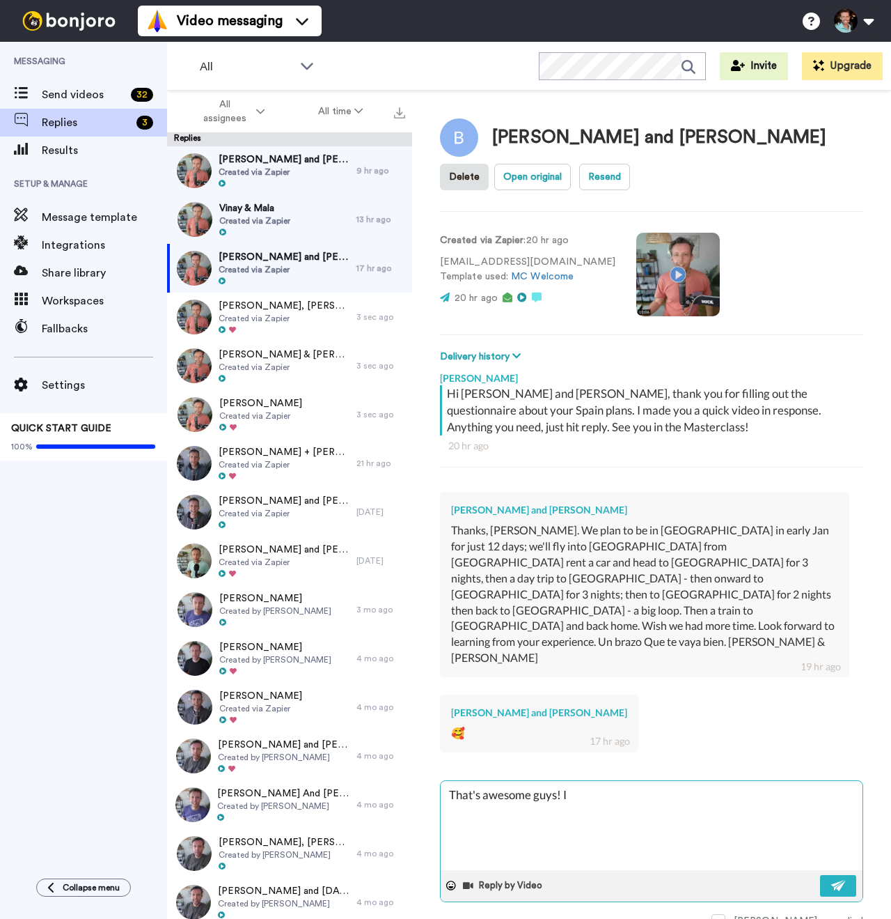
type textarea "x"
type textarea "That's awesome guys! It'"
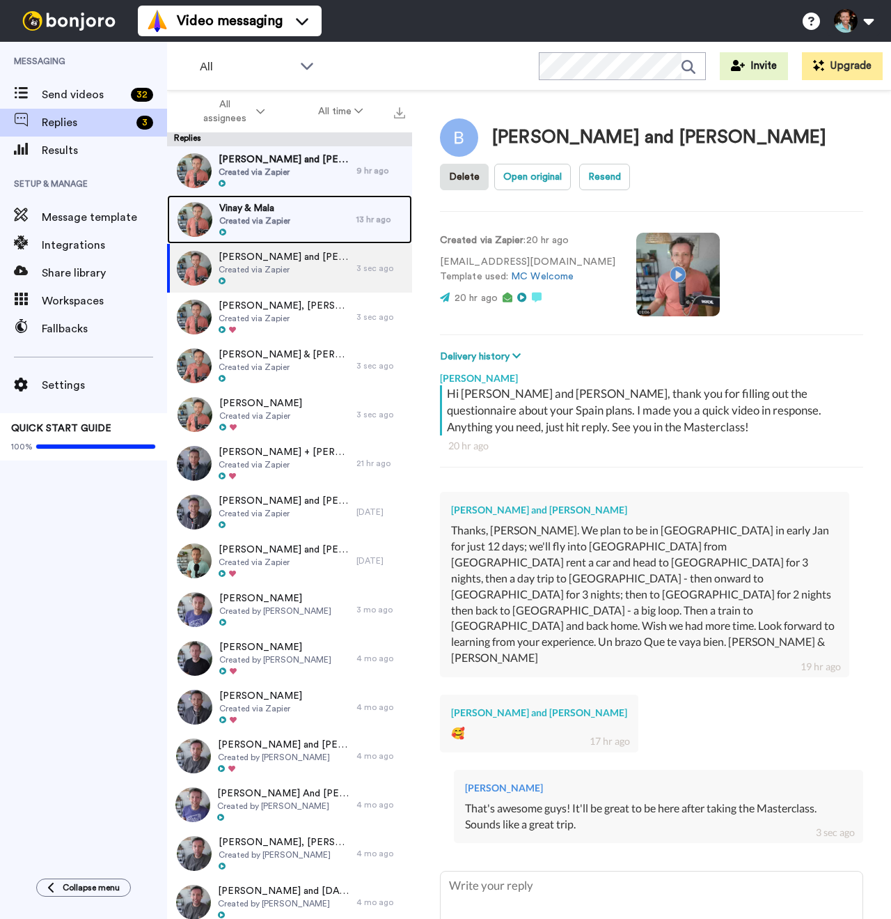
click at [307, 215] on div "Vinay & Mala Created via Zapier" at bounding box center [261, 219] width 189 height 49
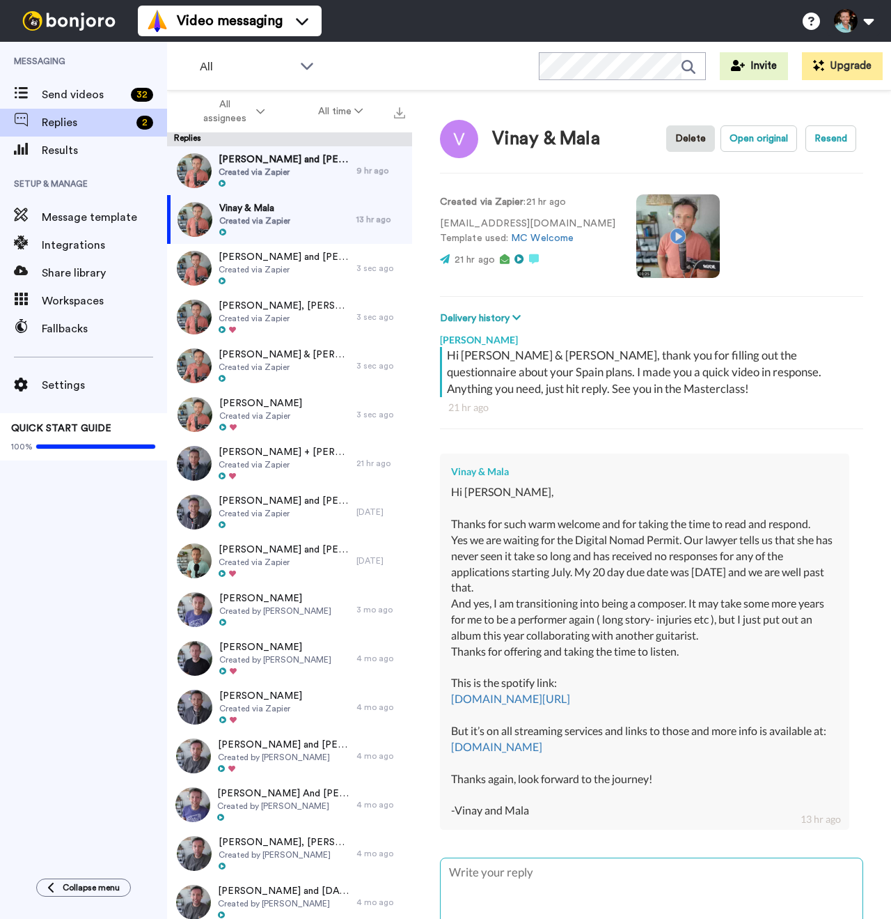
scroll to position [111, 0]
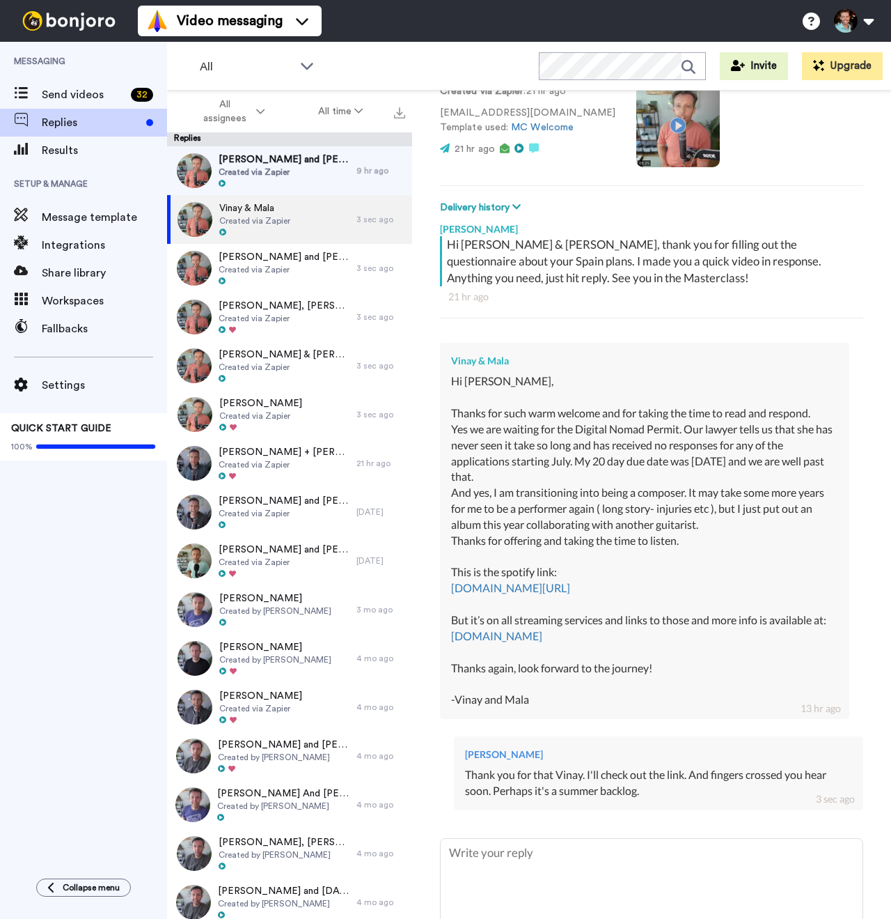
drag, startPoint x: 597, startPoint y: 655, endPoint x: 451, endPoint y: 574, distance: 166.8
click at [451, 574] on div "Hi [PERSON_NAME], Thanks for such warm welcome and for taking the time to read …" at bounding box center [644, 540] width 387 height 334
click at [249, 163] on span "[PERSON_NAME] and [PERSON_NAME]" at bounding box center [284, 160] width 131 height 14
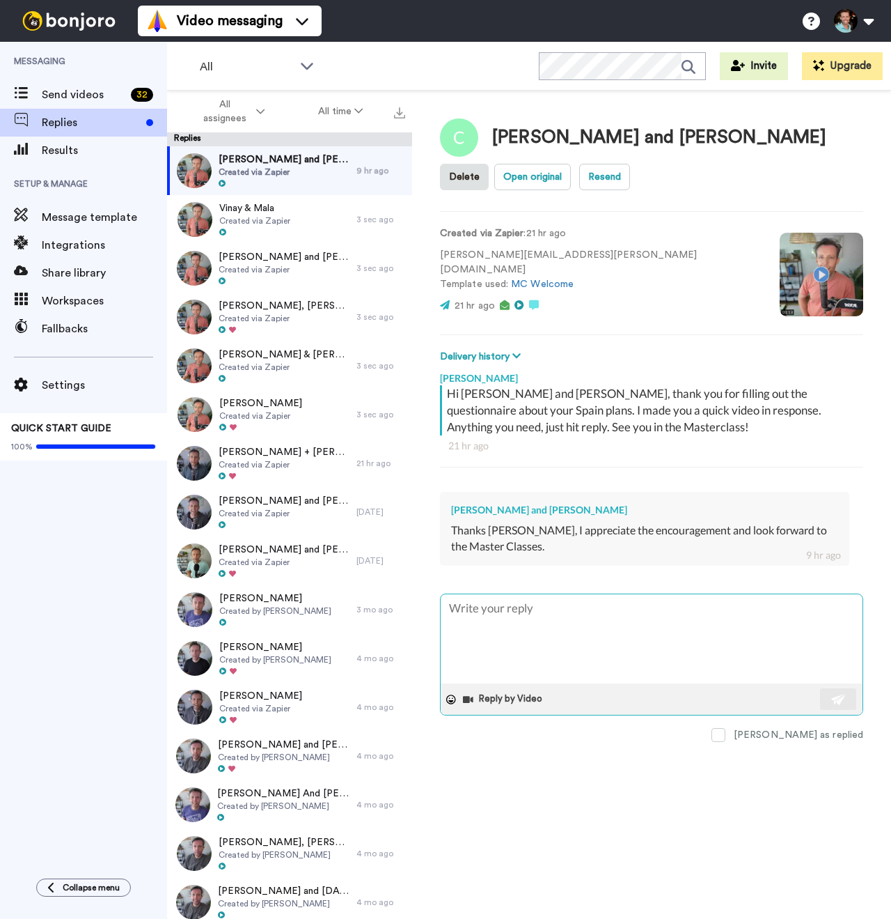
click at [565, 660] on textarea at bounding box center [652, 638] width 422 height 89
click at [817, 520] on div "[PERSON_NAME] and [PERSON_NAME] Thanks [PERSON_NAME], I appreciate the encourag…" at bounding box center [644, 529] width 409 height 74
